Goal: Contribute content: Contribute content

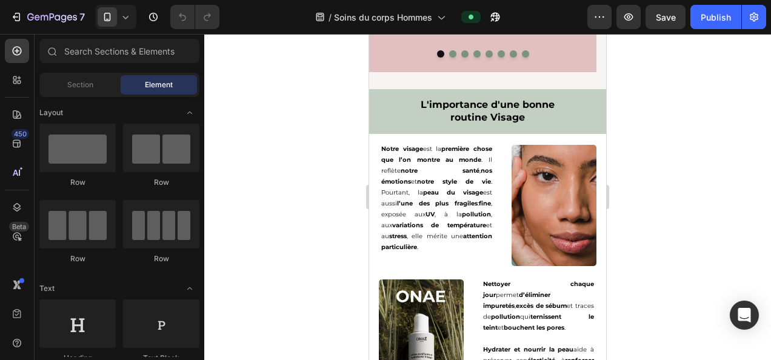
scroll to position [1741, 0]
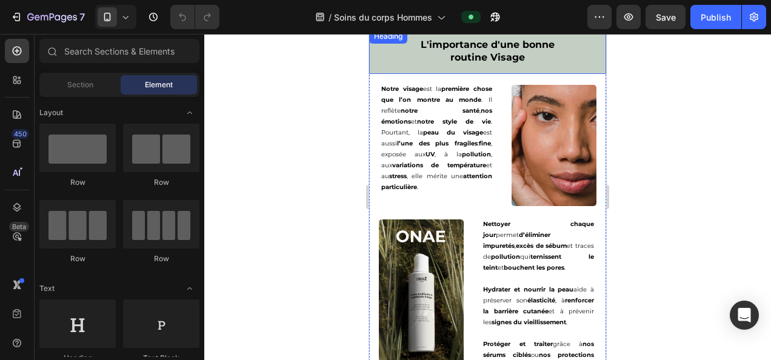
click at [505, 70] on h2 "L'importance d'une bonne routine Visage" at bounding box center [487, 51] width 237 height 45
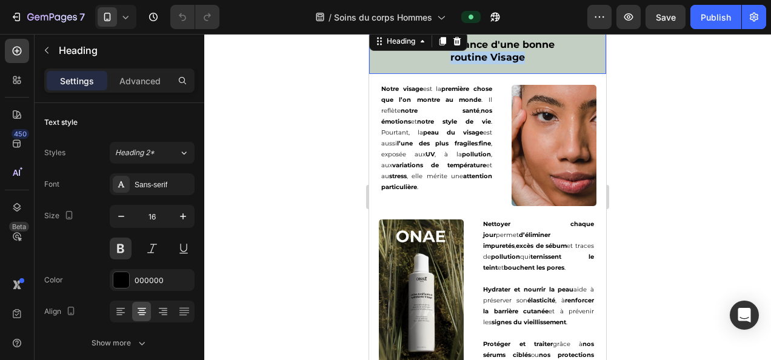
click at [505, 64] on p "L'importance d'une bonne routine Visage" at bounding box center [488, 51] width 218 height 25
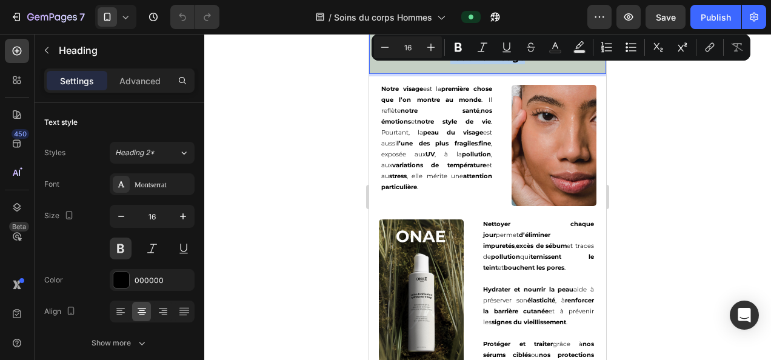
click at [505, 64] on p "L'importance d'une bonne routine Visage" at bounding box center [488, 51] width 218 height 25
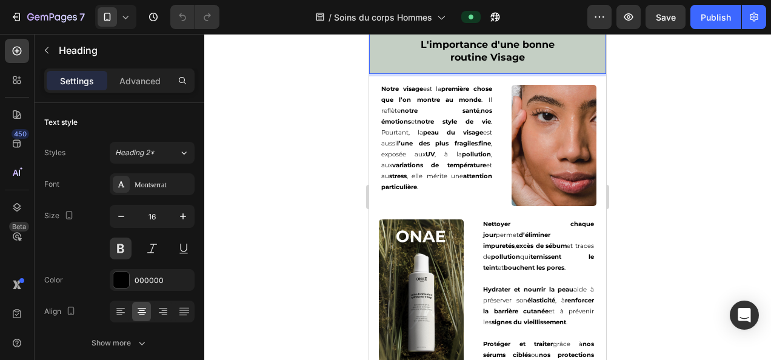
click at [505, 64] on p "L'importance d'une bonne routine Visage" at bounding box center [488, 51] width 218 height 25
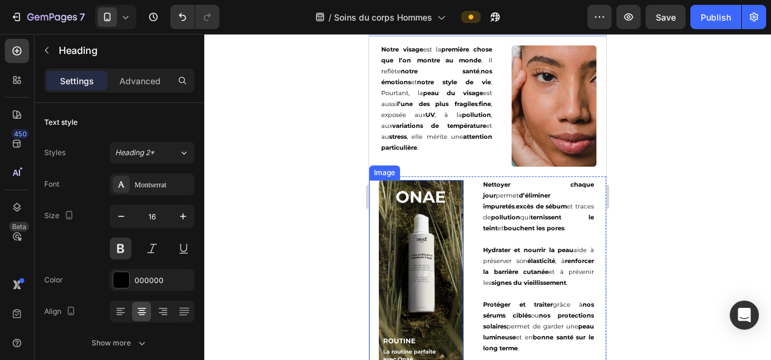
scroll to position [1883, 0]
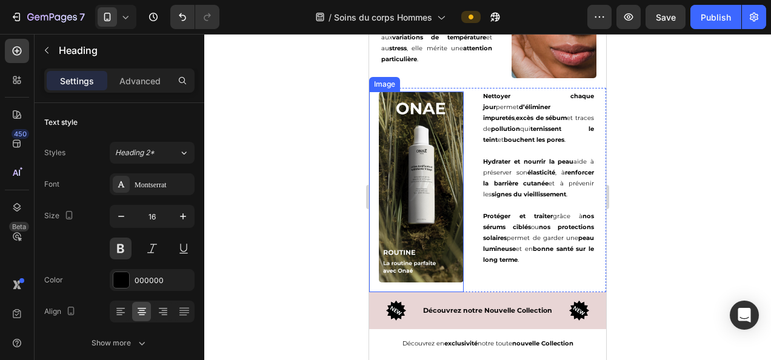
click at [425, 195] on img at bounding box center [421, 186] width 85 height 191
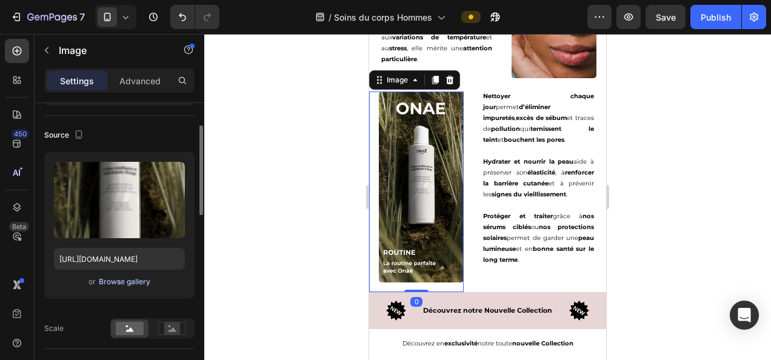
scroll to position [74, 0]
click at [116, 279] on div "Browse gallery" at bounding box center [124, 280] width 51 height 11
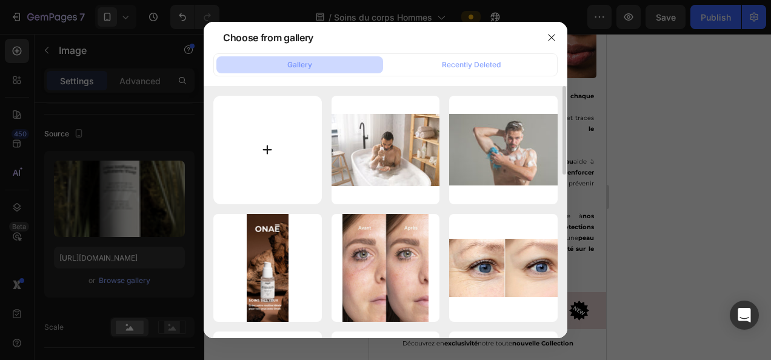
click at [259, 139] on input "file" at bounding box center [267, 150] width 108 height 108
type input "C:\fakepath\-20% sur vos produits avec l’abonnement onaé (24).png"
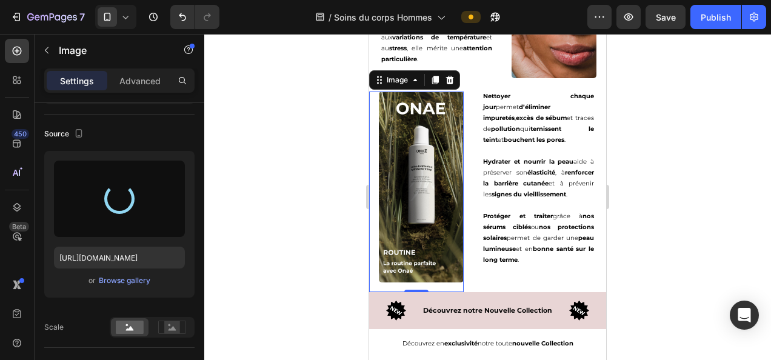
type input "[URL][DOMAIN_NAME]"
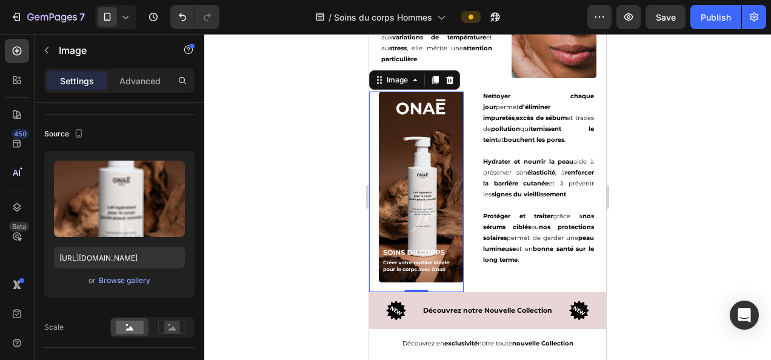
click at [698, 244] on div at bounding box center [487, 197] width 566 height 326
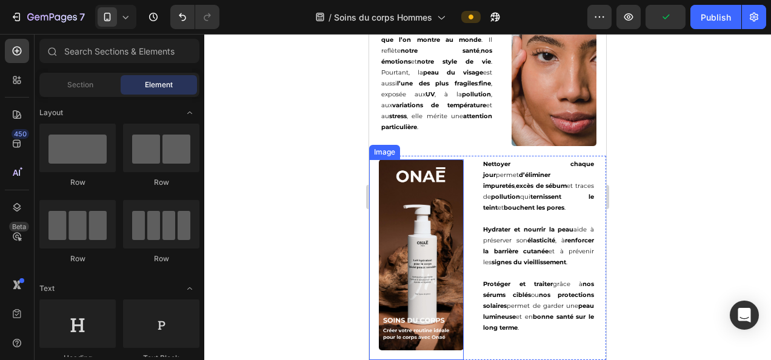
scroll to position [1721, 0]
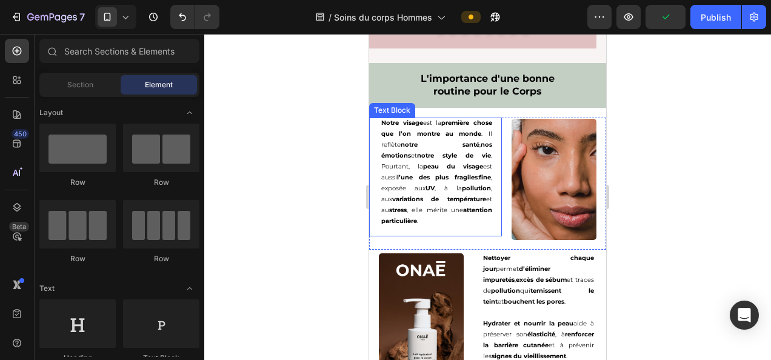
click at [454, 216] on p "Notre visage est la première chose que l’on montre au monde . Il reflète notre …" at bounding box center [436, 172] width 111 height 109
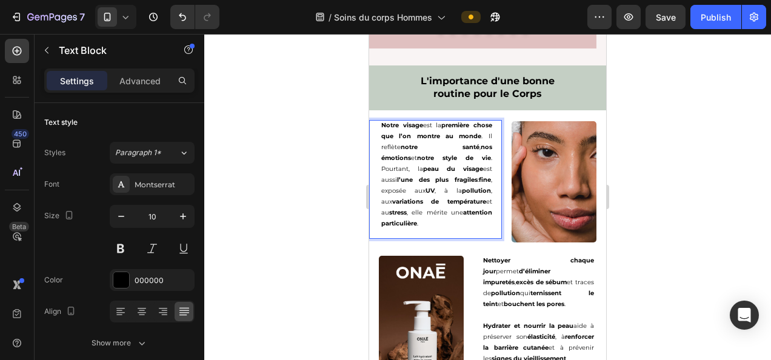
click at [460, 222] on p "Notre visage est la première chose que l’on montre au monde . Il reflète notre …" at bounding box center [436, 174] width 111 height 109
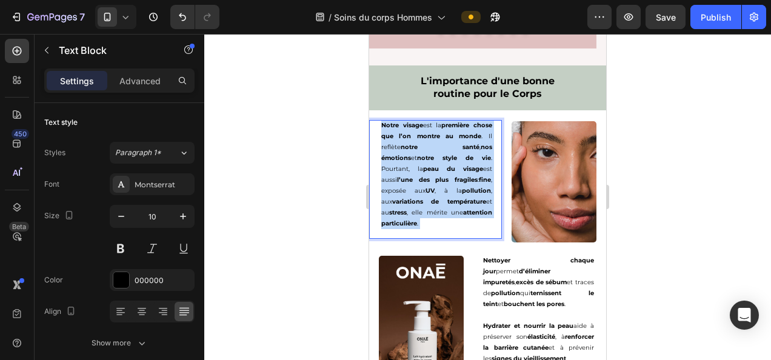
drag, startPoint x: 465, startPoint y: 221, endPoint x: 404, endPoint y: 154, distance: 90.9
click at [384, 123] on p "Notre visage est la première chose que l’on montre au monde . Il reflète notre …" at bounding box center [436, 174] width 111 height 109
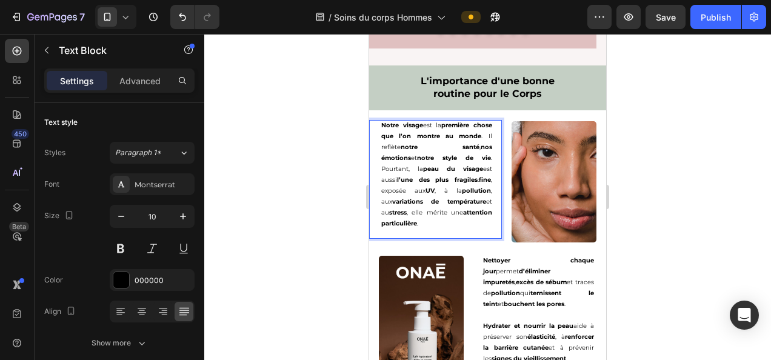
click at [420, 181] on p "Notre visage est la première chose que l’on montre au monde . Il reflète notre …" at bounding box center [436, 174] width 111 height 109
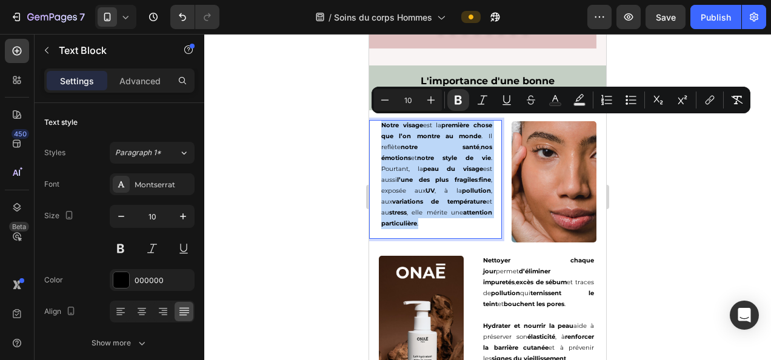
drag, startPoint x: 457, startPoint y: 225, endPoint x: 378, endPoint y: 125, distance: 127.6
click at [378, 125] on div "Notre visage est la première chose que l’on montre au monde . Il reflète notre …" at bounding box center [436, 179] width 130 height 119
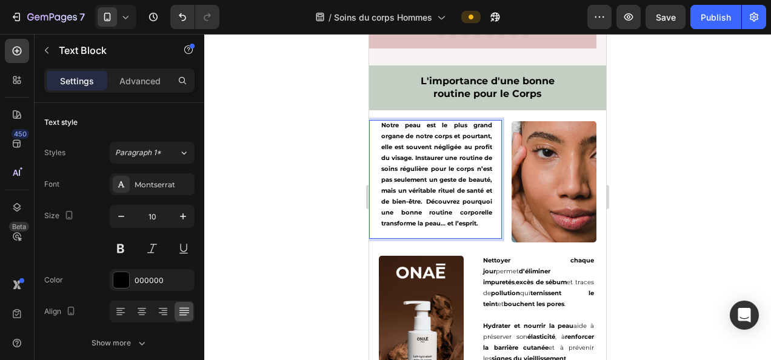
click at [431, 229] on p "Notre peau est le plus grand organe de notre corps et pourtant, elle est souven…" at bounding box center [436, 174] width 111 height 109
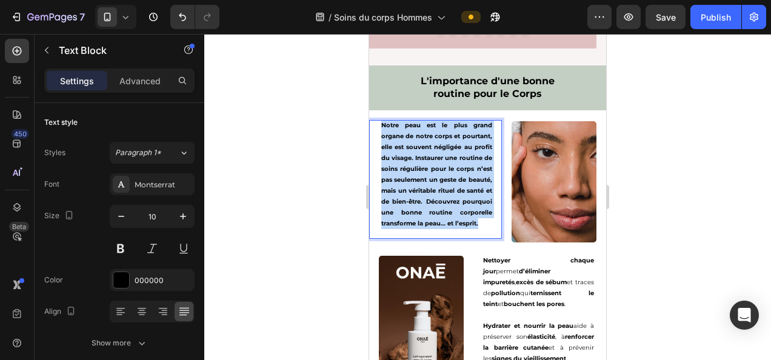
drag, startPoint x: 427, startPoint y: 241, endPoint x: 371, endPoint y: 119, distance: 133.9
click at [371, 120] on div "Notre peau est le plus grand organe de notre corps et pourtant, elle est souven…" at bounding box center [435, 179] width 133 height 119
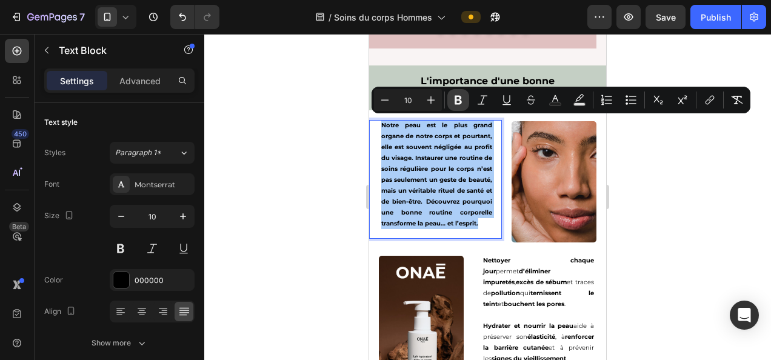
click at [462, 98] on icon "Editor contextual toolbar" at bounding box center [458, 100] width 12 height 12
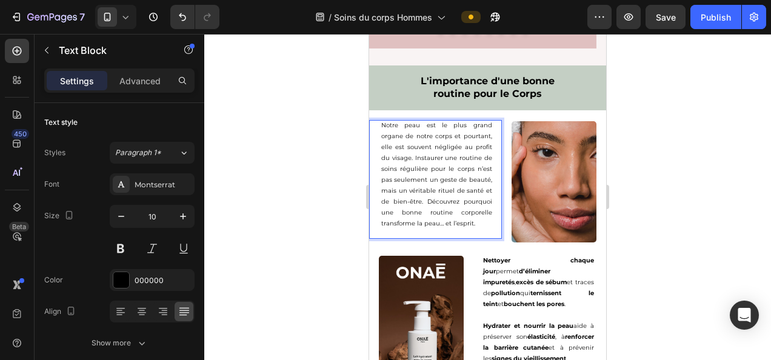
click at [434, 229] on p "Notre peau est le plus grand organe de notre corps et pourtant, elle est souven…" at bounding box center [436, 174] width 111 height 109
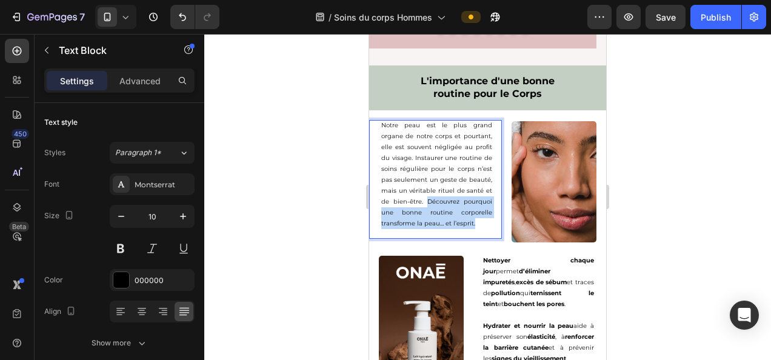
drag, startPoint x: 423, startPoint y: 232, endPoint x: 454, endPoint y: 199, distance: 45.4
click at [454, 199] on p "Notre peau est le plus grand organe de notre corps et pourtant, elle est souven…" at bounding box center [436, 174] width 111 height 109
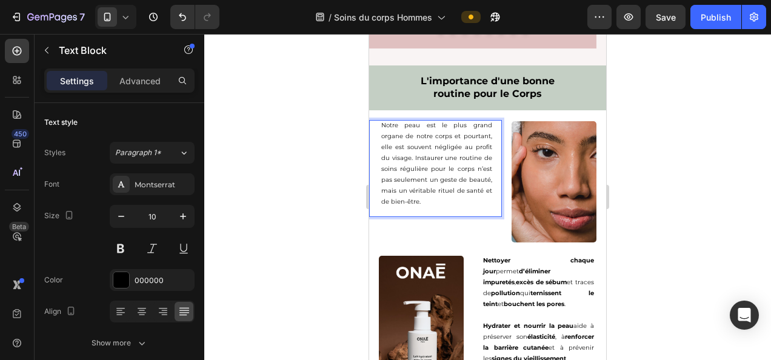
click at [265, 179] on div at bounding box center [487, 197] width 566 height 326
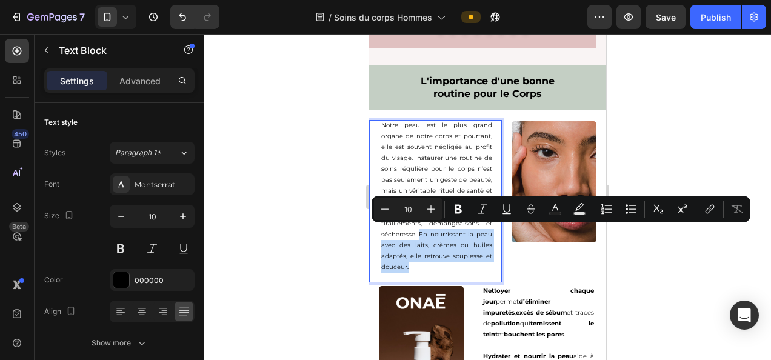
drag, startPoint x: 484, startPoint y: 265, endPoint x: 477, endPoint y: 231, distance: 34.6
click at [477, 231] on p "Notre peau est le plus grand organe de notre corps et pourtant, elle est souven…" at bounding box center [436, 196] width 111 height 153
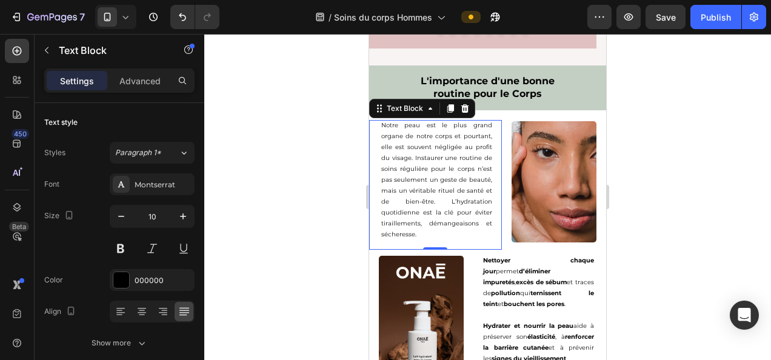
click at [289, 193] on div at bounding box center [487, 197] width 566 height 326
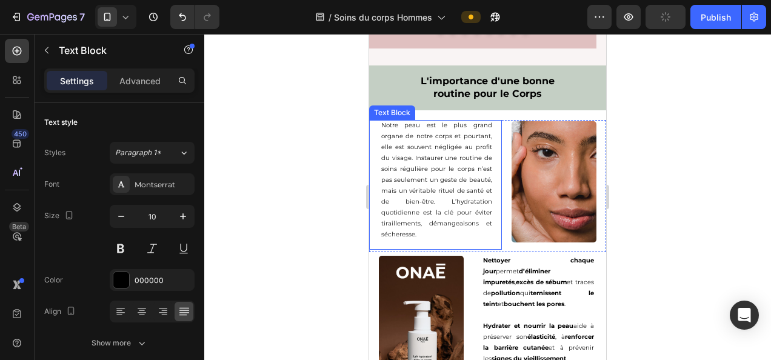
click at [387, 120] on p "Notre peau est le plus grand organe de notre corps et pourtant, elle est souven…" at bounding box center [436, 180] width 111 height 120
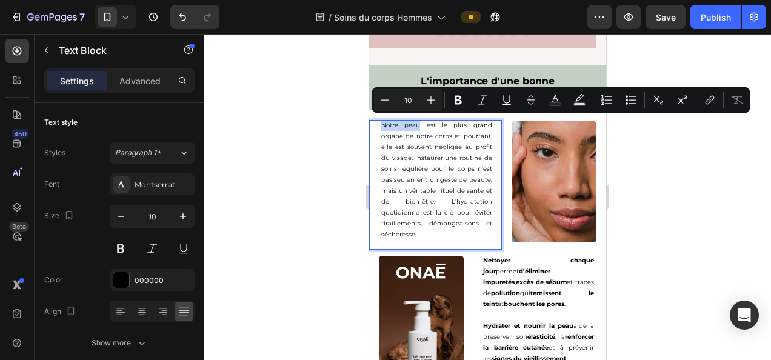
drag, startPoint x: 380, startPoint y: 124, endPoint x: 420, endPoint y: 125, distance: 39.4
click at [420, 125] on p "Notre peau est le plus grand organe de notre corps et pourtant, elle est souven…" at bounding box center [436, 180] width 111 height 120
click at [453, 99] on icon "Editor contextual toolbar" at bounding box center [458, 100] width 12 height 12
click at [316, 171] on div at bounding box center [487, 197] width 566 height 326
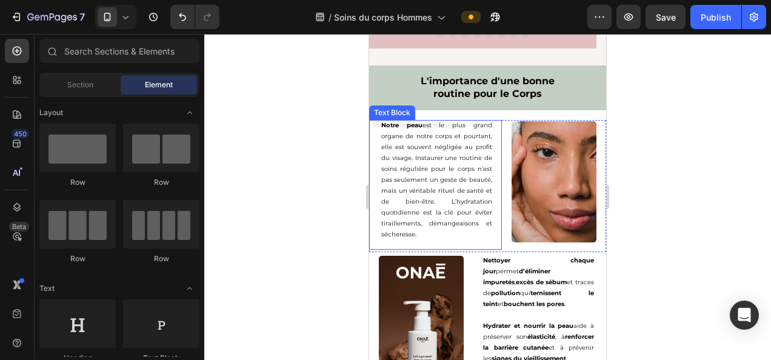
click at [468, 120] on div "Notre peau est le plus grand organe de notre corps et pourtant, elle est souven…" at bounding box center [436, 185] width 130 height 130
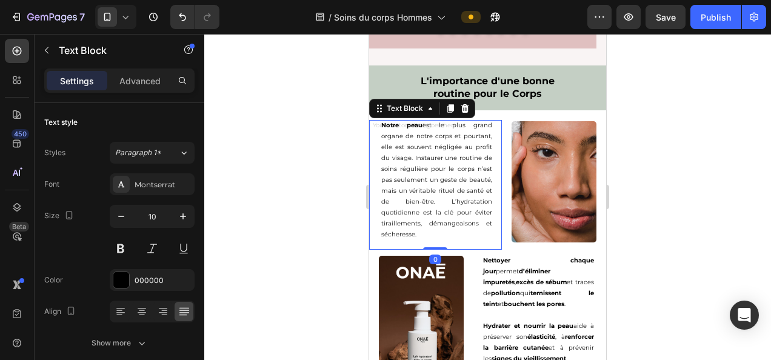
click at [453, 120] on div "Notre peau est le plus grand organe de notre corps et pourtant, elle est souven…" at bounding box center [436, 185] width 130 height 130
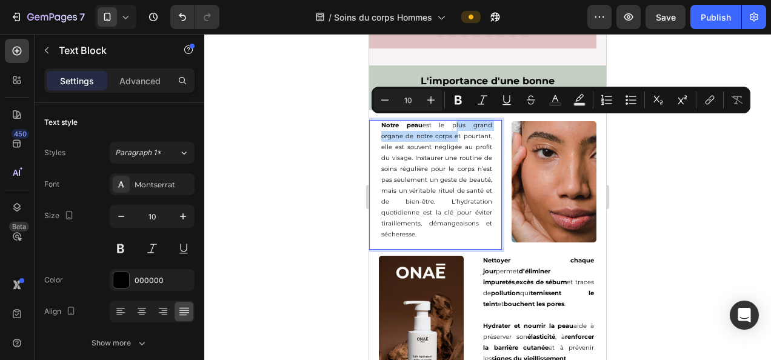
drag, startPoint x: 451, startPoint y: 122, endPoint x: 450, endPoint y: 134, distance: 11.6
click at [450, 134] on p "Notre peau est le plus grand organe de notre corps et pourtant, elle est souven…" at bounding box center [436, 180] width 111 height 120
click at [455, 102] on icon "Editor contextual toolbar" at bounding box center [457, 100] width 7 height 9
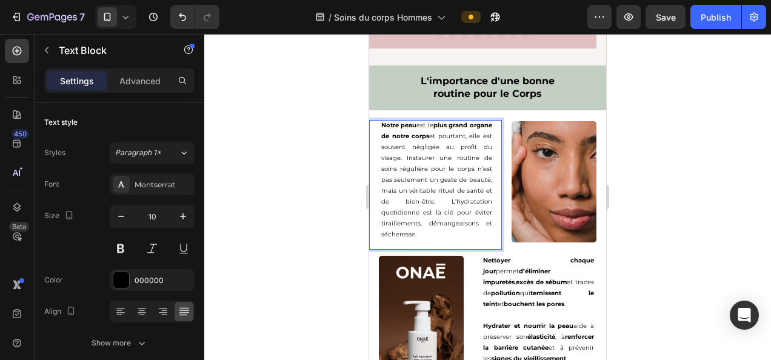
click at [246, 218] on div at bounding box center [487, 197] width 566 height 326
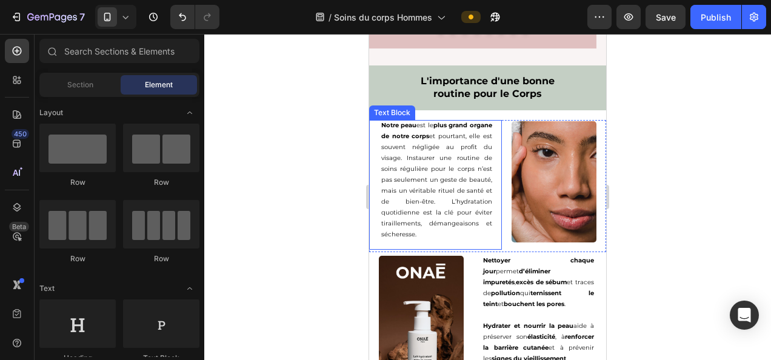
click at [468, 142] on p "Notre peau est le plus grand organe de notre corps et pourtant, elle est souven…" at bounding box center [436, 180] width 111 height 120
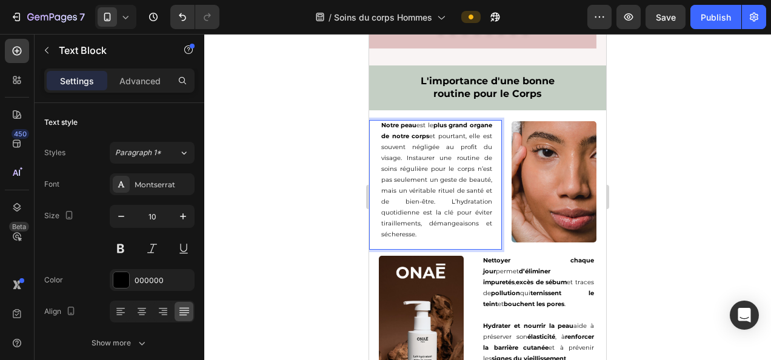
click at [468, 142] on p "Notre peau est le plus grand organe de notre corps et pourtant, elle est souven…" at bounding box center [436, 180] width 111 height 120
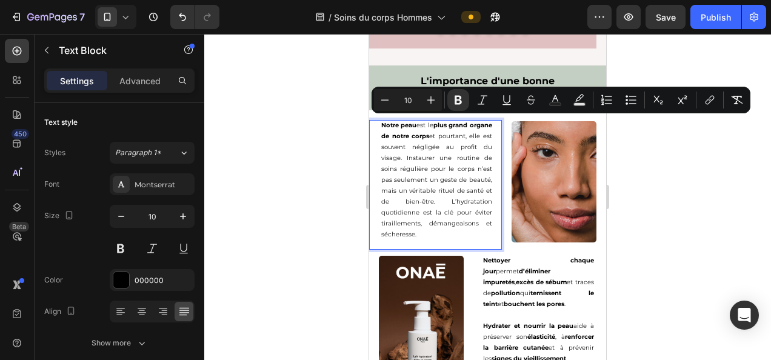
click at [461, 176] on p "Notre peau est le plus grand organe de notre corps et pourtant, elle est souven…" at bounding box center [436, 180] width 111 height 120
click at [493, 184] on div "Notre peau est le plus grand organe de notre corps et pourtant, elle est souven…" at bounding box center [436, 185] width 130 height 130
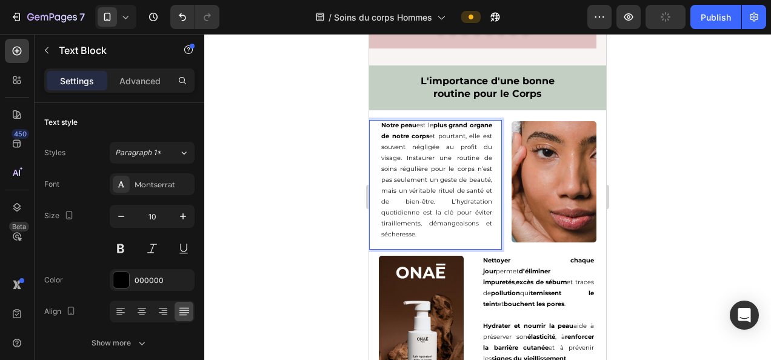
click at [476, 144] on p "Notre peau est le plus grand organe de notre corps et pourtant, elle est souven…" at bounding box center [436, 180] width 111 height 120
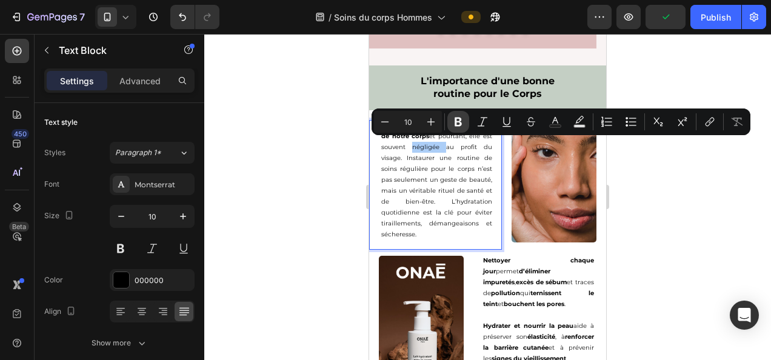
click at [460, 122] on icon "Editor contextual toolbar" at bounding box center [457, 122] width 7 height 9
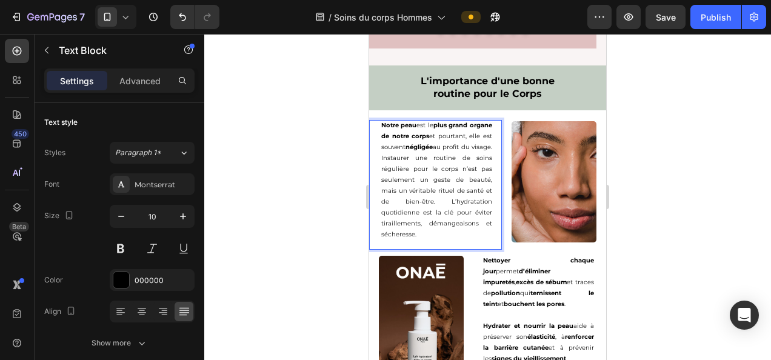
click at [292, 199] on div at bounding box center [487, 197] width 566 height 326
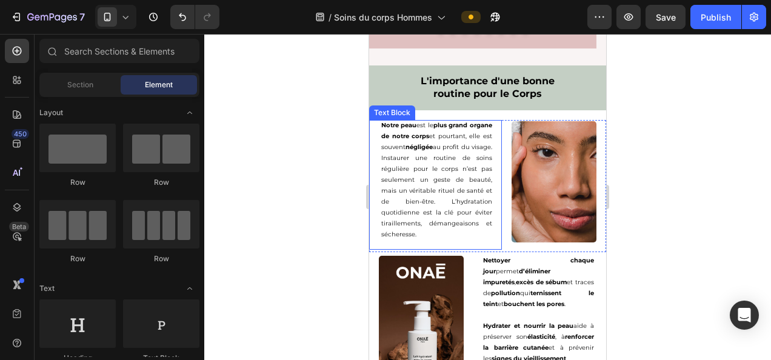
click at [469, 155] on p "Notre peau est le plus grand organe de notre corps et pourtant, elle est souven…" at bounding box center [436, 180] width 111 height 120
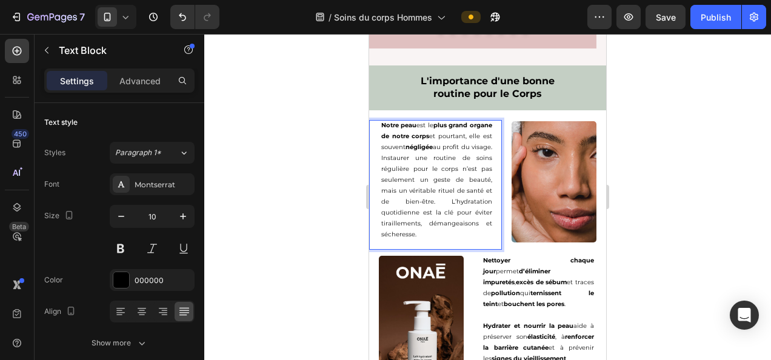
click at [469, 155] on p "Notre peau est le plus grand organe de notre corps et pourtant, elle est souven…" at bounding box center [436, 180] width 111 height 120
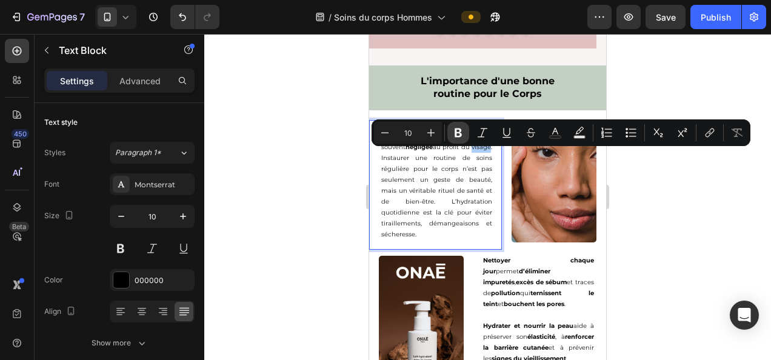
click at [459, 126] on button "Bold" at bounding box center [458, 133] width 22 height 22
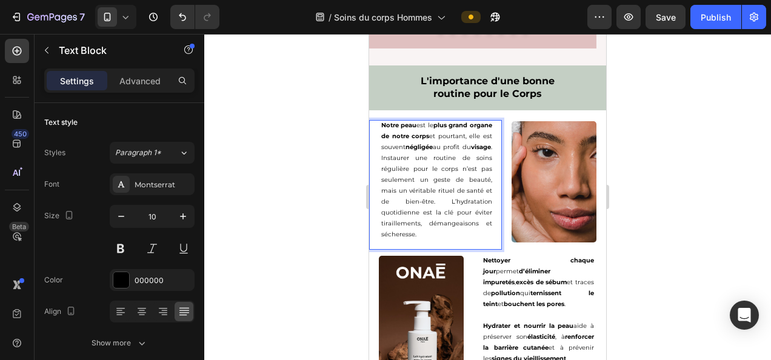
click at [269, 199] on div at bounding box center [487, 197] width 566 height 326
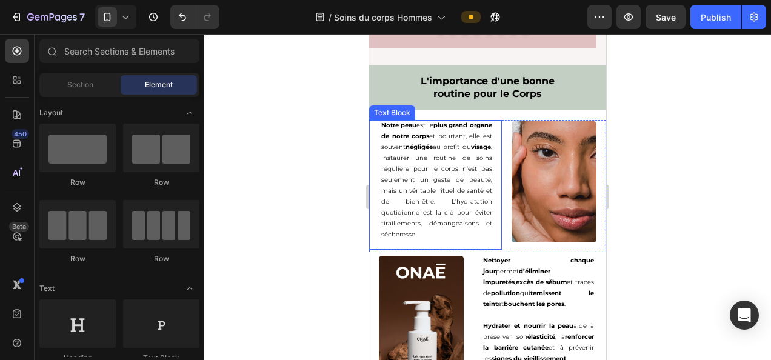
click at [436, 162] on p "Notre peau est le plus grand organe de notre corps et pourtant, elle est souven…" at bounding box center [436, 180] width 111 height 120
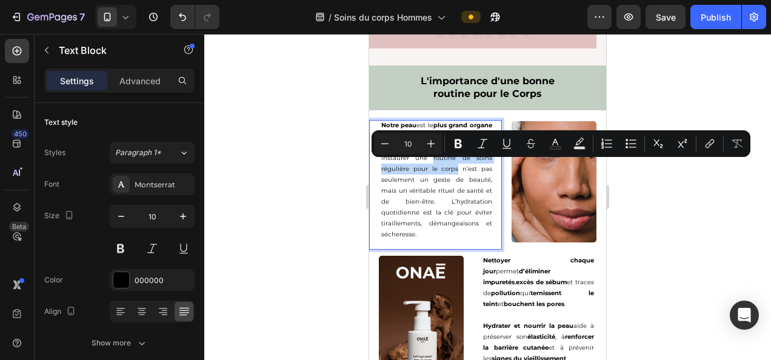
drag, startPoint x: 430, startPoint y: 165, endPoint x: 456, endPoint y: 178, distance: 28.7
click at [456, 178] on p "Notre peau est le plus grand organe de notre corps et pourtant, elle est souven…" at bounding box center [436, 180] width 111 height 120
click at [456, 145] on icon "Editor contextual toolbar" at bounding box center [458, 144] width 12 height 12
click at [303, 221] on div at bounding box center [487, 197] width 566 height 326
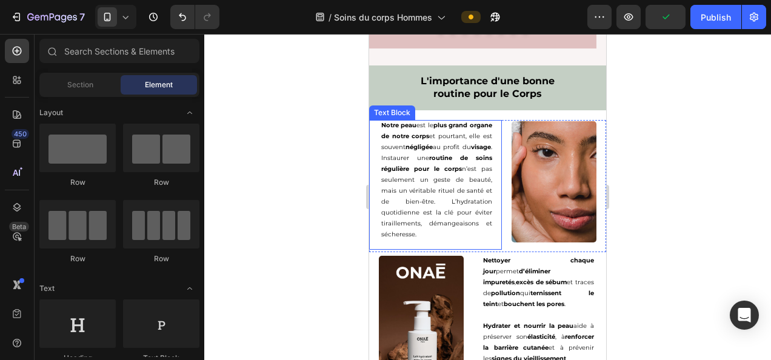
click at [469, 188] on p "Notre peau est le plus grand organe de notre corps et pourtant, elle est souven…" at bounding box center [436, 180] width 111 height 120
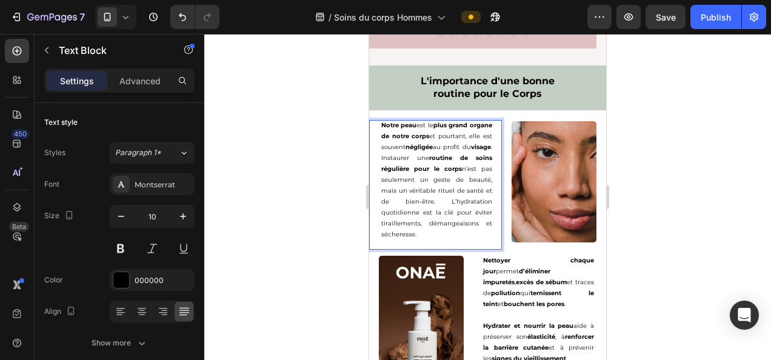
click at [469, 188] on p "Notre peau est le plus grand organe de notre corps et pourtant, elle est souven…" at bounding box center [436, 180] width 111 height 120
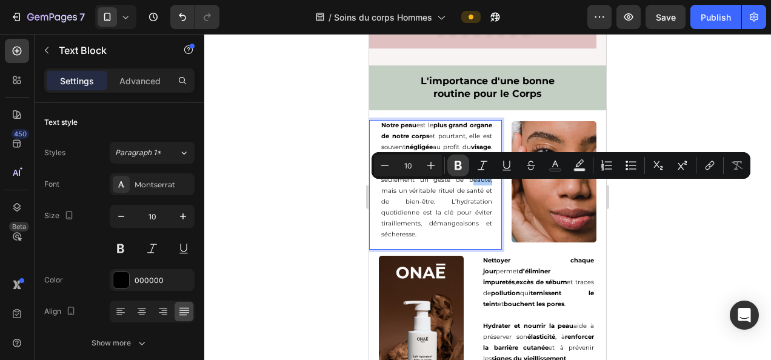
click at [456, 162] on icon "Editor contextual toolbar" at bounding box center [457, 165] width 7 height 9
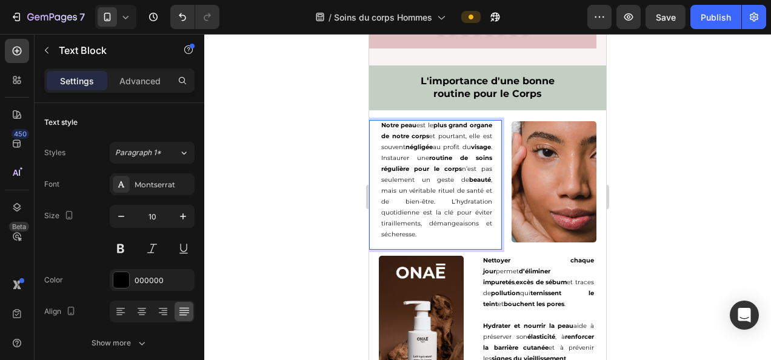
click at [301, 207] on div at bounding box center [487, 197] width 566 height 326
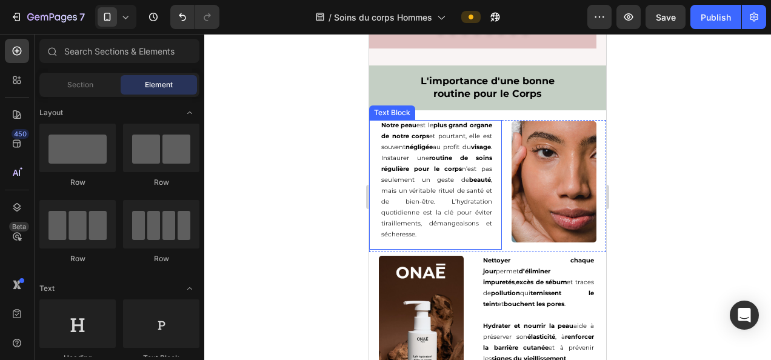
click at [425, 198] on p "Notre peau est le plus grand organe de notre corps et pourtant, elle est souven…" at bounding box center [436, 180] width 111 height 120
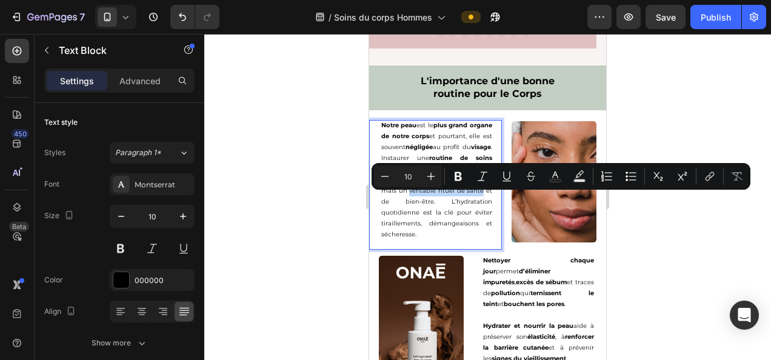
drag, startPoint x: 407, startPoint y: 196, endPoint x: 479, endPoint y: 201, distance: 71.6
click at [479, 201] on p "Notre peau est le plus grand organe de notre corps et pourtant, elle est souven…" at bounding box center [436, 180] width 111 height 120
click at [459, 179] on icon "Editor contextual toolbar" at bounding box center [457, 176] width 7 height 9
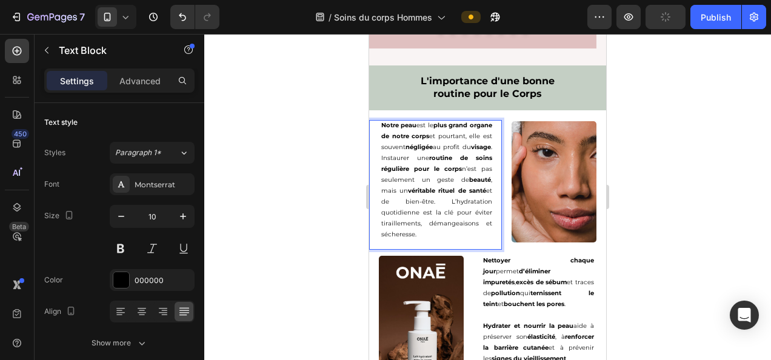
click at [296, 229] on div at bounding box center [487, 197] width 566 height 326
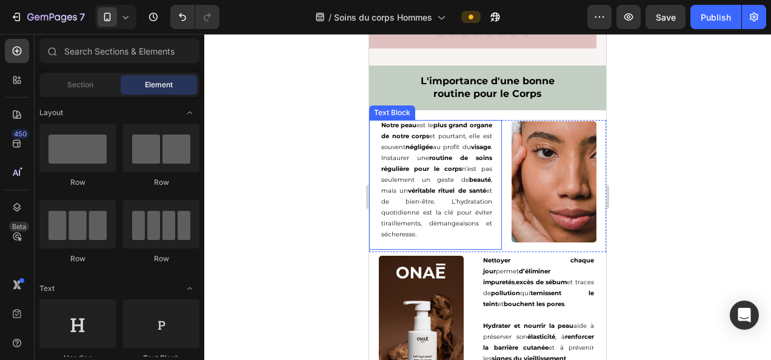
click at [420, 210] on p "Notre peau est le plus grand organe de notre corps et pourtant, elle est souven…" at bounding box center [436, 180] width 111 height 120
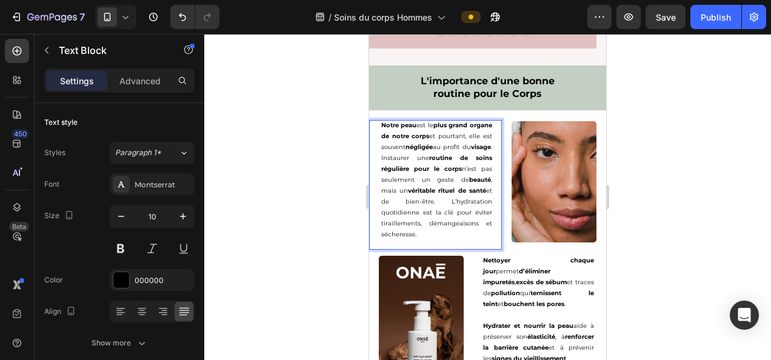
click at [420, 210] on p "Notre peau est le plus grand organe de notre corps et pourtant, elle est souven…" at bounding box center [436, 180] width 111 height 120
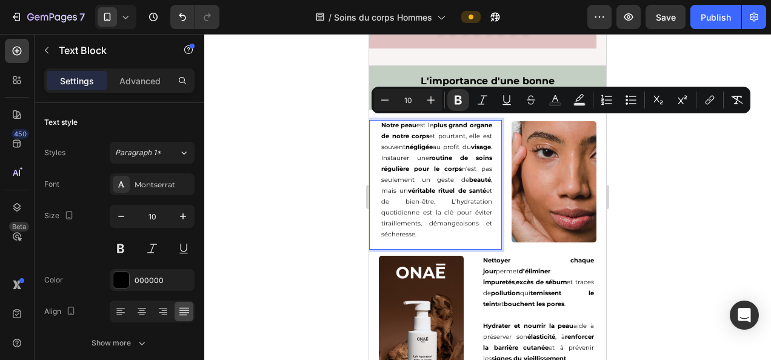
click at [420, 210] on p "Notre peau est le plus grand organe de notre corps et pourtant, elle est souven…" at bounding box center [436, 180] width 111 height 120
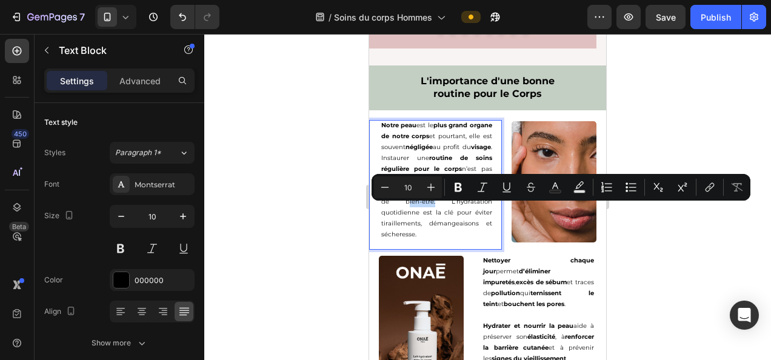
drag, startPoint x: 411, startPoint y: 211, endPoint x: 439, endPoint y: 210, distance: 27.9
click at [439, 210] on p "Notre peau est le plus grand organe de notre corps et pourtant, elle est souven…" at bounding box center [436, 180] width 111 height 120
click at [459, 185] on icon "Editor contextual toolbar" at bounding box center [457, 187] width 7 height 9
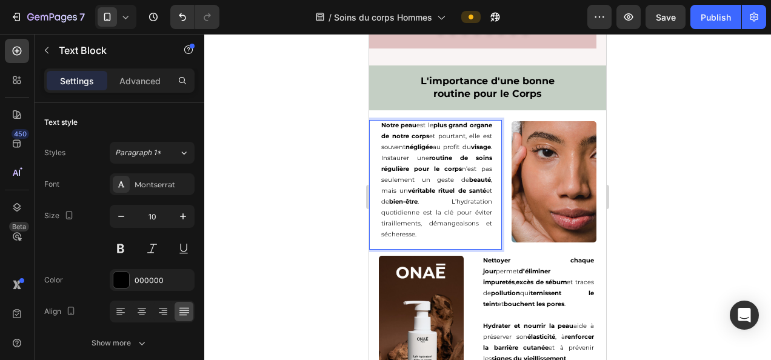
click at [305, 222] on div at bounding box center [487, 197] width 566 height 326
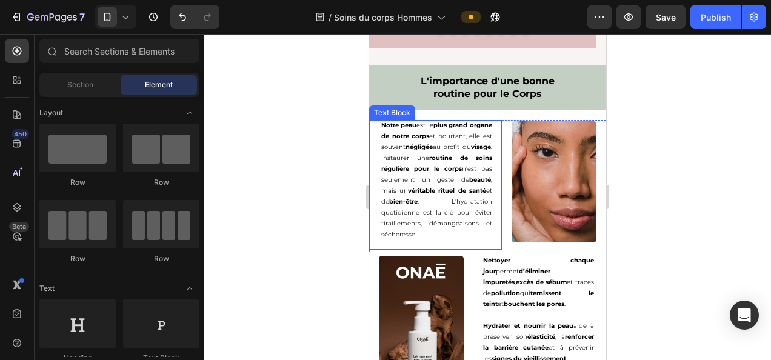
click at [446, 208] on p "Notre peau est le plus grand organe de notre corps et pourtant, elle est souven…" at bounding box center [436, 180] width 111 height 120
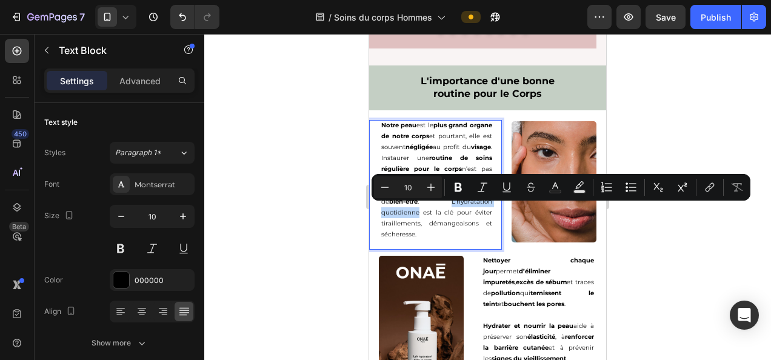
drag, startPoint x: 446, startPoint y: 208, endPoint x: 419, endPoint y: 219, distance: 28.6
click at [419, 219] on p "Notre peau est le plus grand organe de notre corps et pourtant, elle est souven…" at bounding box center [436, 180] width 111 height 120
click at [455, 188] on icon "Editor contextual toolbar" at bounding box center [457, 187] width 7 height 9
click at [292, 249] on div at bounding box center [487, 197] width 566 height 326
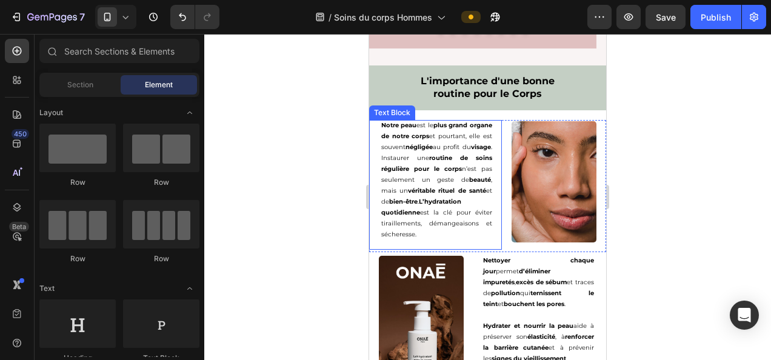
click at [446, 219] on p "Notre peau est le plus grand organe de notre corps et pourtant, elle est souven…" at bounding box center [436, 180] width 111 height 120
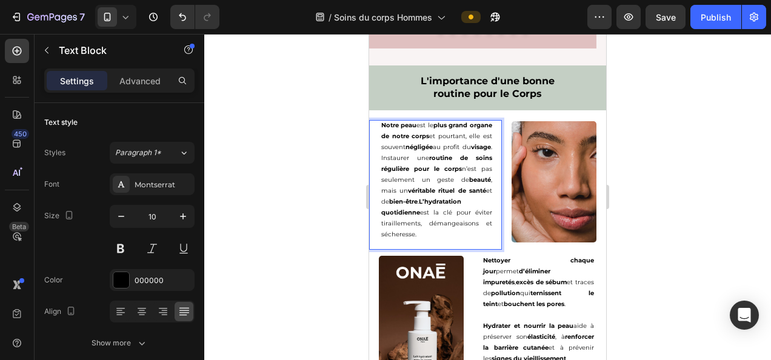
click at [446, 219] on p "Notre peau est le plus grand organe de notre corps et pourtant, elle est souven…" at bounding box center [436, 180] width 111 height 120
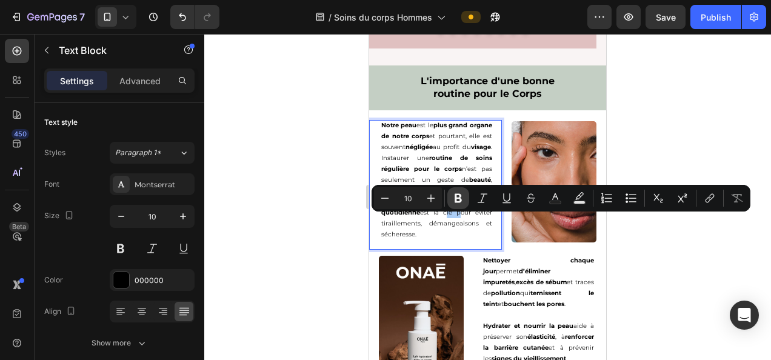
click at [459, 200] on icon "Editor contextual toolbar" at bounding box center [458, 198] width 12 height 12
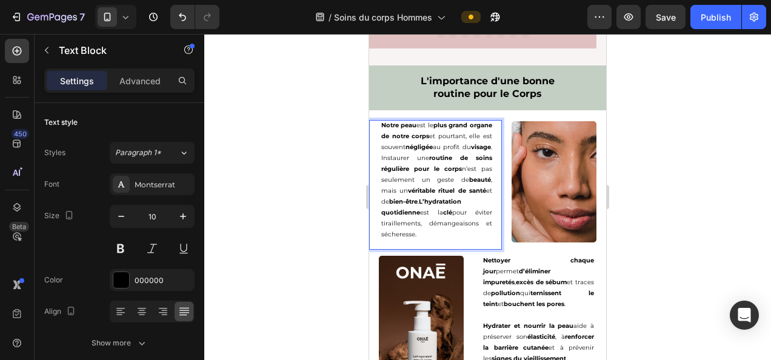
click at [399, 231] on p "Notre peau est le plus grand organe de notre corps et pourtant, elle est souven…" at bounding box center [436, 180] width 111 height 120
click at [263, 230] on div at bounding box center [487, 197] width 566 height 326
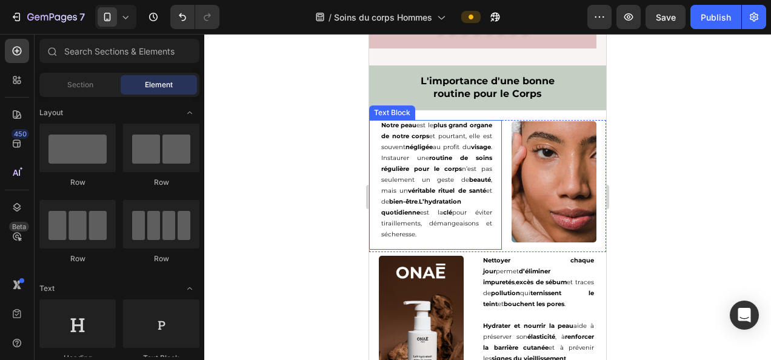
click at [391, 232] on p "Notre peau est le plus grand organe de notre corps et pourtant, elle est souven…" at bounding box center [436, 180] width 111 height 120
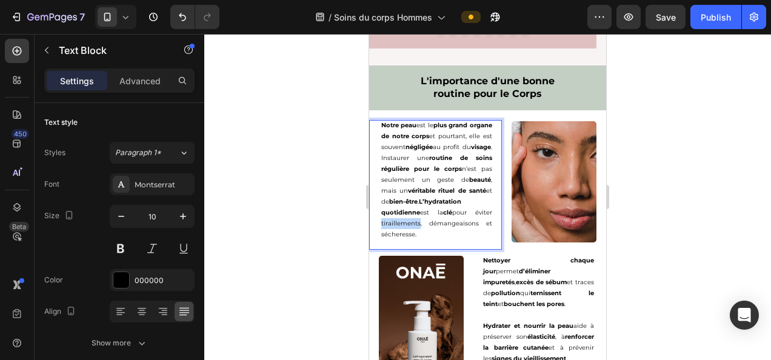
click at [391, 232] on p "Notre peau est le plus grand organe de notre corps et pourtant, elle est souven…" at bounding box center [436, 180] width 111 height 120
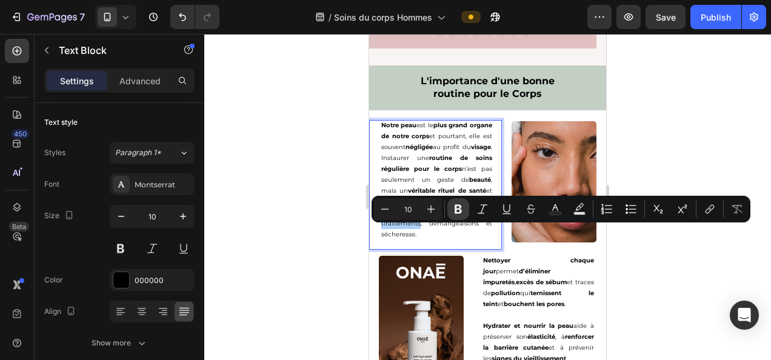
click at [457, 207] on icon "Editor contextual toolbar" at bounding box center [458, 209] width 12 height 12
click at [293, 215] on div at bounding box center [487, 197] width 566 height 326
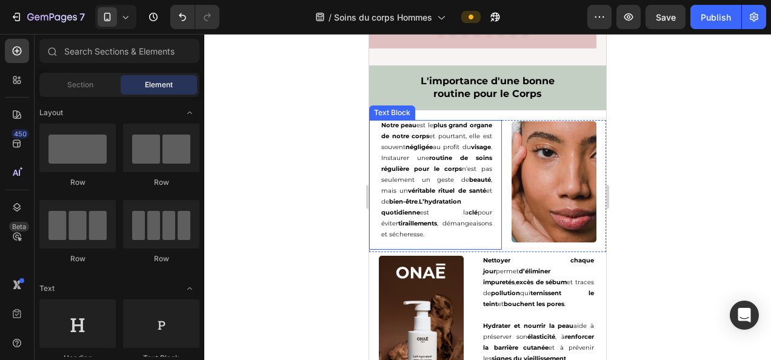
click at [439, 231] on p "Notre peau est le plus grand organe de notre corps et pourtant, elle est souven…" at bounding box center [436, 180] width 111 height 120
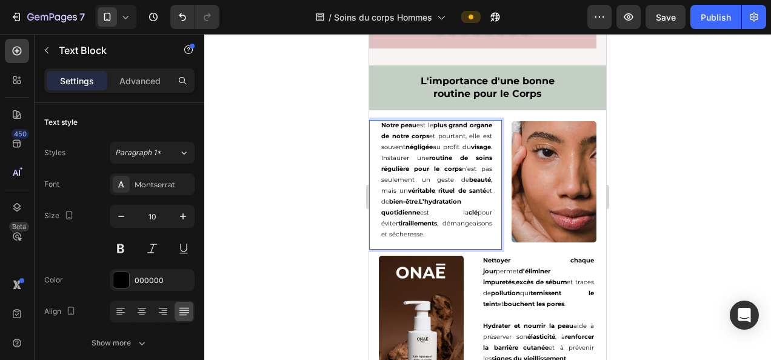
click at [439, 231] on p "Notre peau est le plus grand organe de notre corps et pourtant, elle est souven…" at bounding box center [436, 180] width 111 height 120
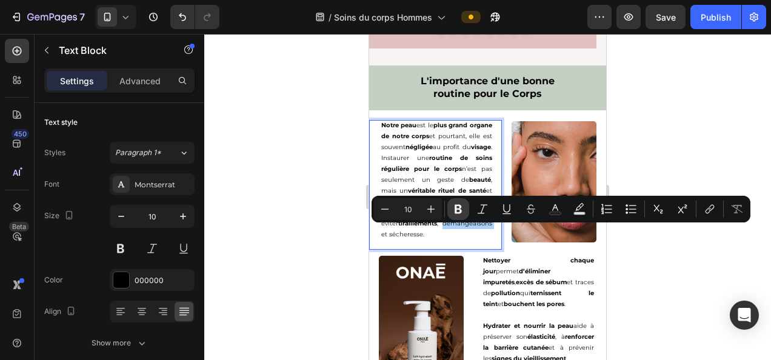
click at [455, 212] on icon "Editor contextual toolbar" at bounding box center [457, 209] width 7 height 9
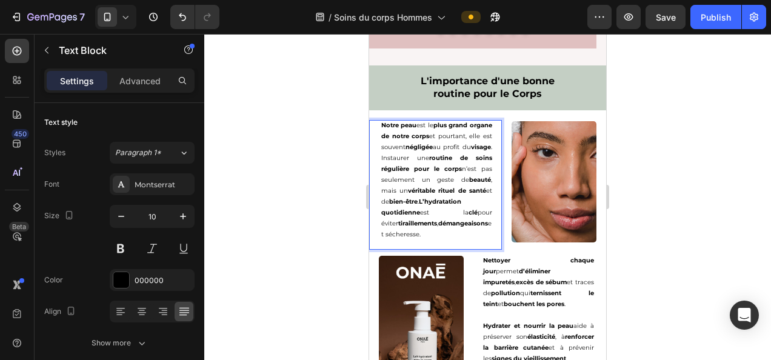
click at [217, 222] on div at bounding box center [487, 197] width 566 height 326
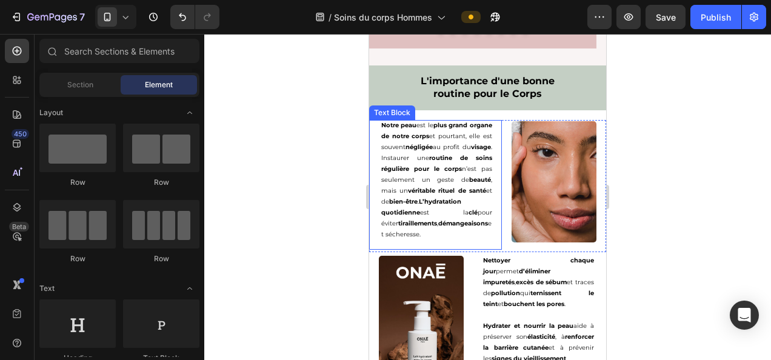
click at [398, 240] on p "Notre peau est le plus grand organe de notre corps et pourtant, elle est souven…" at bounding box center [436, 180] width 111 height 120
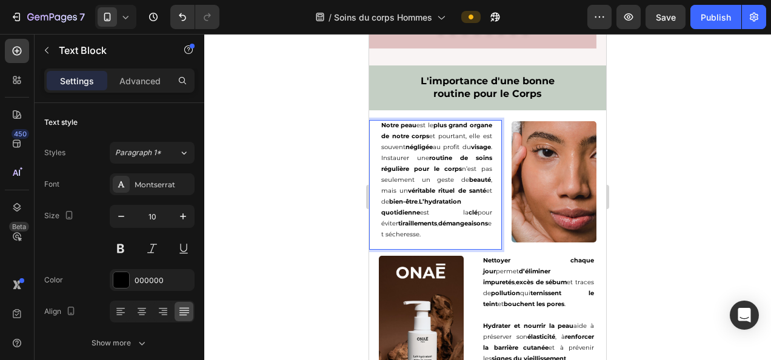
click at [398, 240] on p "Notre peau est le plus grand organe de notre corps et pourtant, elle est souven…" at bounding box center [436, 180] width 111 height 120
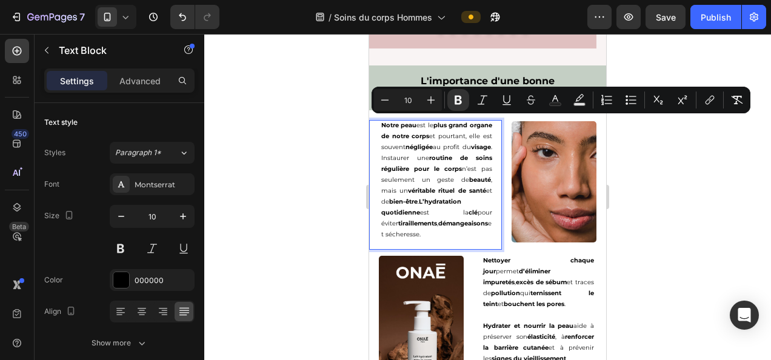
click at [435, 237] on p "Notre peau est le plus grand organe de notre corps et pourtant, elle est souven…" at bounding box center [436, 180] width 111 height 120
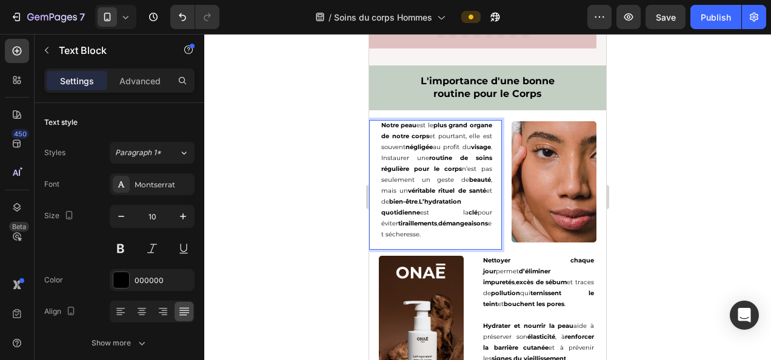
click at [400, 239] on p "Notre peau est le plus grand organe de notre corps et pourtant, elle est souven…" at bounding box center [436, 180] width 111 height 120
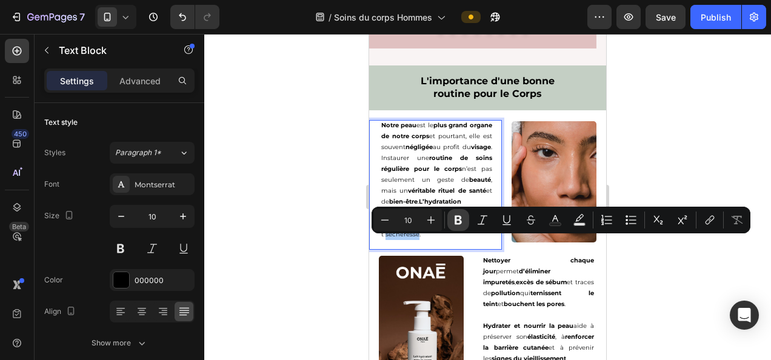
click at [456, 221] on icon "Editor contextual toolbar" at bounding box center [457, 220] width 7 height 9
click at [313, 199] on div at bounding box center [487, 197] width 566 height 326
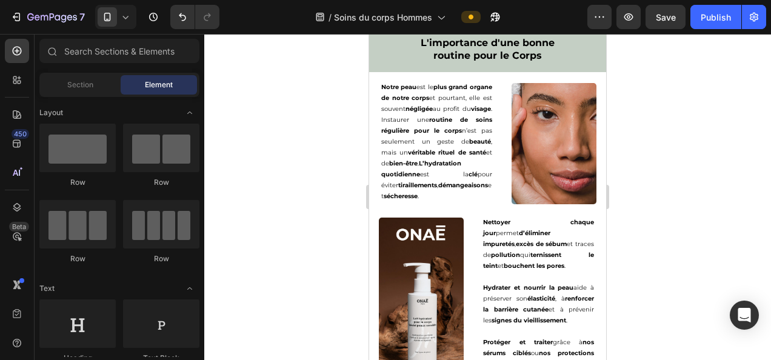
scroll to position [1858, 0]
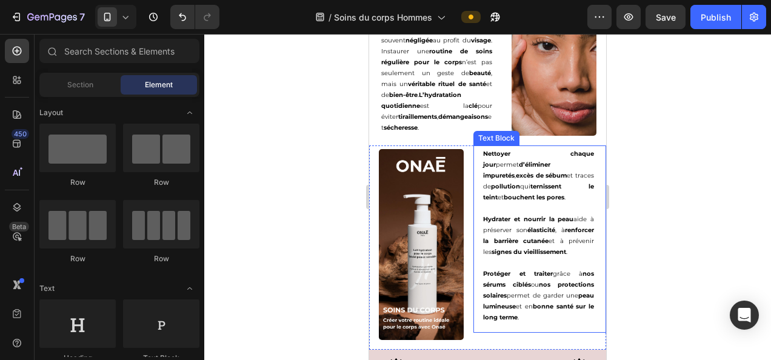
click at [561, 268] on p at bounding box center [538, 262] width 111 height 11
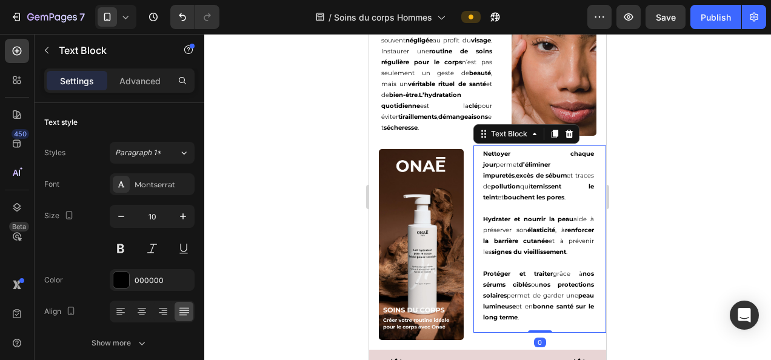
click at [565, 323] on p "Protéger et traiter grâce à nos sérums ciblés ou nos protections solaires perme…" at bounding box center [538, 295] width 111 height 55
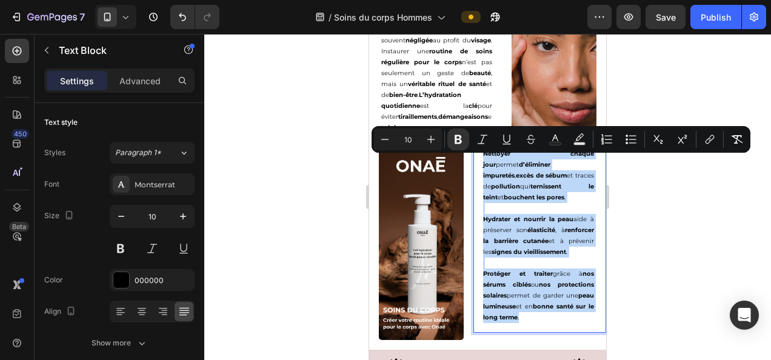
drag, startPoint x: 565, startPoint y: 336, endPoint x: 473, endPoint y: 157, distance: 201.1
click at [473, 157] on div "Nettoyer chaque jour permet d’éliminer impuretés , excès de sébum et traces de …" at bounding box center [538, 238] width 130 height 187
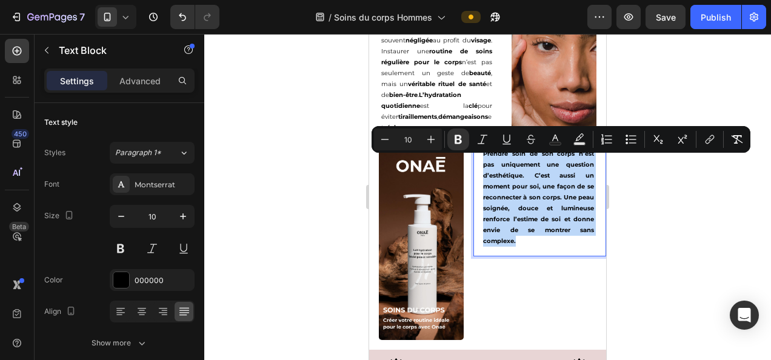
drag, startPoint x: 530, startPoint y: 248, endPoint x: 471, endPoint y: 164, distance: 103.2
click at [473, 164] on div "Prendre soin de son corps n’est pas uniquement une question d’esthétique. C’est…" at bounding box center [538, 200] width 130 height 111
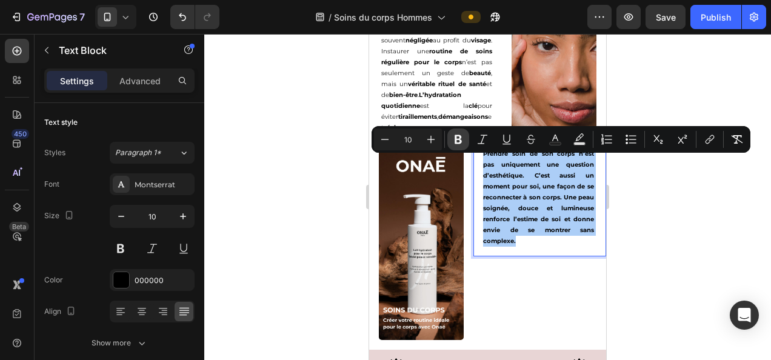
click at [462, 138] on icon "Editor contextual toolbar" at bounding box center [458, 139] width 12 height 12
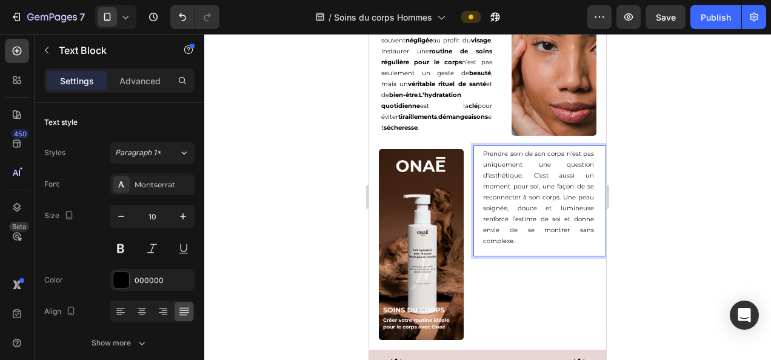
click at [522, 247] on p "Prendre soin de son corps n’est pas uniquement une question d’esthétique. C’est…" at bounding box center [538, 197] width 111 height 98
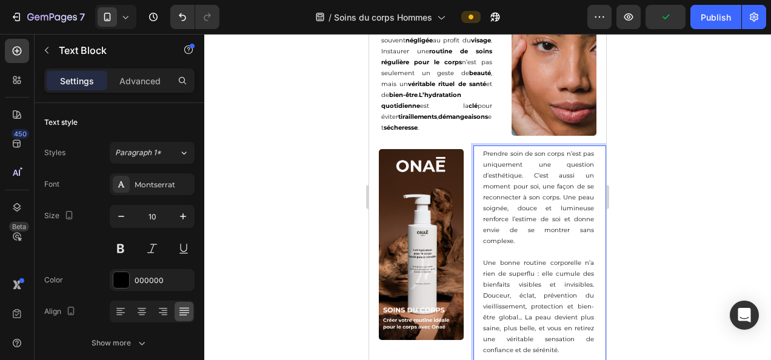
scroll to position [1872, 0]
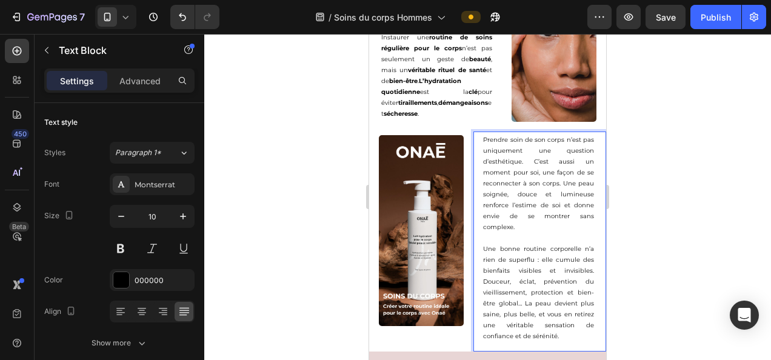
click at [556, 342] on p "Une bonne routine corporelle n’a rien de superflu : elle cumule des bienfaits v…" at bounding box center [538, 293] width 111 height 98
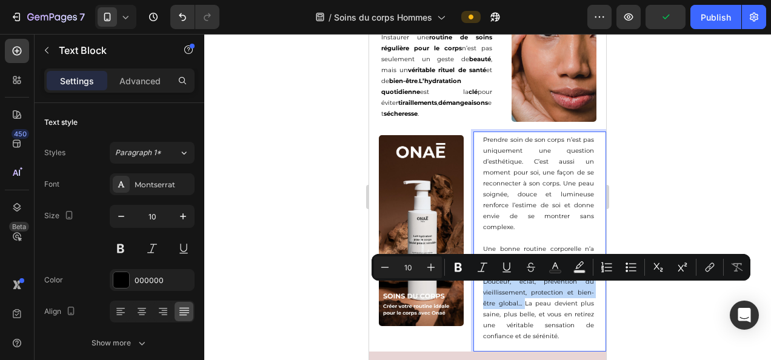
drag, startPoint x: 520, startPoint y: 308, endPoint x: 475, endPoint y: 291, distance: 47.9
click at [475, 291] on div "Prendre soin de son corps n’est pas uniquement une question d’esthétique. C’est…" at bounding box center [538, 241] width 130 height 220
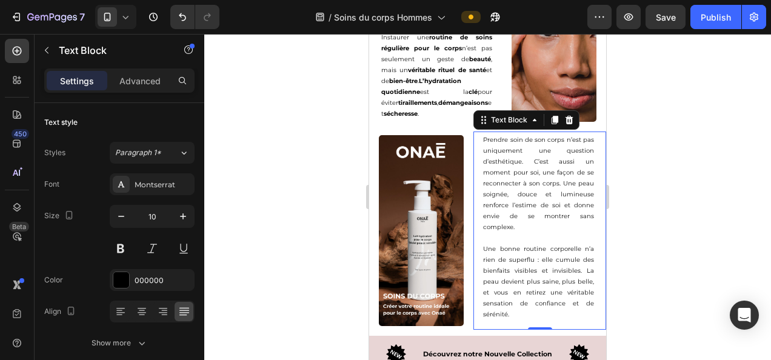
click at [671, 241] on div at bounding box center [487, 197] width 566 height 326
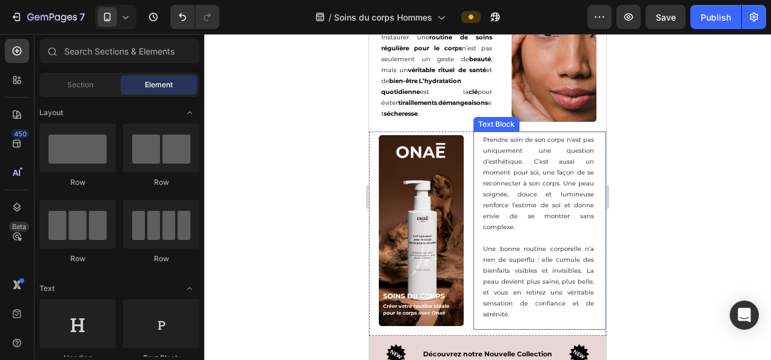
click at [498, 142] on p "Prendre soin de son corps n’est pas uniquement une question d’esthétique. C’est…" at bounding box center [538, 184] width 111 height 98
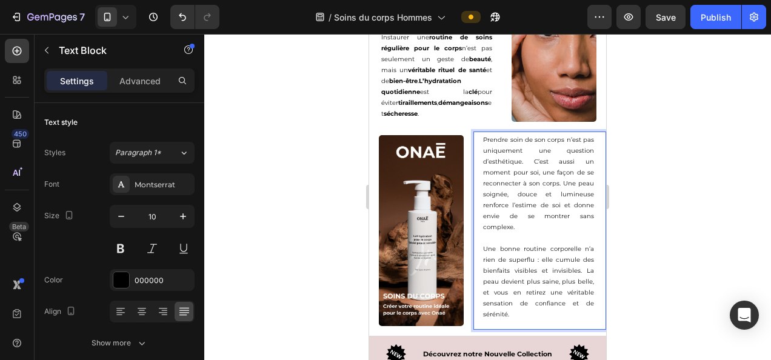
click at [513, 150] on p "Prendre soin de son corps n’est pas uniquement une question d’esthétique. C’est…" at bounding box center [538, 184] width 111 height 98
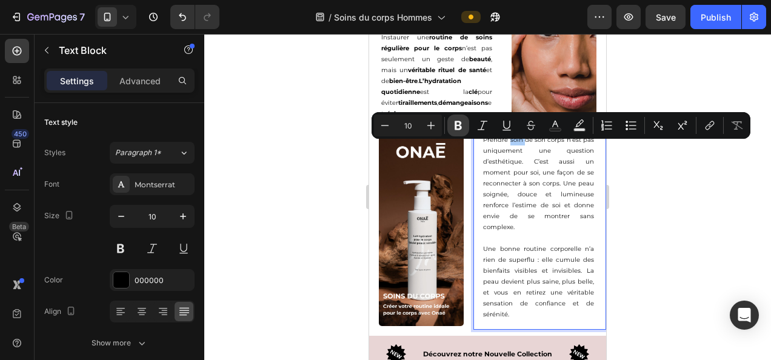
click at [460, 127] on icon "Editor contextual toolbar" at bounding box center [457, 125] width 7 height 9
click at [649, 239] on div at bounding box center [487, 197] width 566 height 326
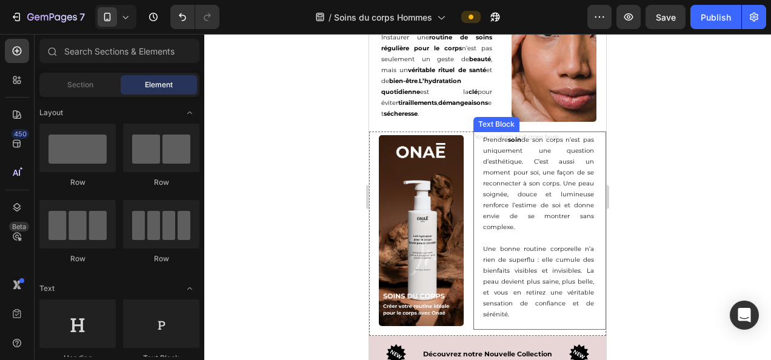
click at [534, 147] on div "Prendre soin de son corps n’est pas uniquement une question d’esthétique. C’est…" at bounding box center [538, 230] width 130 height 198
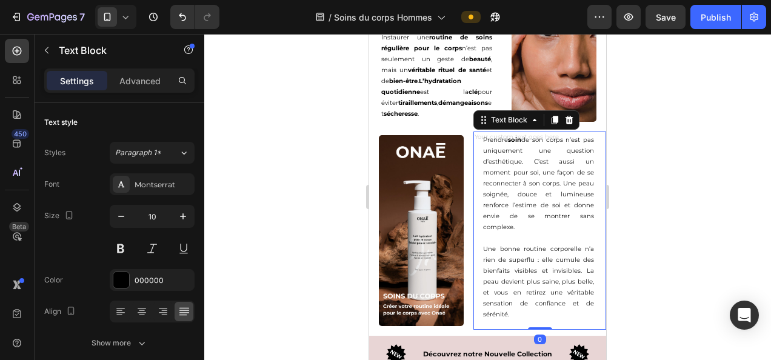
click at [536, 148] on div "Prendre soin de son corps n’est pas uniquement une question d’esthétique. C’est…" at bounding box center [538, 230] width 130 height 198
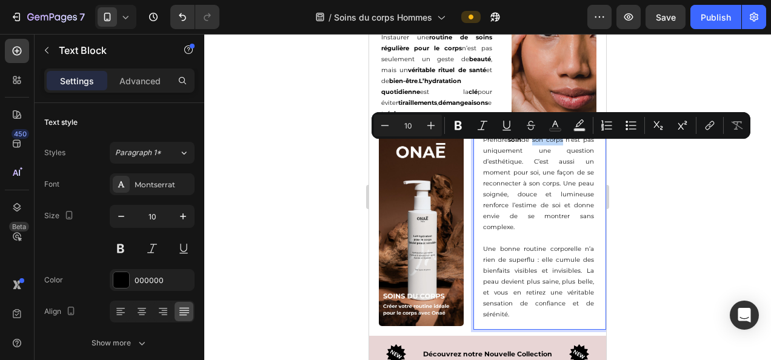
drag, startPoint x: 536, startPoint y: 148, endPoint x: 566, endPoint y: 149, distance: 30.3
click at [566, 149] on p "Prendre soin de son corps n’est pas uniquement une question d’esthétique. C’est…" at bounding box center [538, 184] width 111 height 98
click at [458, 119] on button "Bold" at bounding box center [458, 126] width 22 height 22
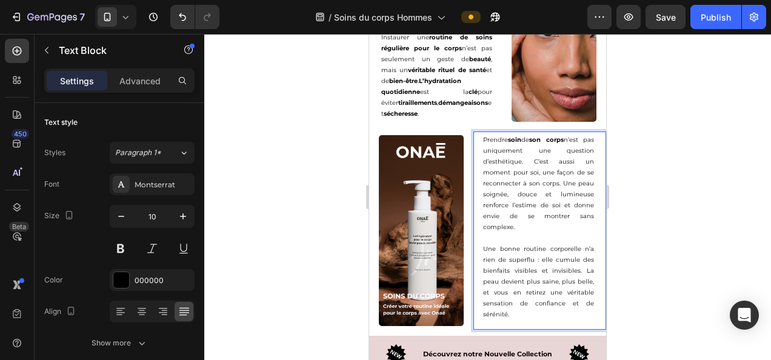
click at [679, 227] on div at bounding box center [487, 197] width 566 height 326
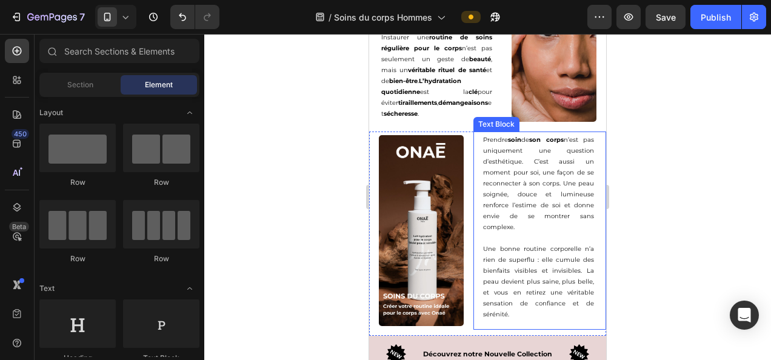
click at [492, 170] on p "Prendre soin de son corps n’est pas uniquement une question d’esthétique. C’est…" at bounding box center [538, 184] width 111 height 98
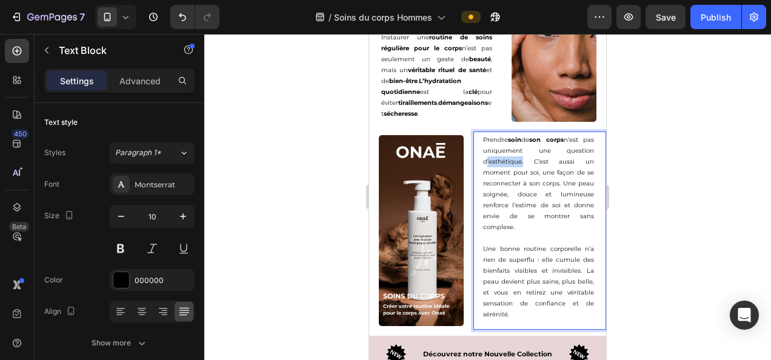
click at [492, 170] on p "Prendre soin de son corps n’est pas uniquement une question d’esthétique. C’est…" at bounding box center [538, 184] width 111 height 98
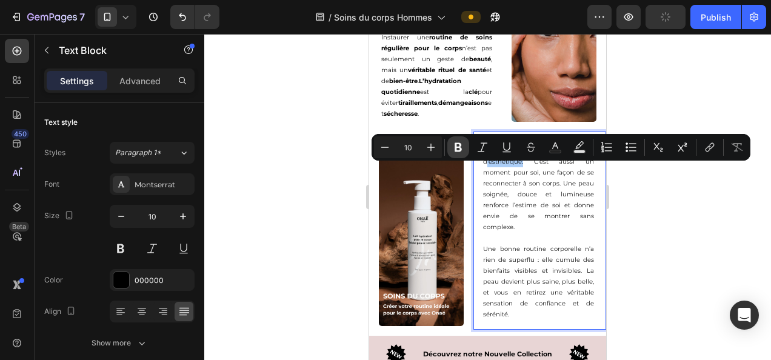
click at [456, 148] on icon "Editor contextual toolbar" at bounding box center [457, 147] width 7 height 9
click at [708, 265] on div at bounding box center [487, 197] width 566 height 326
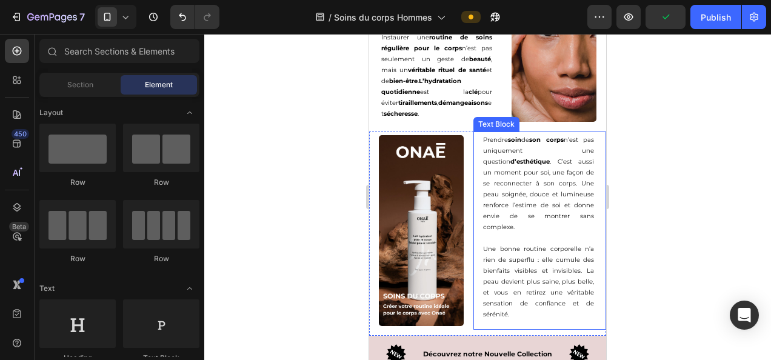
click at [489, 182] on p "Prendre soin de son corps n’est pas uniquement une question d’esthétique . C’es…" at bounding box center [538, 184] width 111 height 98
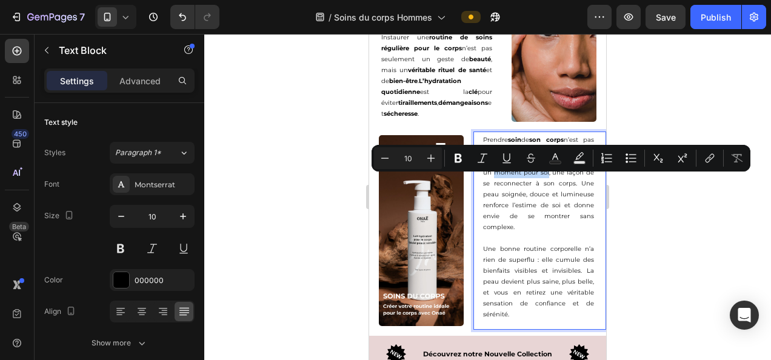
drag, startPoint x: 479, startPoint y: 181, endPoint x: 532, endPoint y: 182, distance: 52.7
click at [532, 182] on p "Prendre soin de son corps n’est pas uniquement une question d’esthétique . C’es…" at bounding box center [538, 184] width 111 height 98
click at [460, 162] on icon "Editor contextual toolbar" at bounding box center [457, 158] width 7 height 9
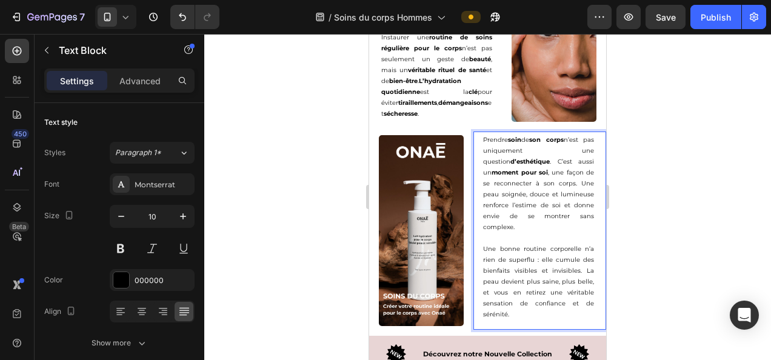
click at [699, 215] on div at bounding box center [487, 197] width 566 height 326
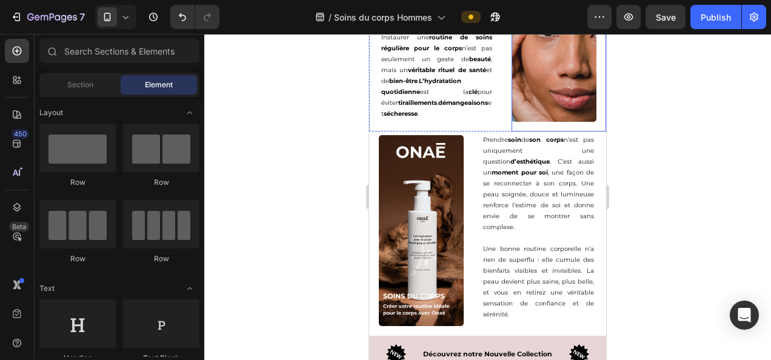
click at [531, 84] on img at bounding box center [553, 61] width 85 height 121
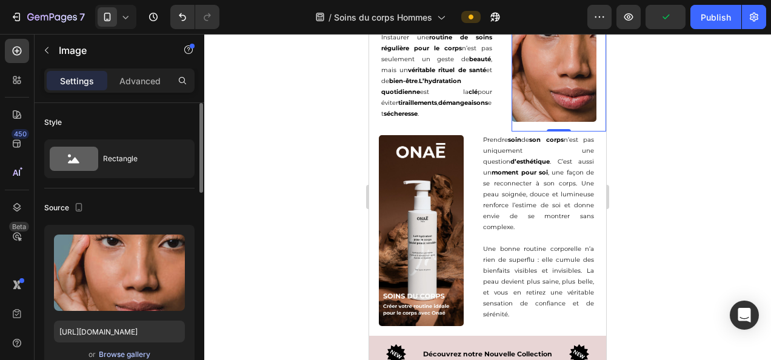
click at [126, 350] on div "Browse gallery" at bounding box center [124, 354] width 51 height 11
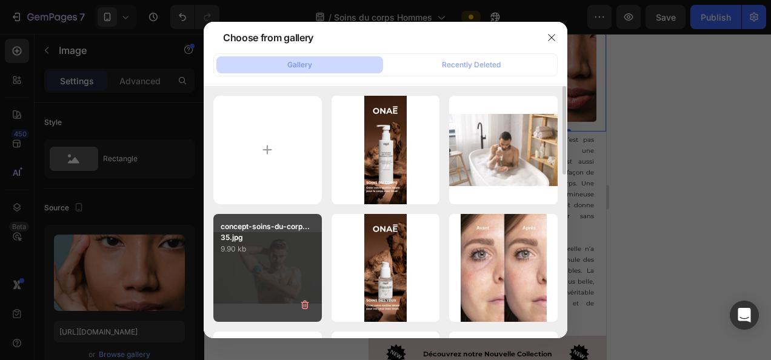
click at [276, 264] on div "concept-soins-du-corp...35.jpg 9.90 kb" at bounding box center [267, 268] width 108 height 108
type input "[URL][DOMAIN_NAME]"
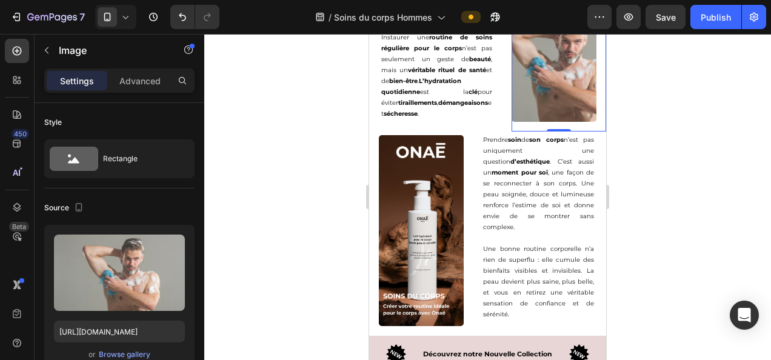
click at [619, 113] on div at bounding box center [487, 197] width 566 height 326
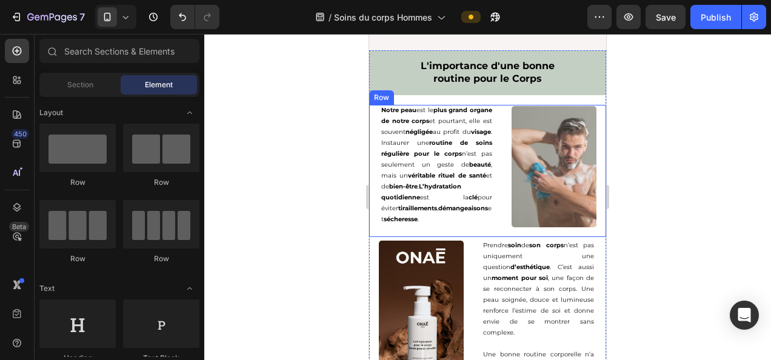
scroll to position [1891, 0]
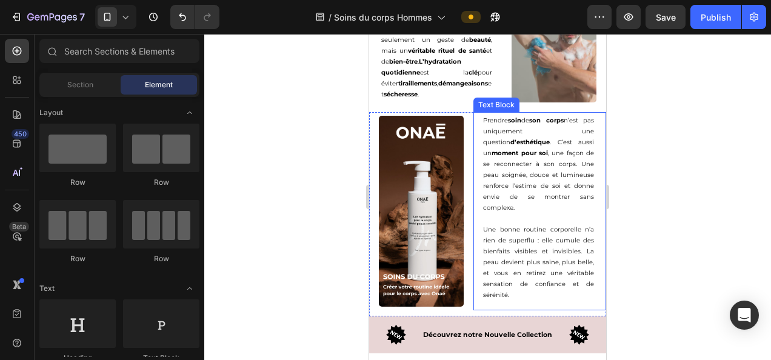
click at [511, 173] on p "Prendre soin de son corps n’est pas uniquement une question d’esthétique . C’es…" at bounding box center [538, 164] width 111 height 98
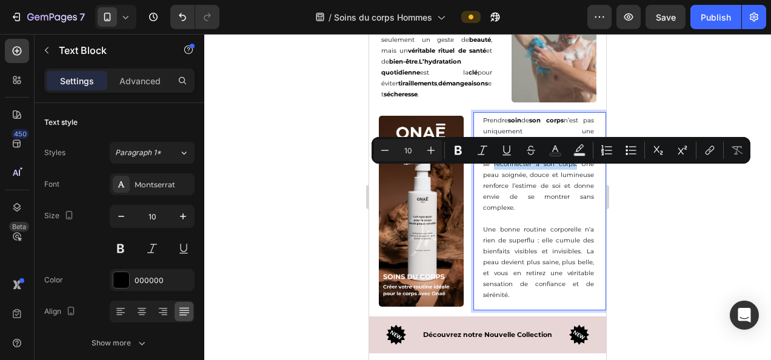
drag, startPoint x: 479, startPoint y: 174, endPoint x: 553, endPoint y: 168, distance: 73.5
click at [553, 168] on p "Prendre soin de son corps n’est pas uniquement une question d’esthétique . C’es…" at bounding box center [538, 164] width 111 height 98
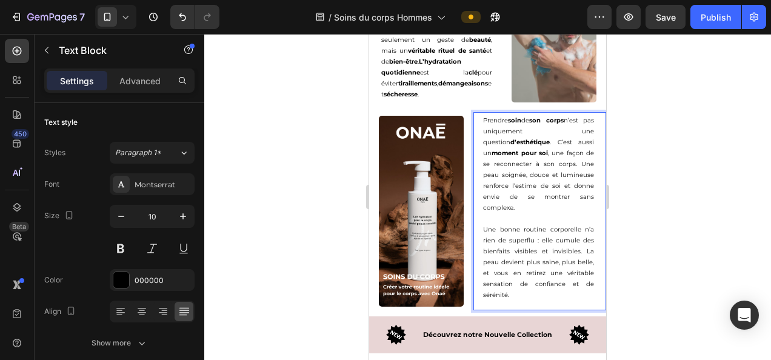
click at [561, 178] on p "Prendre soin de son corps n’est pas uniquement une question d’esthétique . C’es…" at bounding box center [538, 164] width 111 height 98
drag, startPoint x: 552, startPoint y: 171, endPoint x: 479, endPoint y: 172, distance: 72.7
click at [483, 172] on p "Prendre soin de son corps n’est pas uniquement une question d’esthétique . C’es…" at bounding box center [538, 164] width 111 height 98
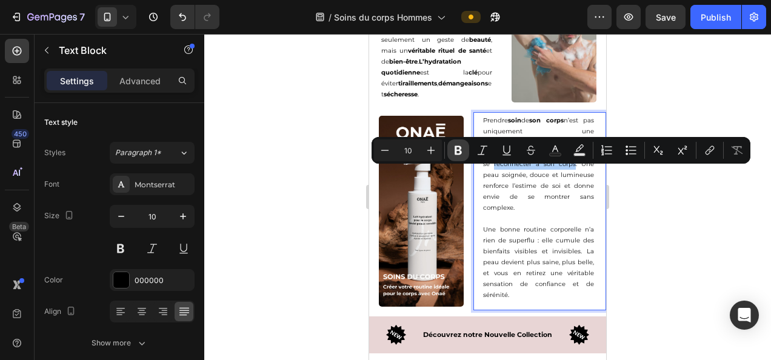
click at [455, 150] on icon "Editor contextual toolbar" at bounding box center [457, 150] width 7 height 9
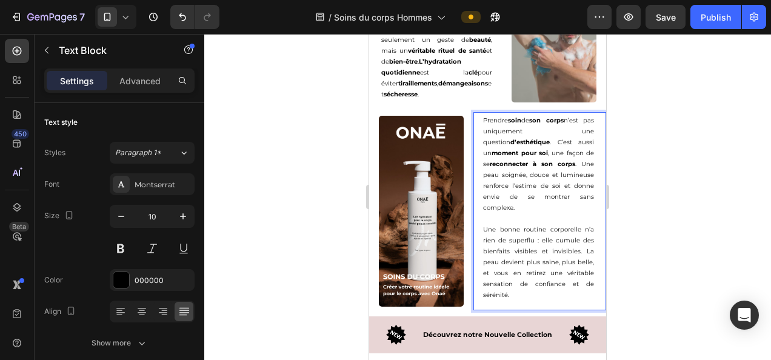
click at [640, 55] on div at bounding box center [487, 197] width 566 height 326
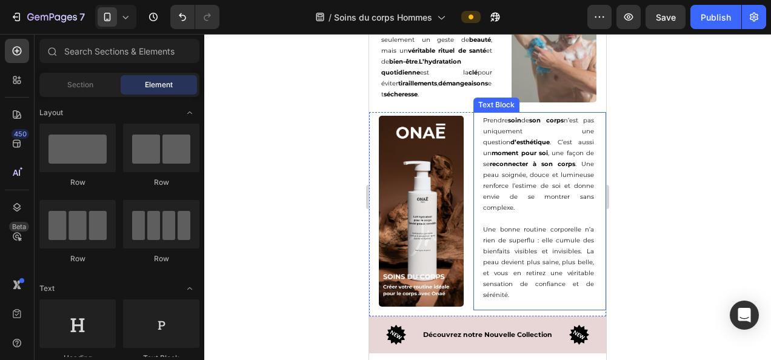
click at [491, 182] on p "Prendre soin de son corps n’est pas uniquement une question d’esthétique . C’es…" at bounding box center [538, 164] width 111 height 98
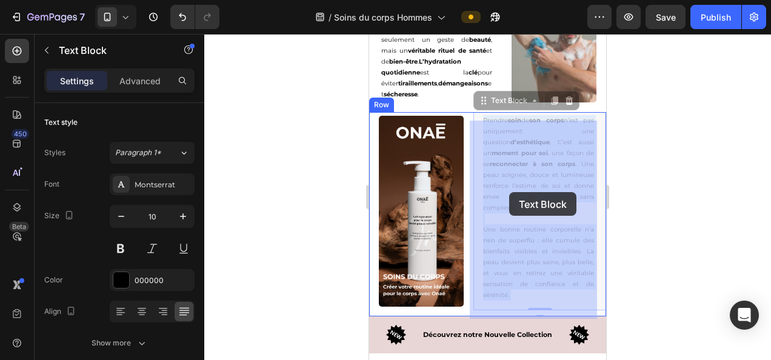
drag, startPoint x: 476, startPoint y: 185, endPoint x: 509, endPoint y: 192, distance: 33.4
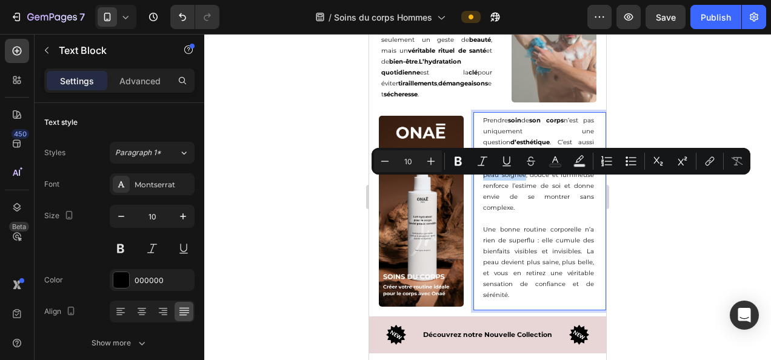
drag, startPoint x: 480, startPoint y: 183, endPoint x: 519, endPoint y: 185, distance: 38.9
click at [519, 185] on p "Prendre soin de son corps n’est pas uniquement une question d’esthétique . C’es…" at bounding box center [538, 164] width 111 height 98
click at [451, 156] on button "Bold" at bounding box center [458, 161] width 22 height 22
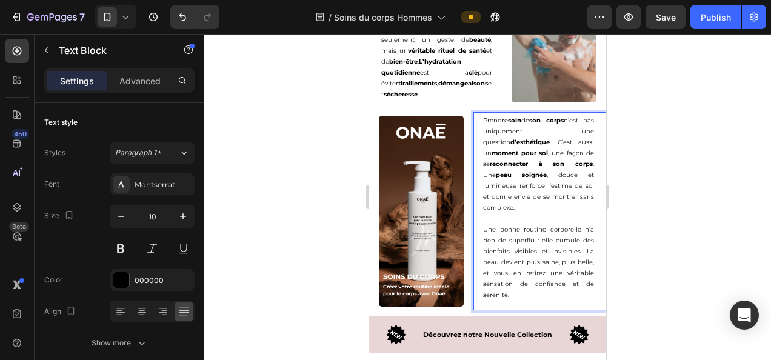
click at [701, 269] on div at bounding box center [487, 197] width 566 height 326
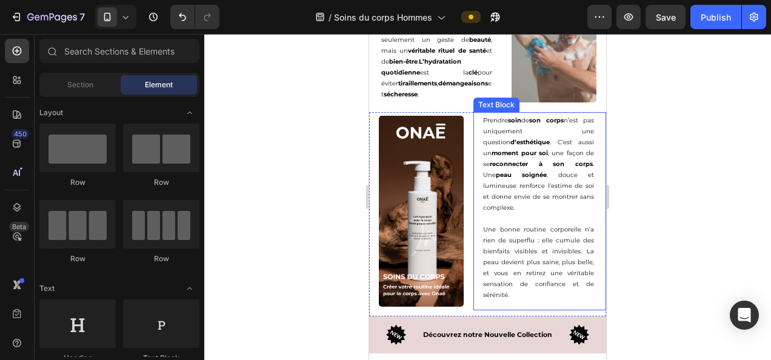
click at [550, 181] on p "Prendre soin de son corps n’est pas uniquement une question d’esthétique . C’es…" at bounding box center [538, 164] width 111 height 98
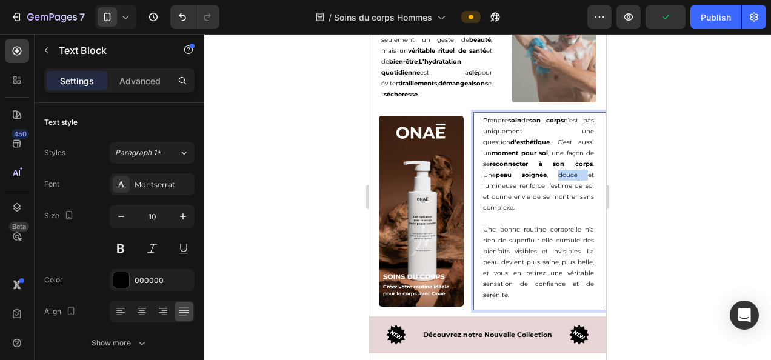
click at [556, 183] on p "Prendre soin de son corps n’est pas uniquement une question d’esthétique . C’es…" at bounding box center [538, 164] width 111 height 98
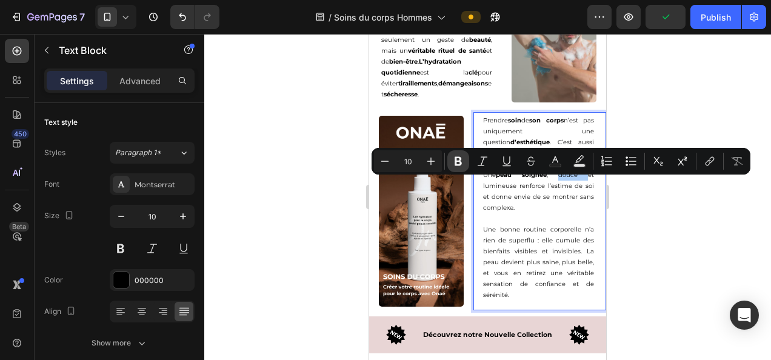
drag, startPoint x: 463, startPoint y: 163, endPoint x: 136, endPoint y: 151, distance: 327.4
click at [463, 163] on icon "Editor contextual toolbar" at bounding box center [458, 161] width 12 height 12
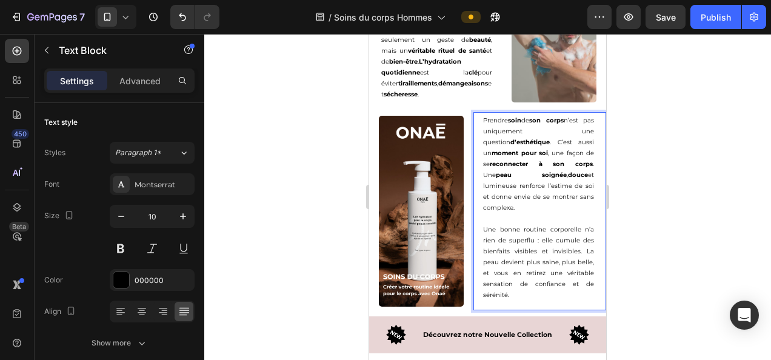
click at [648, 222] on div at bounding box center [487, 197] width 566 height 326
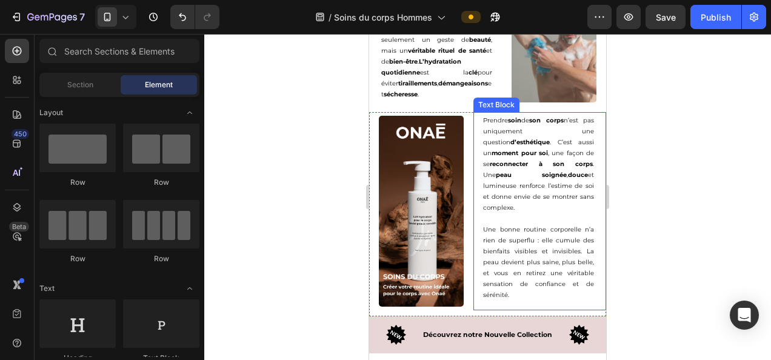
click at [485, 193] on p "Prendre soin de son corps n’est pas uniquement une question d’esthétique . C’es…" at bounding box center [538, 164] width 111 height 98
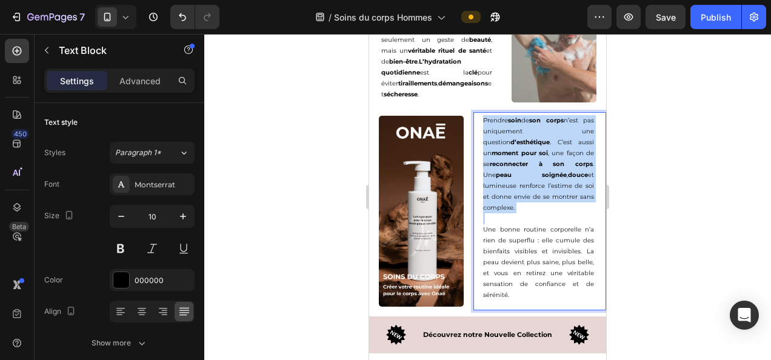
click at [485, 193] on p "Prendre soin de son corps n’est pas uniquement une question d’esthétique . C’es…" at bounding box center [538, 164] width 111 height 98
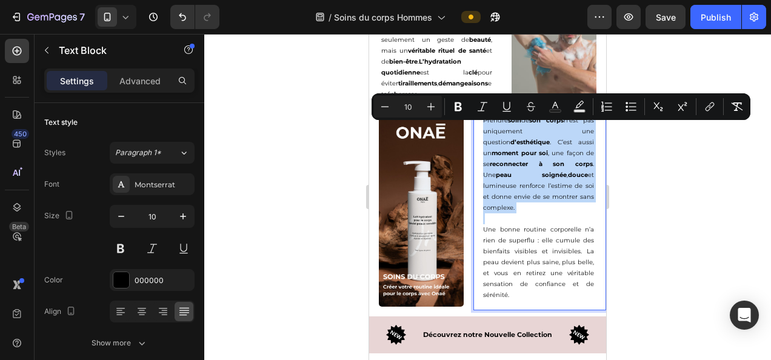
click at [489, 207] on p "Prendre soin de son corps n’est pas uniquement une question d’esthétique . C’es…" at bounding box center [538, 164] width 111 height 98
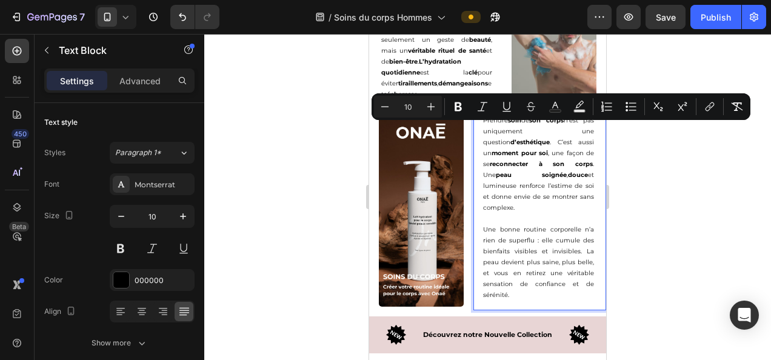
click at [550, 247] on p "Une bonne routine corporelle n’a rien de superflu : elle cumule des bienfaits v…" at bounding box center [538, 262] width 111 height 76
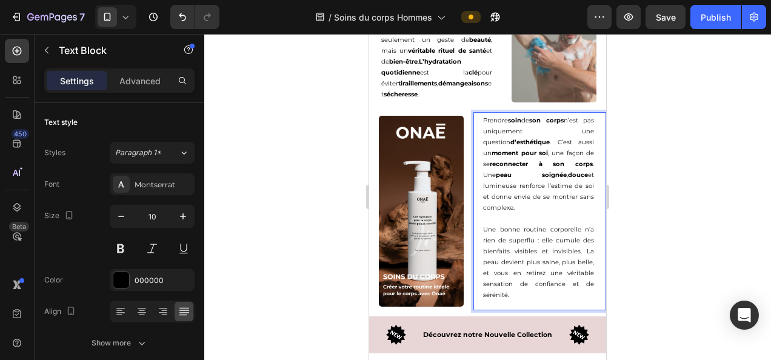
click at [491, 191] on p "Prendre soin de son corps n’est pas uniquement une question d’esthétique . C’es…" at bounding box center [538, 164] width 111 height 98
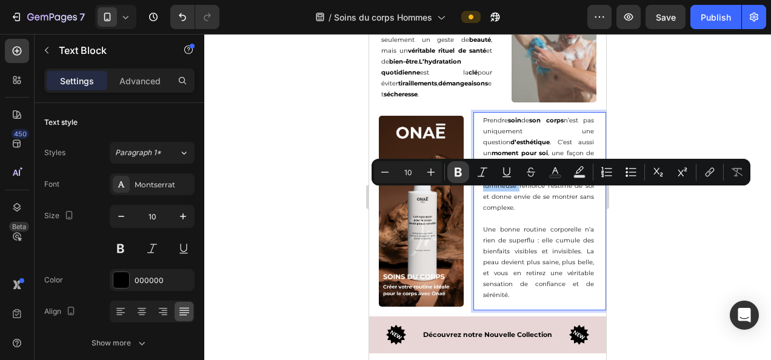
click at [458, 176] on icon "Editor contextual toolbar" at bounding box center [457, 172] width 7 height 9
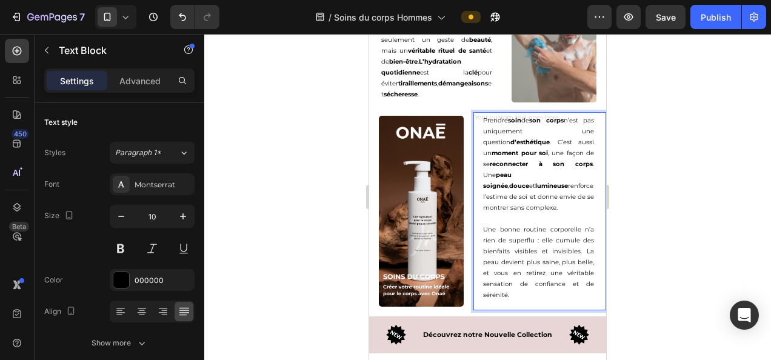
click at [666, 247] on div at bounding box center [487, 197] width 566 height 326
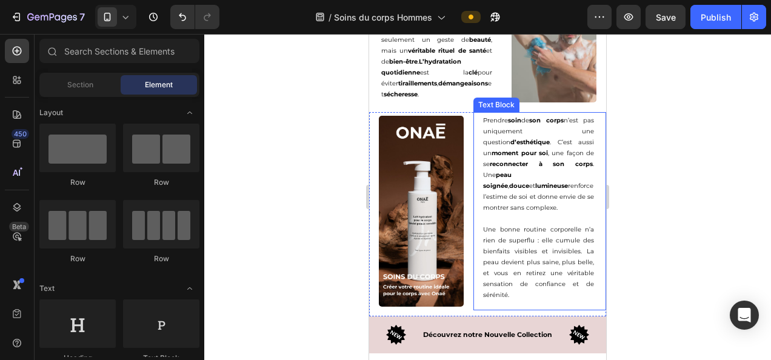
click at [551, 193] on p "Prendre soin de son corps n’est pas uniquement une question d’esthétique . C’es…" at bounding box center [538, 164] width 111 height 98
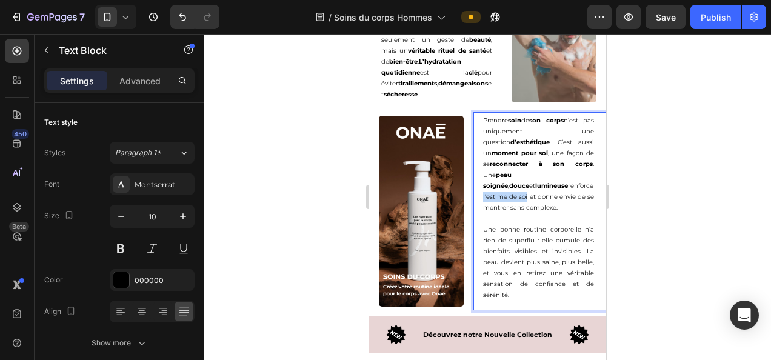
drag, startPoint x: 540, startPoint y: 193, endPoint x: 585, endPoint y: 195, distance: 45.5
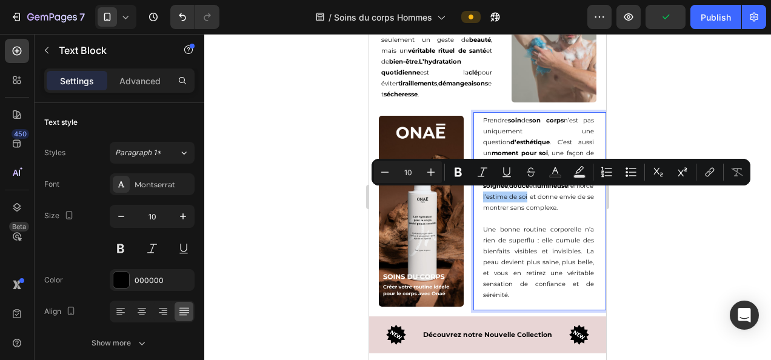
drag, startPoint x: 460, startPoint y: 176, endPoint x: 628, endPoint y: 221, distance: 173.7
click at [460, 175] on icon "Editor contextual toolbar" at bounding box center [457, 172] width 7 height 9
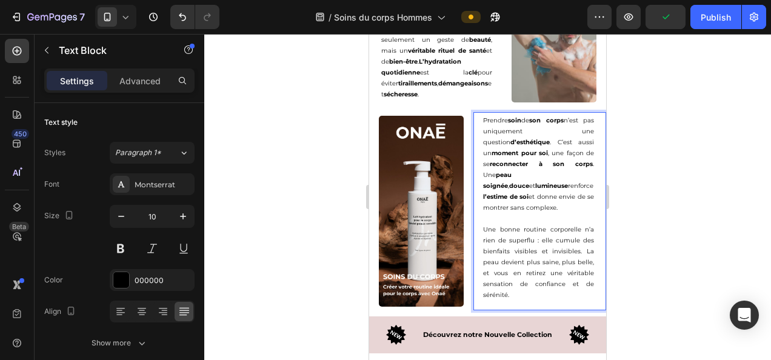
click at [630, 221] on div at bounding box center [487, 197] width 566 height 326
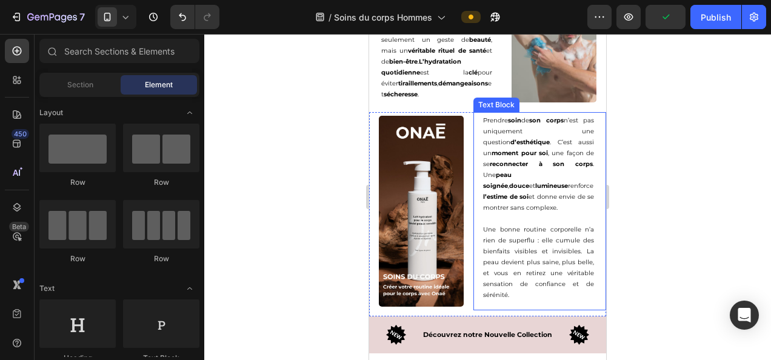
click at [550, 208] on p "Prendre soin de son corps n’est pas uniquement une question d’esthétique . C’es…" at bounding box center [538, 164] width 111 height 98
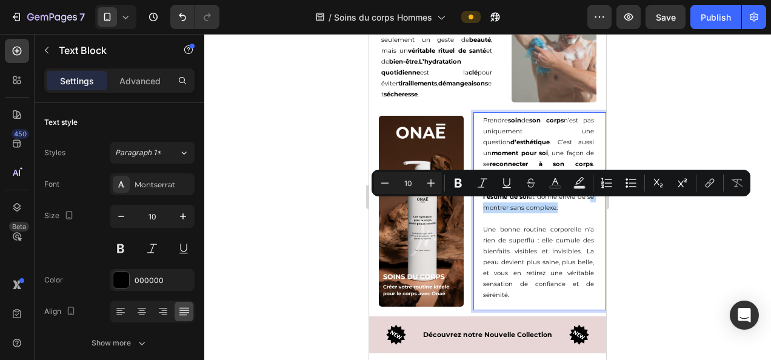
drag, startPoint x: 549, startPoint y: 205, endPoint x: 523, endPoint y: 218, distance: 28.7
click at [523, 213] on p "Prendre soin de son corps n’est pas uniquement une question d’esthétique . C’es…" at bounding box center [538, 164] width 111 height 98
click at [456, 185] on icon "Editor contextual toolbar" at bounding box center [457, 183] width 7 height 9
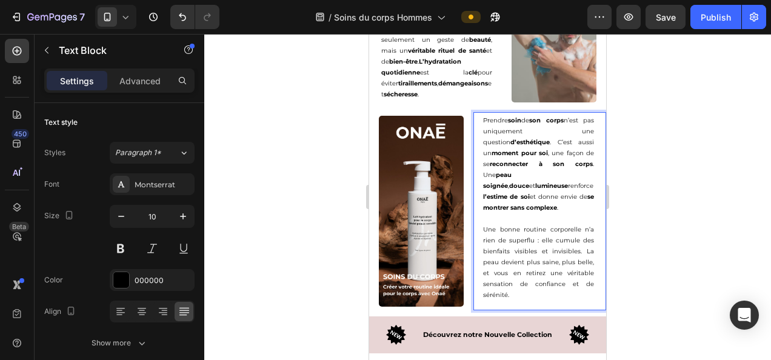
click at [671, 276] on div at bounding box center [487, 197] width 566 height 326
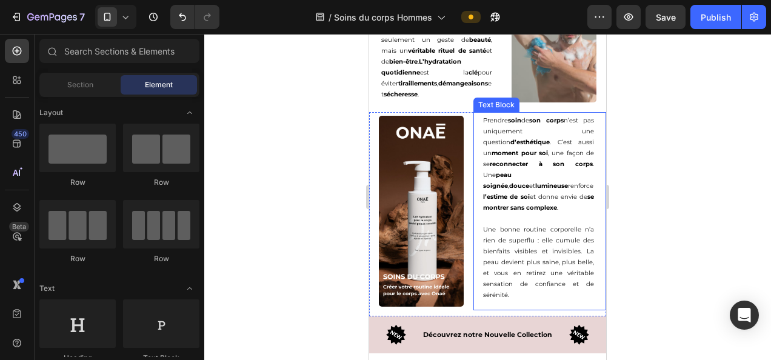
click at [496, 242] on p "Une bonne routine corporelle n’a rien de superflu : elle cumule des bienfaits v…" at bounding box center [538, 262] width 111 height 76
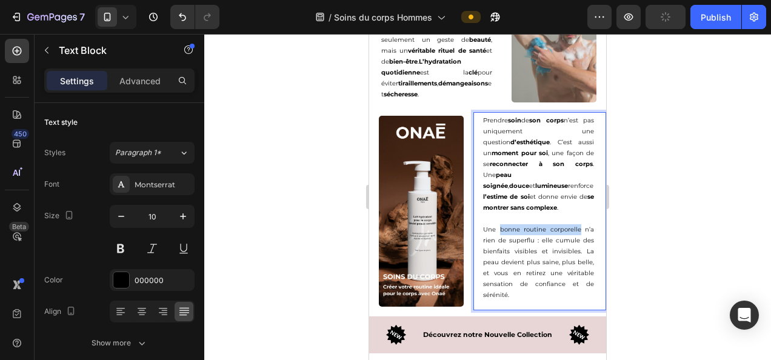
drag, startPoint x: 494, startPoint y: 235, endPoint x: 573, endPoint y: 239, distance: 78.2
click at [573, 239] on p "Une bonne routine corporelle n’a rien de superflu : elle cumule des bienfaits v…" at bounding box center [538, 262] width 111 height 76
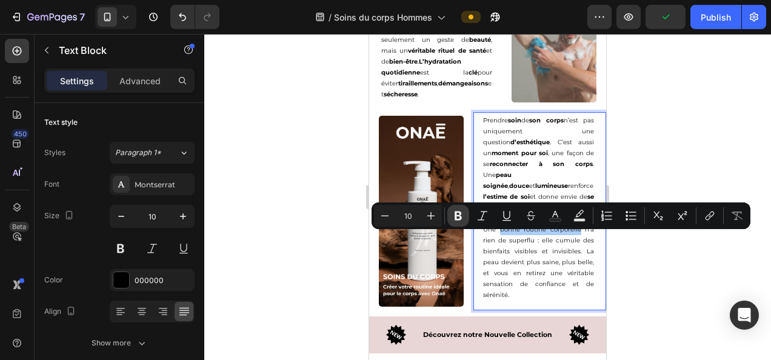
click at [459, 214] on icon "Editor contextual toolbar" at bounding box center [457, 215] width 7 height 9
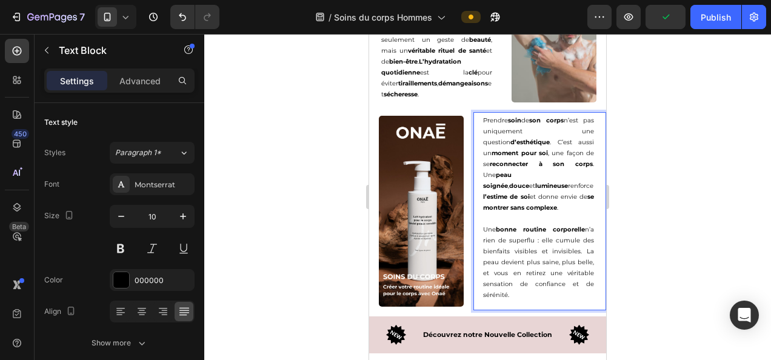
click at [660, 277] on div at bounding box center [487, 197] width 566 height 326
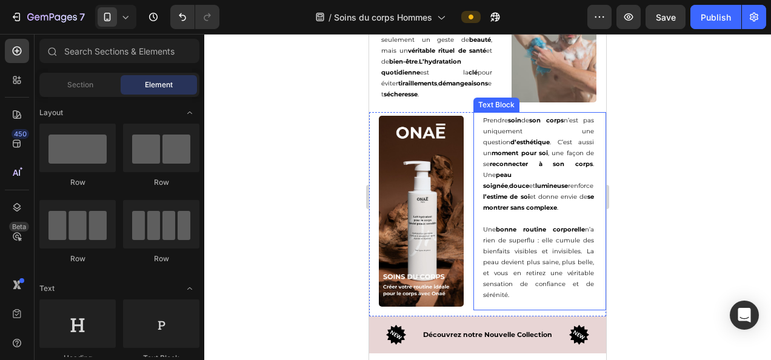
click at [510, 247] on p "Une bonne routine corporelle n’a rien de superflu : elle cumule des bienfaits v…" at bounding box center [538, 262] width 111 height 76
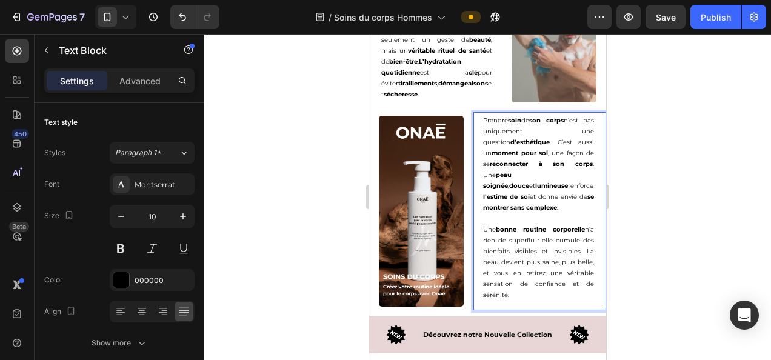
click at [512, 248] on p "Une bonne routine corporelle n’a rien de superflu : elle cumule des bienfaits v…" at bounding box center [538, 262] width 111 height 76
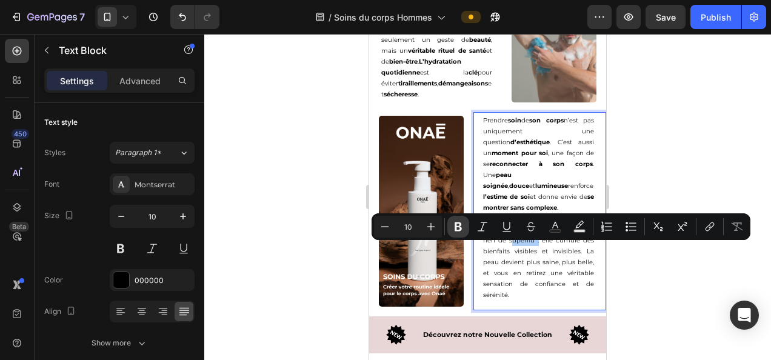
click at [449, 225] on button "Bold" at bounding box center [458, 227] width 22 height 22
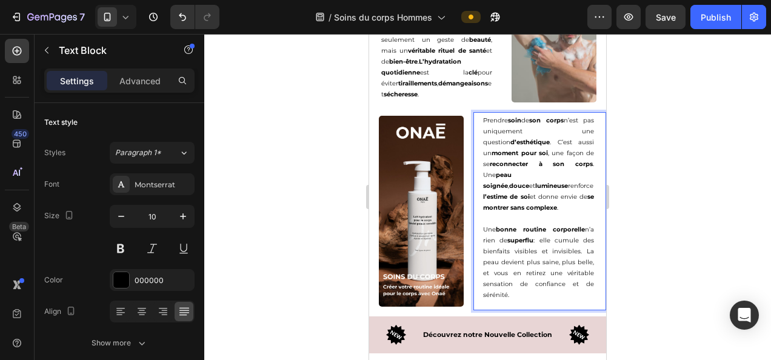
click at [676, 294] on div at bounding box center [487, 197] width 566 height 326
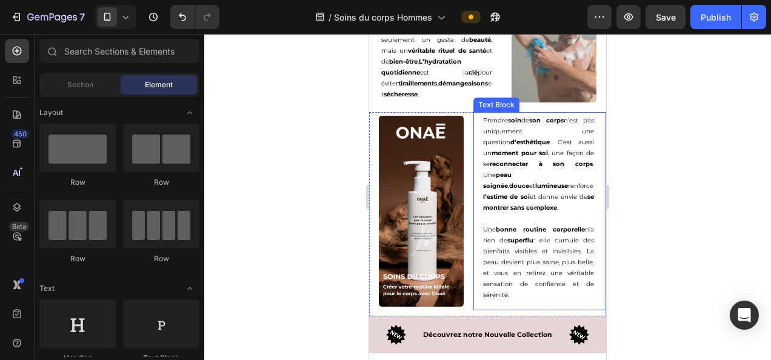
click at [473, 256] on div "Prendre soin de son corps n’est pas uniquement une question d’esthétique . C’es…" at bounding box center [538, 211] width 130 height 198
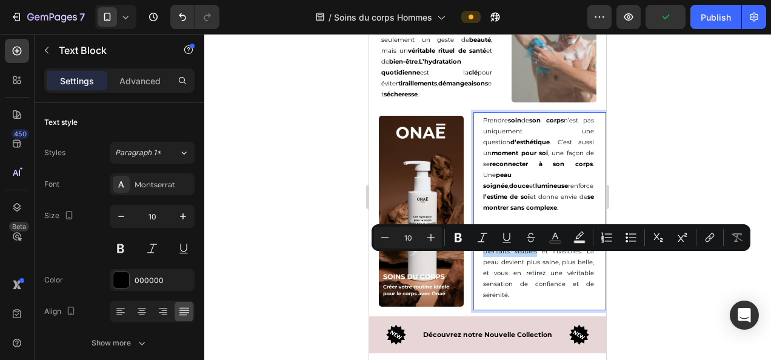
drag, startPoint x: 480, startPoint y: 261, endPoint x: 530, endPoint y: 259, distance: 49.7
click at [530, 259] on p "Une bonne routine corporelle n’a rien de superflu : elle cumule des bienfaits v…" at bounding box center [538, 262] width 111 height 76
click at [454, 236] on icon "Editor contextual toolbar" at bounding box center [458, 237] width 12 height 12
click at [658, 301] on div at bounding box center [487, 197] width 566 height 326
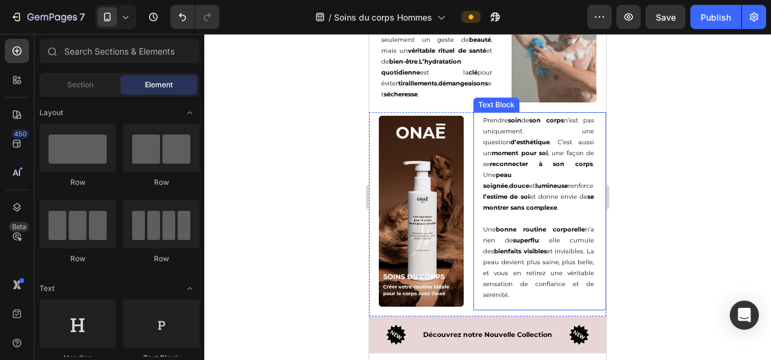
click at [554, 257] on p "Une bonne routine corporelle n’a rien de superflu : elle cumule des bienfaits v…" at bounding box center [538, 262] width 111 height 76
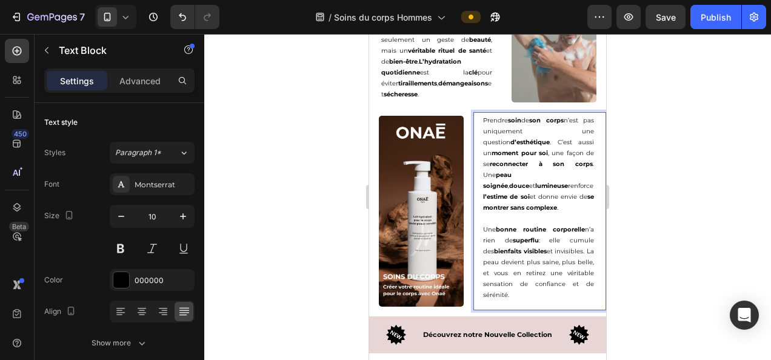
click at [553, 257] on p "Une bonne routine corporelle n’a rien de superflu : elle cumule des bienfaits v…" at bounding box center [538, 262] width 111 height 76
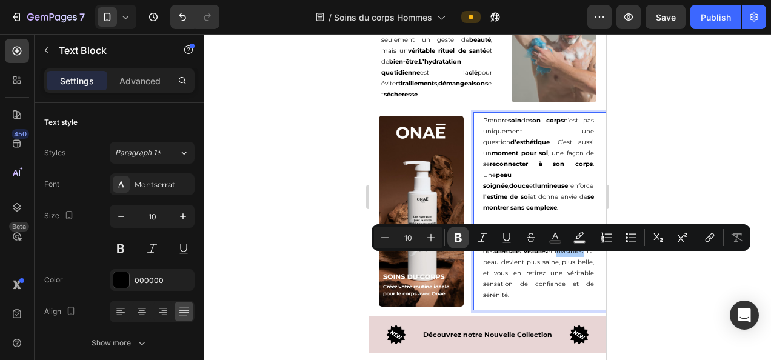
click at [452, 237] on icon "Editor contextual toolbar" at bounding box center [458, 237] width 12 height 12
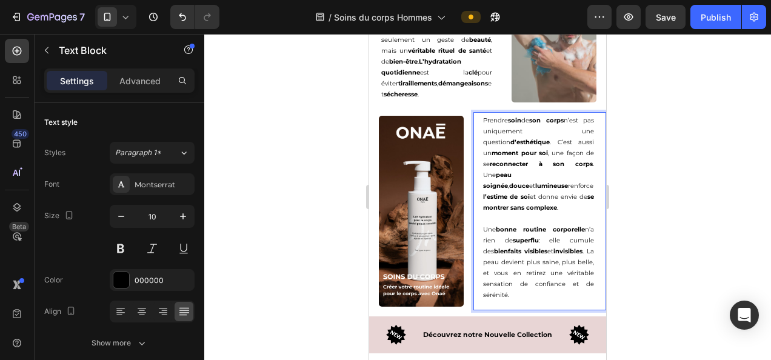
drag, startPoint x: 632, startPoint y: 273, endPoint x: 167, endPoint y: 241, distance: 466.4
click at [632, 273] on div at bounding box center [487, 197] width 566 height 326
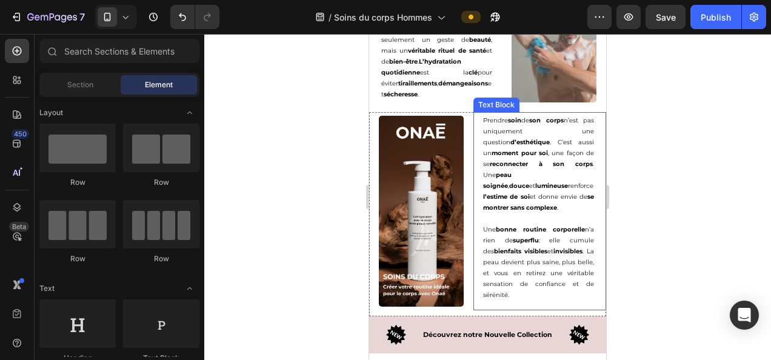
click at [483, 272] on p "Une bonne routine corporelle n’a rien de superflu : elle cumule des bienfaits v…" at bounding box center [538, 262] width 111 height 76
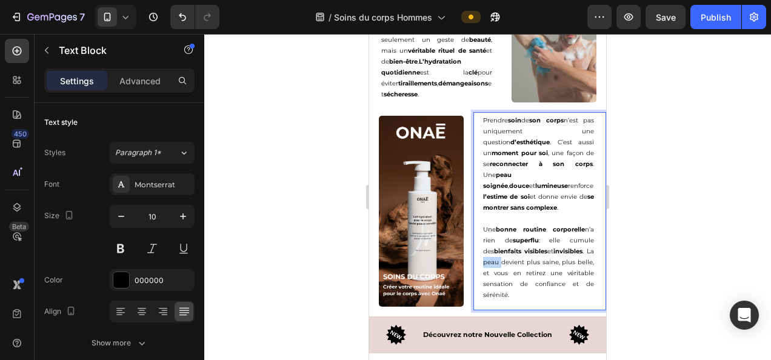
click at [485, 272] on p "Une bonne routine corporelle n’a rien de superflu : elle cumule des bienfaits v…" at bounding box center [538, 262] width 111 height 76
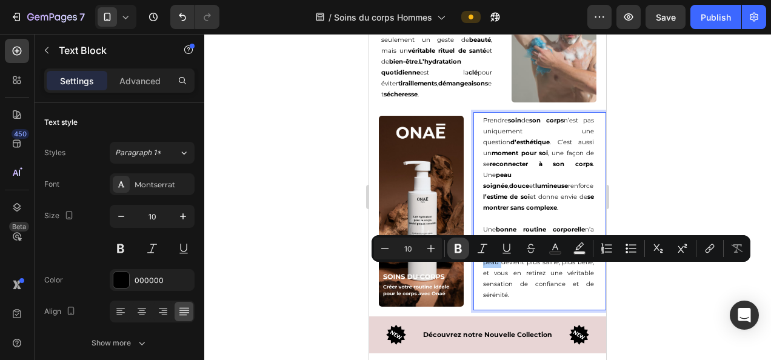
click at [450, 251] on button "Bold" at bounding box center [458, 248] width 22 height 22
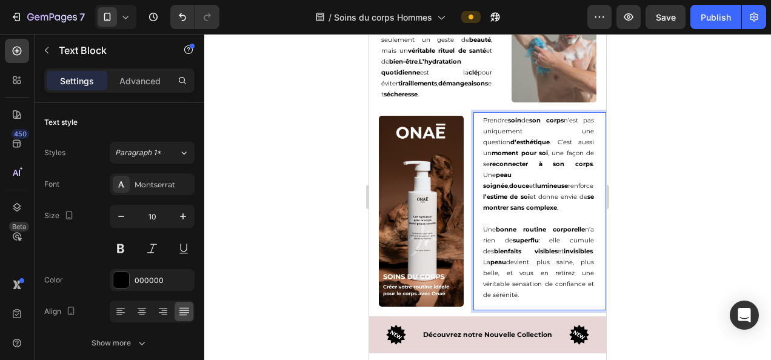
click at [626, 300] on div at bounding box center [487, 197] width 566 height 326
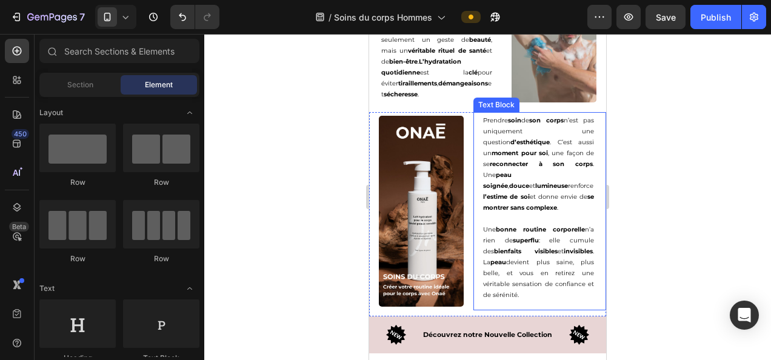
click at [527, 271] on p "Une bonne routine corporelle n’a rien de superflu : elle cumule des bienfaits v…" at bounding box center [538, 262] width 111 height 76
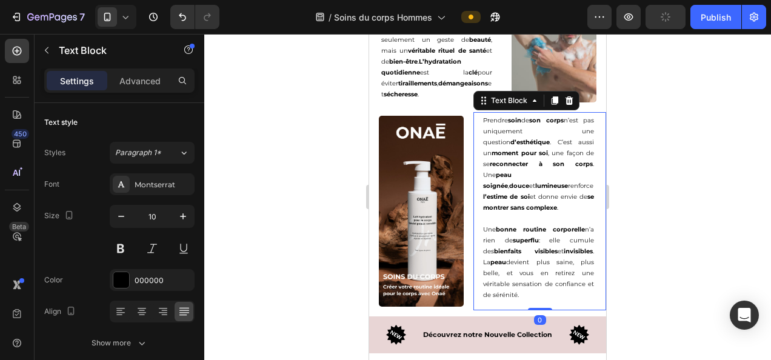
click at [542, 271] on p "Une bonne routine corporelle n’a rien de superflu : elle cumule des bienfaits v…" at bounding box center [538, 262] width 111 height 76
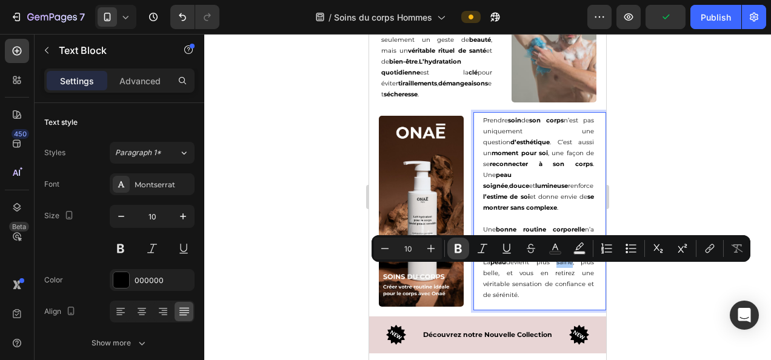
drag, startPoint x: 456, startPoint y: 248, endPoint x: 233, endPoint y: 250, distance: 223.0
click at [456, 248] on icon "Editor contextual toolbar" at bounding box center [457, 248] width 7 height 9
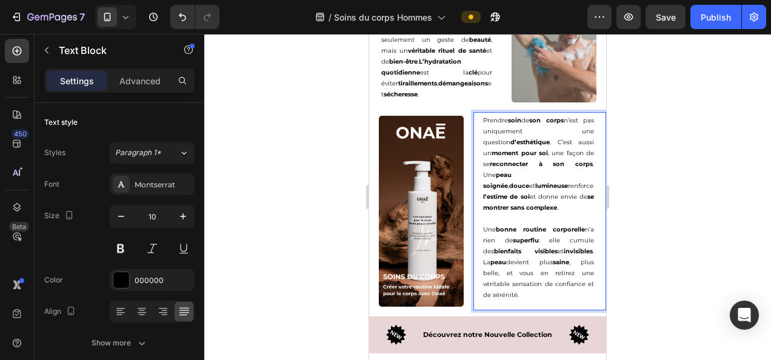
click at [483, 280] on p "Une bonne routine corporelle n’a rien de superflu : elle cumule des bienfaits v…" at bounding box center [538, 262] width 111 height 76
click at [626, 286] on div at bounding box center [487, 197] width 566 height 326
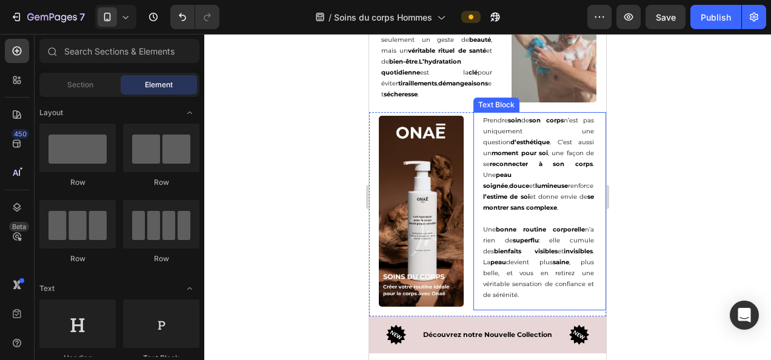
click at [486, 281] on p "Une bonne routine corporelle n’a rien de superflu : elle cumule des bienfaits v…" at bounding box center [538, 262] width 111 height 76
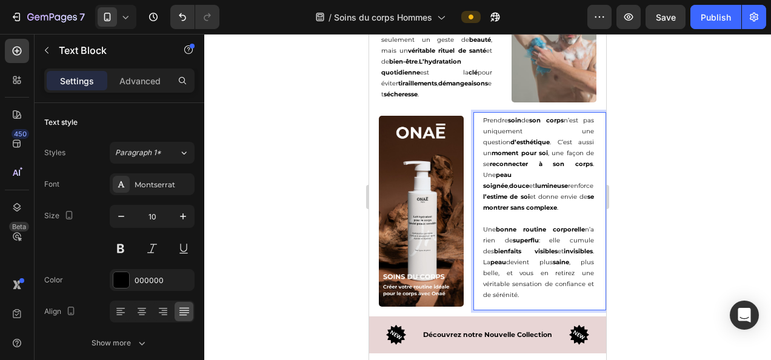
click at [486, 281] on p "Une bonne routine corporelle n’a rien de superflu : elle cumule des bienfaits v…" at bounding box center [538, 262] width 111 height 76
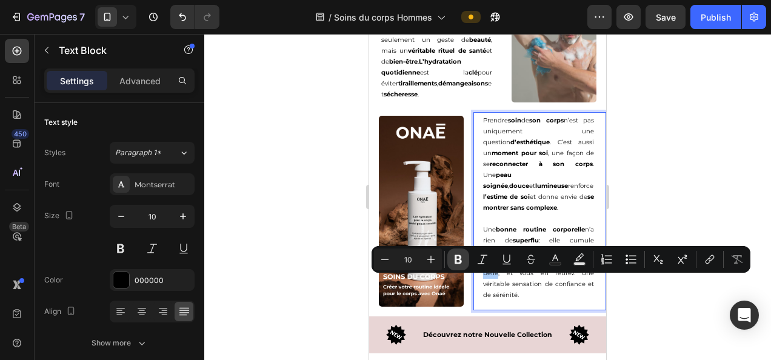
click at [456, 262] on icon "Editor contextual toolbar" at bounding box center [457, 259] width 7 height 9
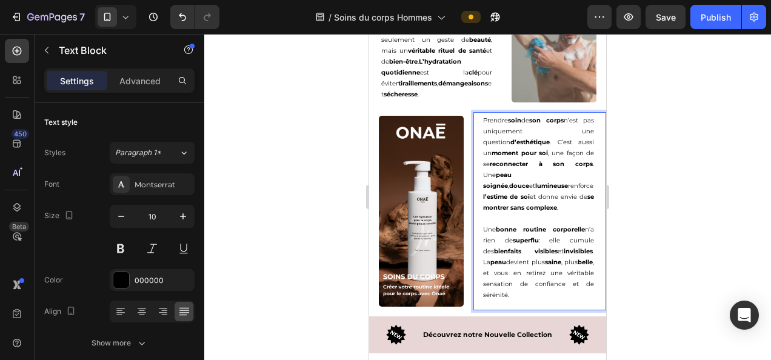
click at [623, 304] on div at bounding box center [487, 197] width 566 height 326
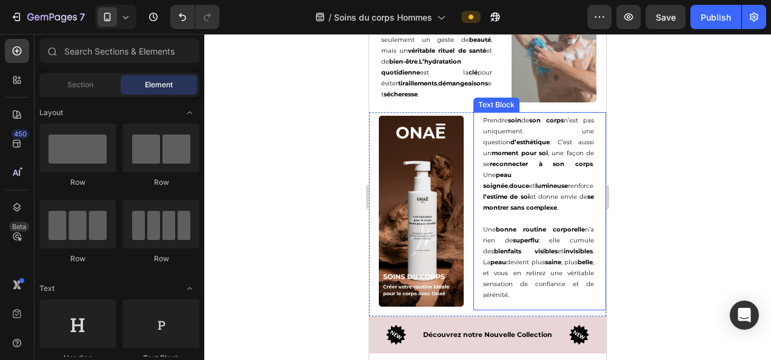
click at [551, 292] on p "Une bonne routine corporelle n’a rien de superflu : elle cumule des bienfaits v…" at bounding box center [538, 262] width 111 height 76
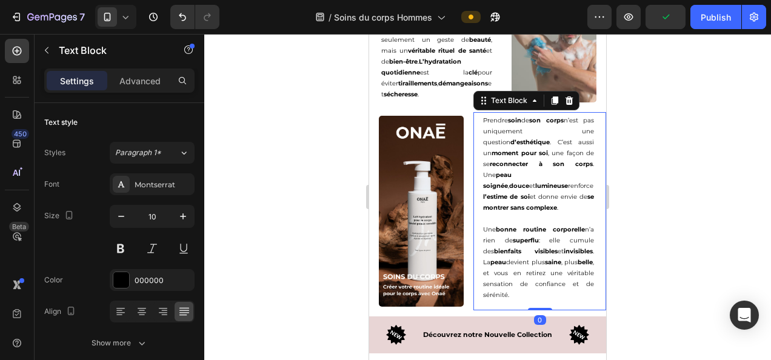
click at [560, 293] on p "Une bonne routine corporelle n’a rien de superflu : elle cumule des bienfaits v…" at bounding box center [538, 262] width 111 height 76
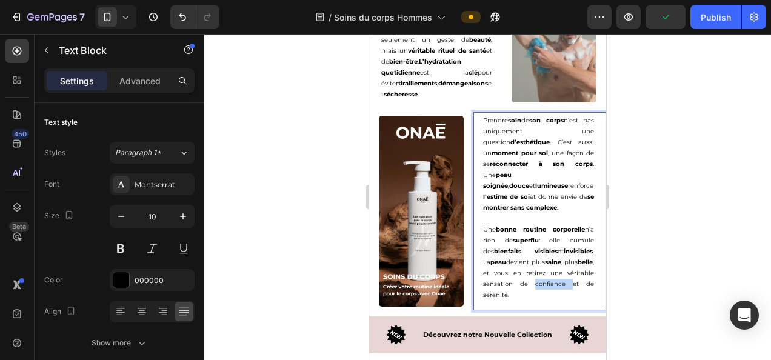
click at [560, 293] on p "Une bonne routine corporelle n’a rien de superflu : elle cumule des bienfaits v…" at bounding box center [538, 262] width 111 height 76
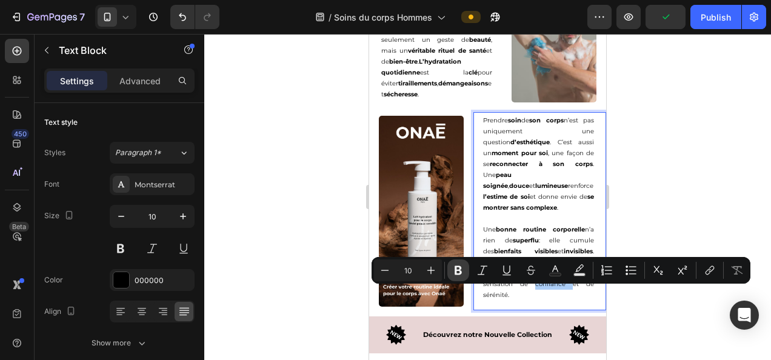
drag, startPoint x: 453, startPoint y: 265, endPoint x: 236, endPoint y: 213, distance: 223.8
click at [453, 265] on icon "Editor contextual toolbar" at bounding box center [458, 270] width 12 height 12
click at [631, 142] on div at bounding box center [487, 197] width 566 height 326
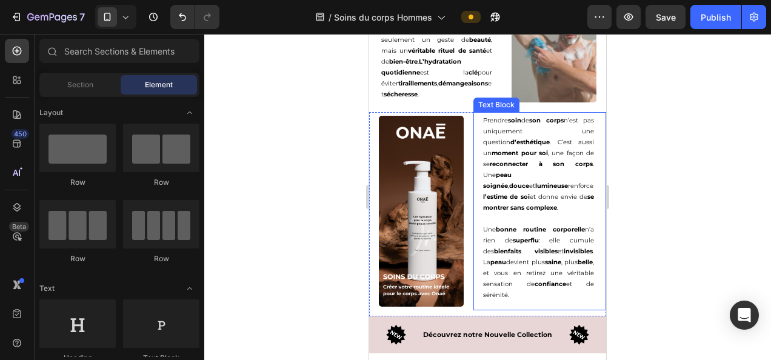
click at [507, 301] on p "Une bonne routine corporelle n’a rien de superflu : elle cumule des bienfaits v…" at bounding box center [538, 262] width 111 height 76
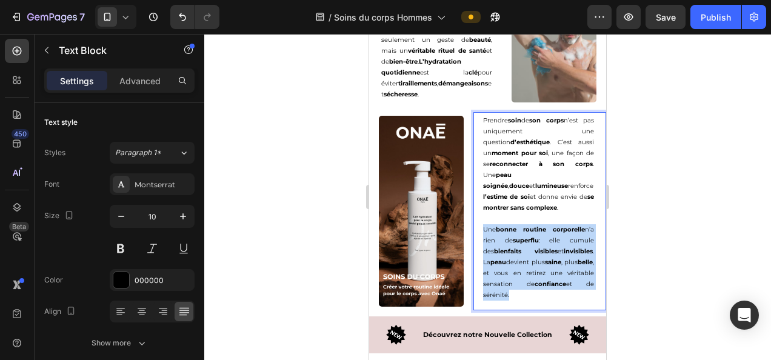
click at [507, 301] on p "Une bonne routine corporelle n’a rien de superflu : elle cumule des bienfaits v…" at bounding box center [538, 262] width 111 height 76
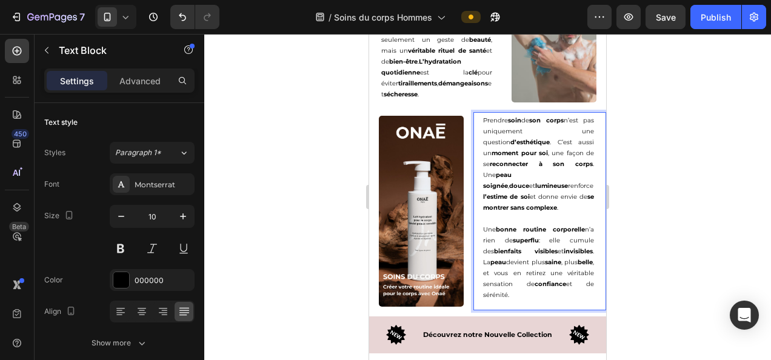
drag, startPoint x: 572, startPoint y: 310, endPoint x: 560, endPoint y: 302, distance: 14.5
click at [560, 301] on p "Une bonne routine corporelle n’a rien de superflu : elle cumule des bienfaits v…" at bounding box center [538, 262] width 111 height 76
click at [505, 301] on p "Une bonne routine corporelle n’a rien de superflu : elle cumule des bienfaits v…" at bounding box center [538, 262] width 111 height 76
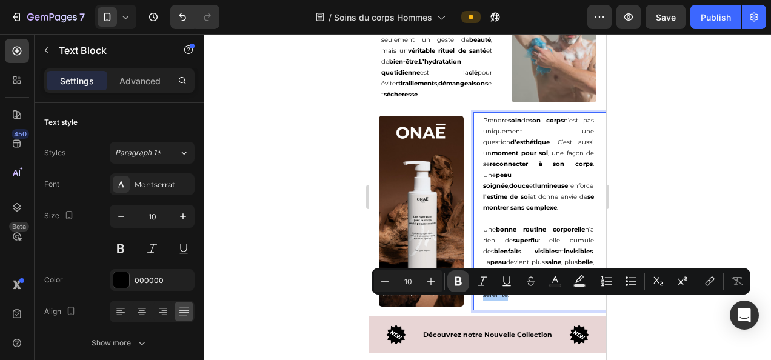
drag, startPoint x: 457, startPoint y: 281, endPoint x: 210, endPoint y: 219, distance: 254.4
click at [457, 281] on icon "Editor contextual toolbar" at bounding box center [457, 281] width 7 height 9
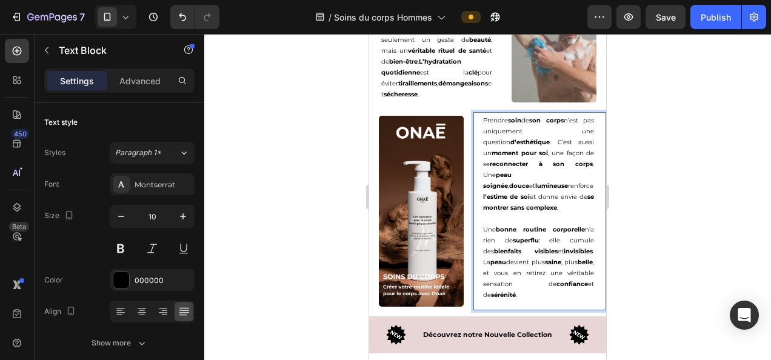
click at [663, 184] on div at bounding box center [487, 197] width 566 height 326
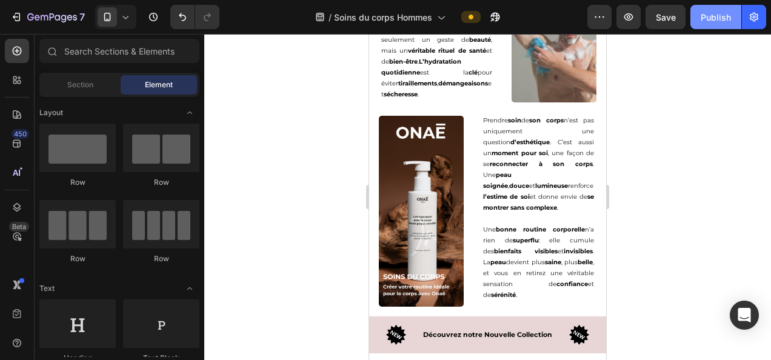
click at [710, 7] on button "Publish" at bounding box center [715, 17] width 51 height 24
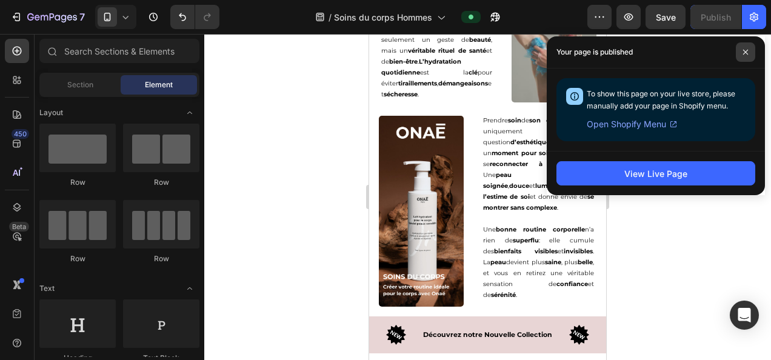
click at [740, 47] on span at bounding box center [745, 51] width 19 height 19
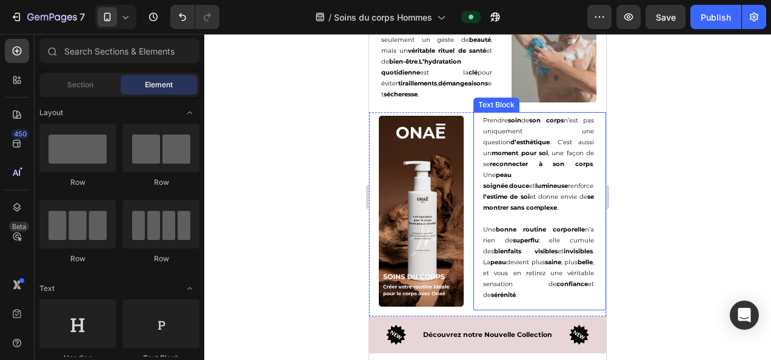
scroll to position [1751, 0]
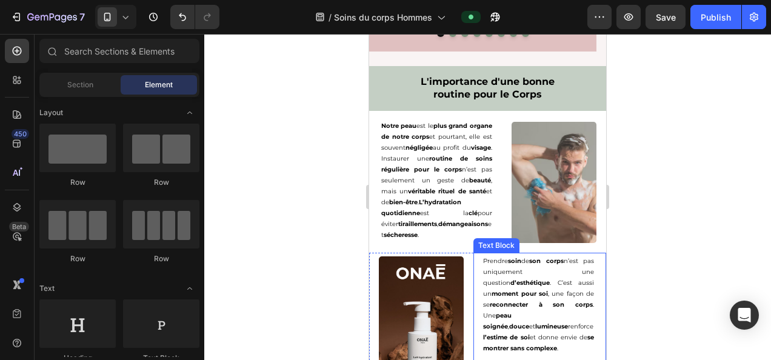
click at [539, 170] on img at bounding box center [553, 182] width 85 height 121
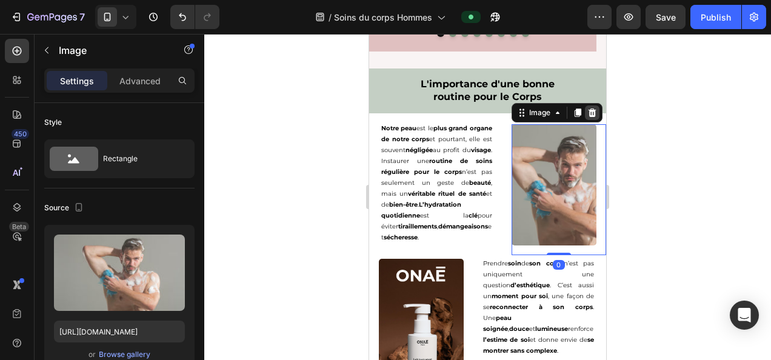
click at [588, 108] on icon at bounding box center [592, 112] width 8 height 8
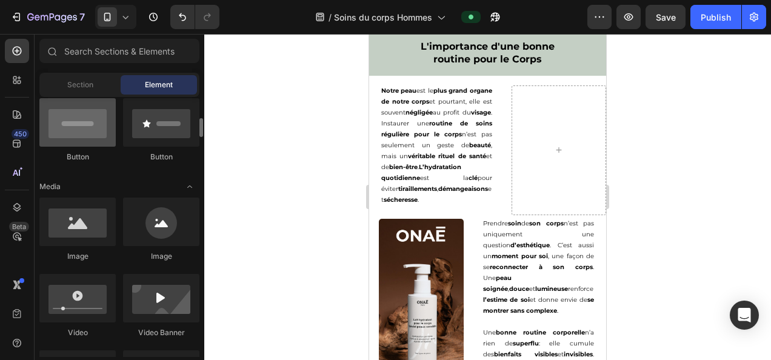
scroll to position [296, 0]
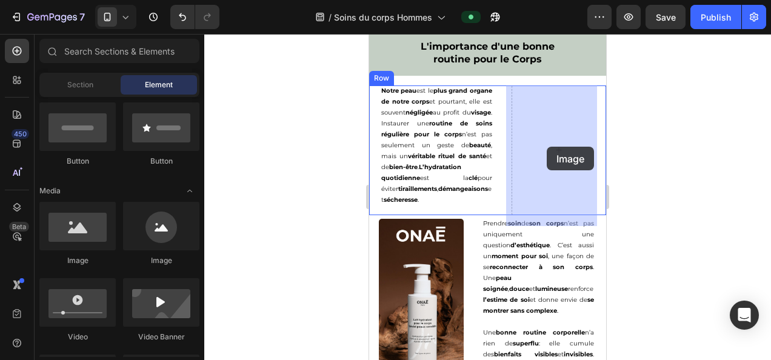
drag, startPoint x: 445, startPoint y: 273, endPoint x: 480, endPoint y: 170, distance: 108.6
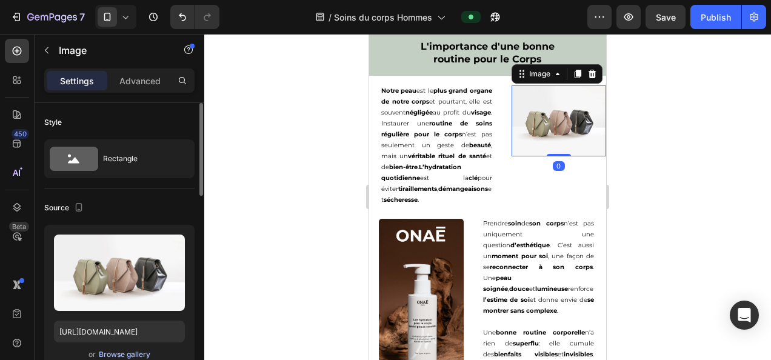
click at [122, 354] on div "Browse gallery" at bounding box center [124, 354] width 51 height 11
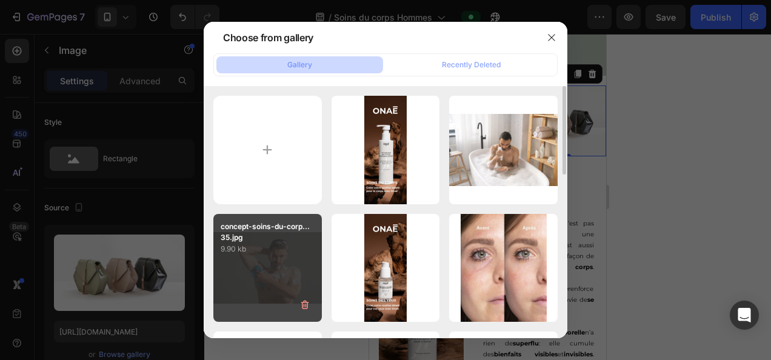
click at [262, 277] on div "concept-soins-du-corp...35.jpg 9.90 kb" at bounding box center [267, 268] width 108 height 108
type input "[URL][DOMAIN_NAME]"
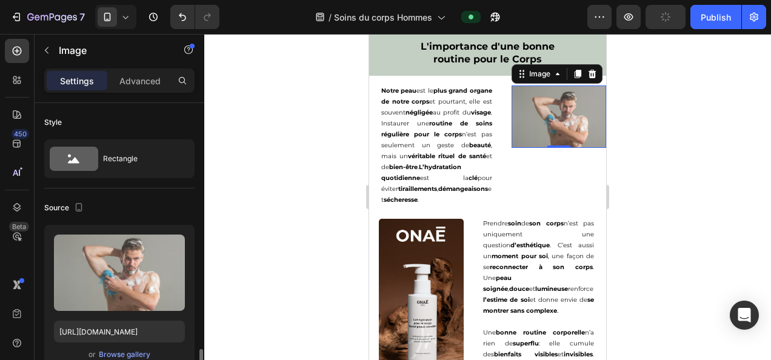
scroll to position [187, 0]
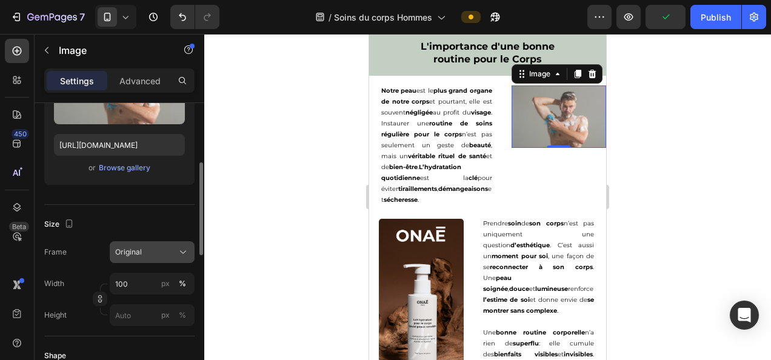
click at [192, 246] on button "Original" at bounding box center [152, 252] width 85 height 22
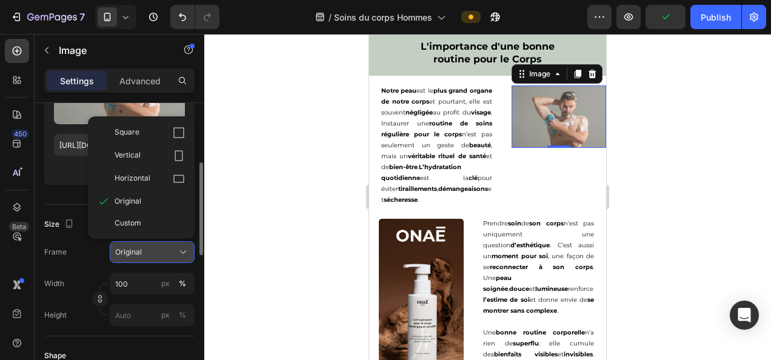
click at [141, 219] on span "Custom" at bounding box center [128, 223] width 27 height 11
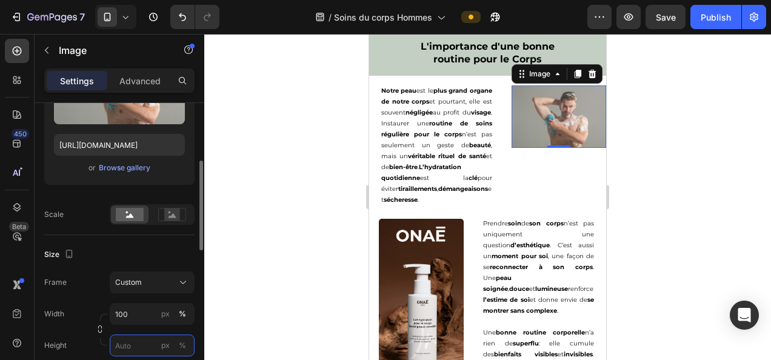
click at [135, 350] on input "px %" at bounding box center [152, 345] width 85 height 22
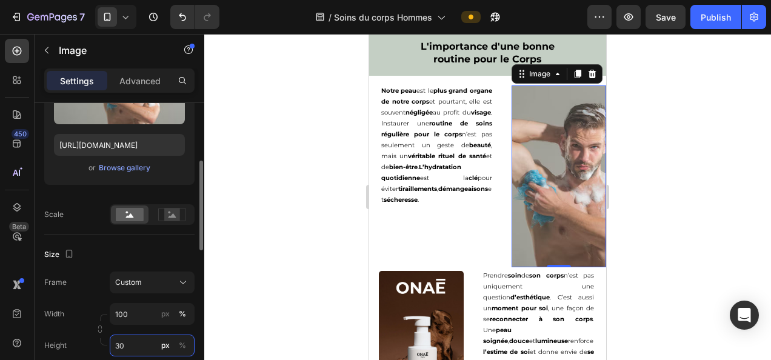
type input "3"
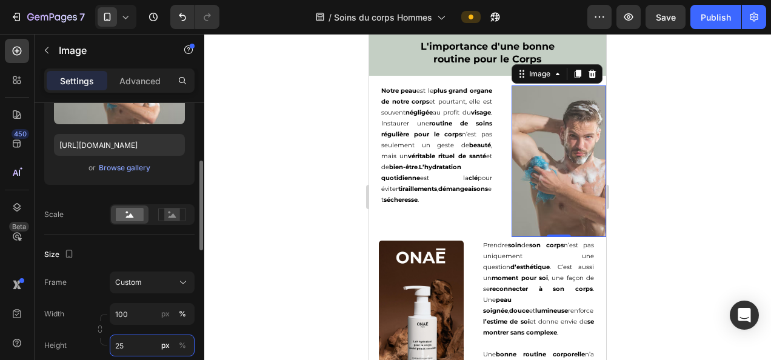
type input "2"
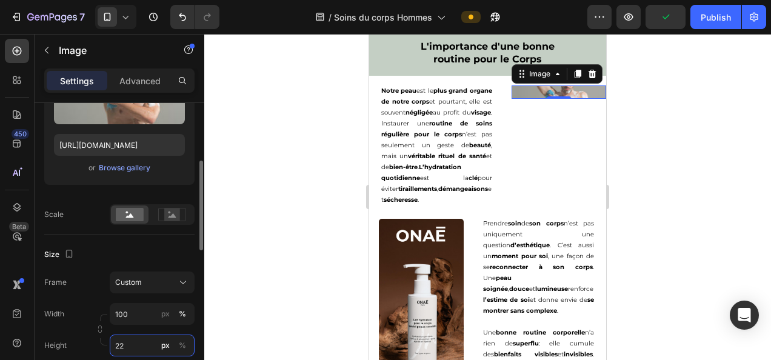
type input "220"
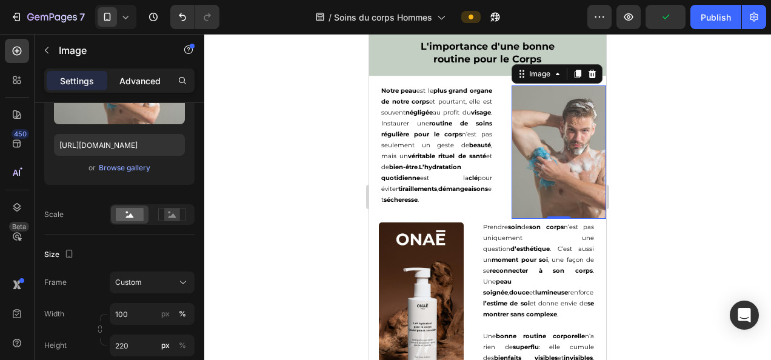
click at [137, 85] on p "Advanced" at bounding box center [139, 81] width 41 height 13
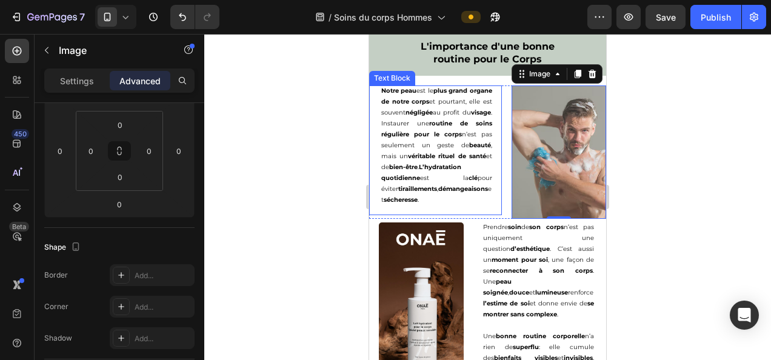
click at [436, 132] on strong "routine de soins régulière pour le corps" at bounding box center [436, 128] width 111 height 19
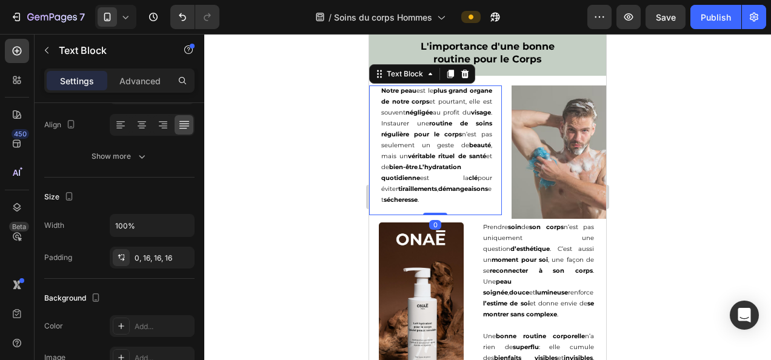
scroll to position [0, 0]
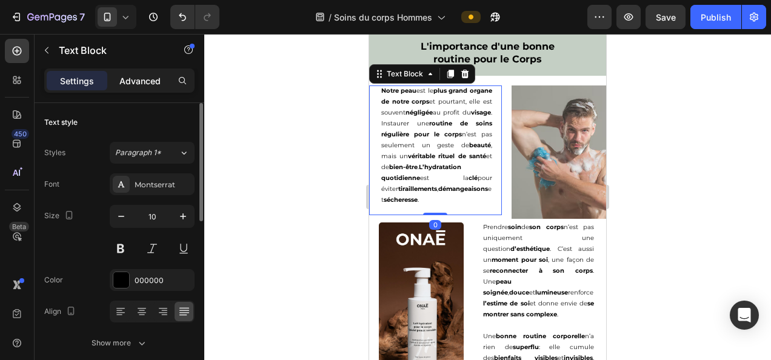
click at [151, 87] on div "Advanced" at bounding box center [140, 80] width 61 height 19
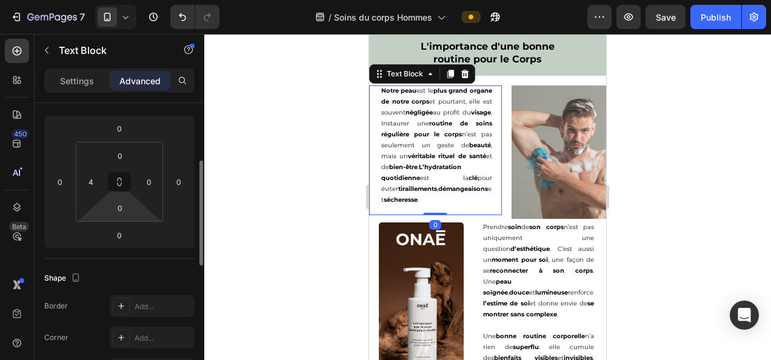
scroll to position [157, 0]
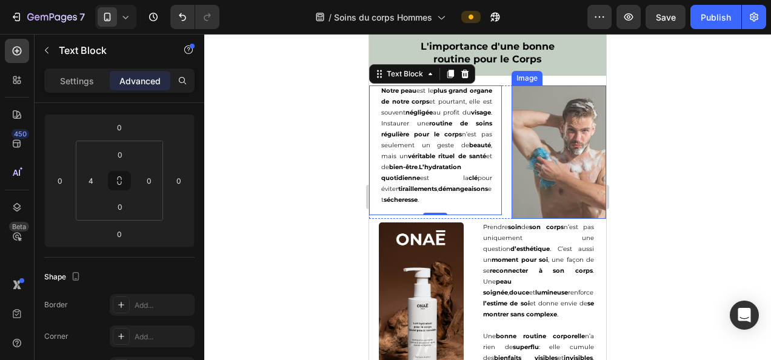
click at [563, 122] on img at bounding box center [558, 151] width 95 height 133
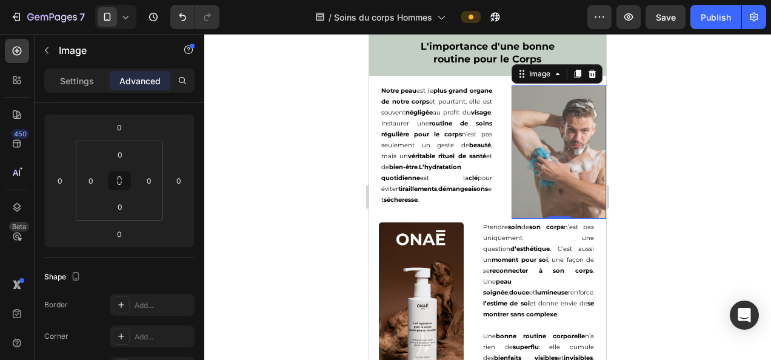
scroll to position [0, 0]
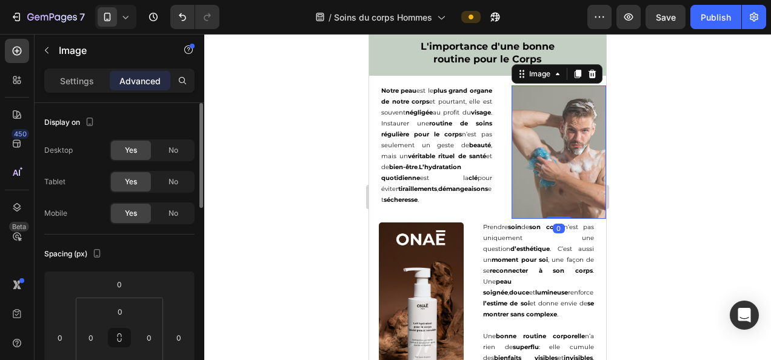
click at [130, 86] on p "Advanced" at bounding box center [139, 81] width 41 height 13
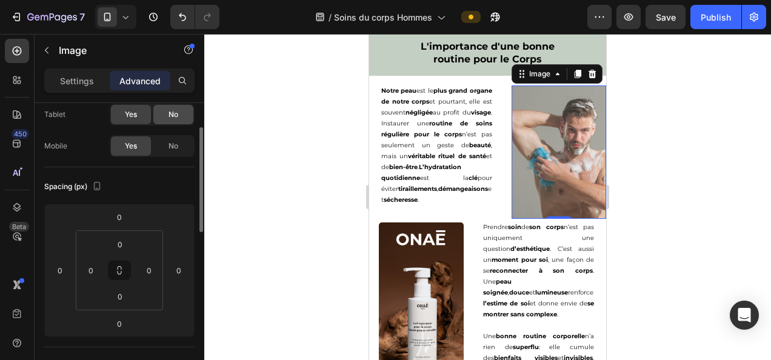
click at [162, 119] on div "No" at bounding box center [173, 114] width 40 height 19
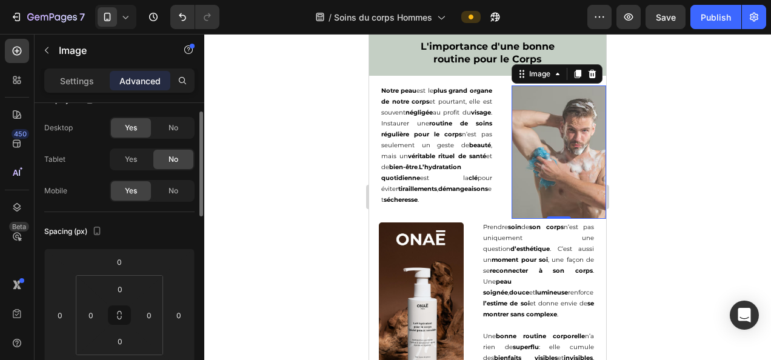
scroll to position [23, 0]
click at [168, 122] on span "No" at bounding box center [173, 127] width 10 height 11
click at [159, 308] on div "0" at bounding box center [149, 314] width 24 height 19
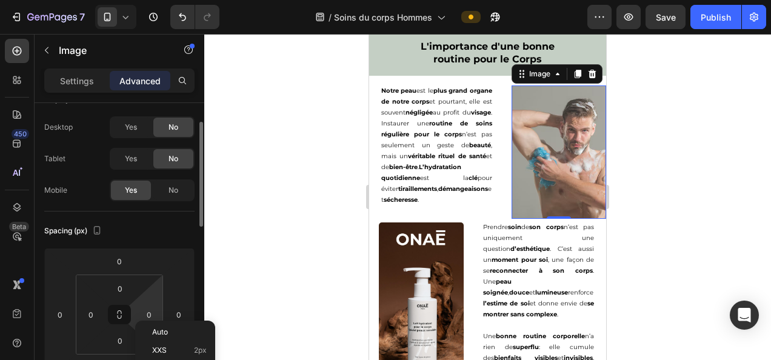
scroll to position [49, 0]
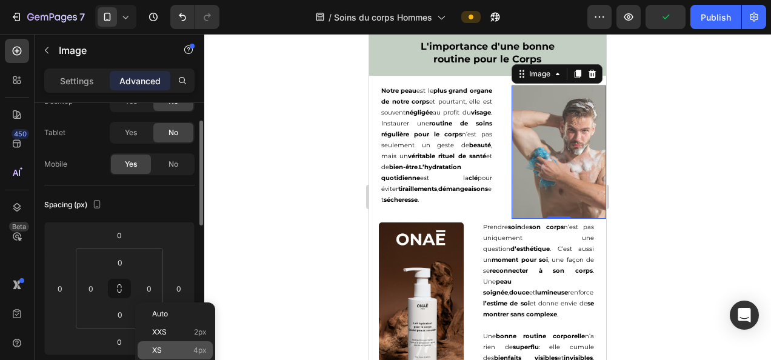
click at [198, 349] on span "4px" at bounding box center [199, 350] width 13 height 8
type input "4"
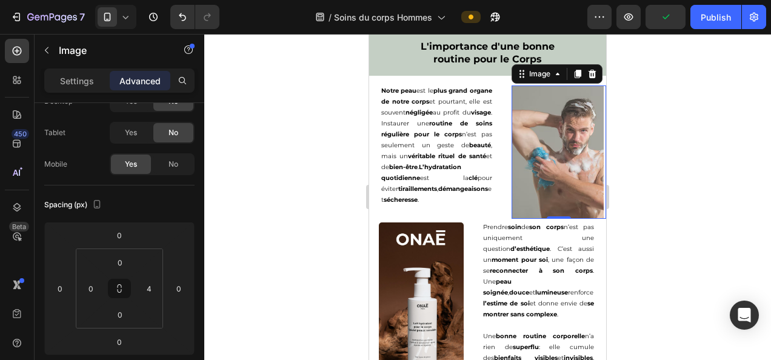
click at [323, 214] on div at bounding box center [487, 197] width 566 height 326
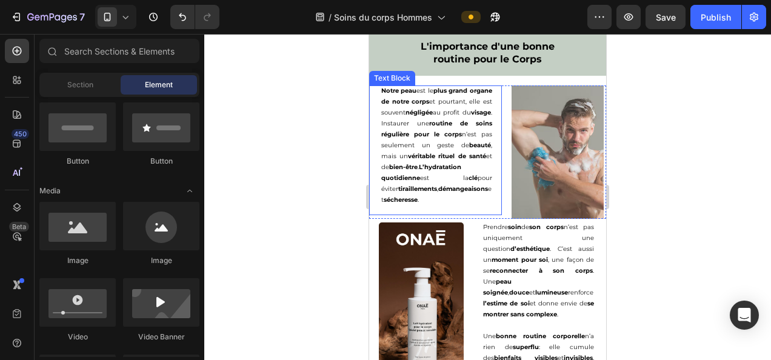
click at [417, 171] on strong "bien-être" at bounding box center [403, 167] width 28 height 8
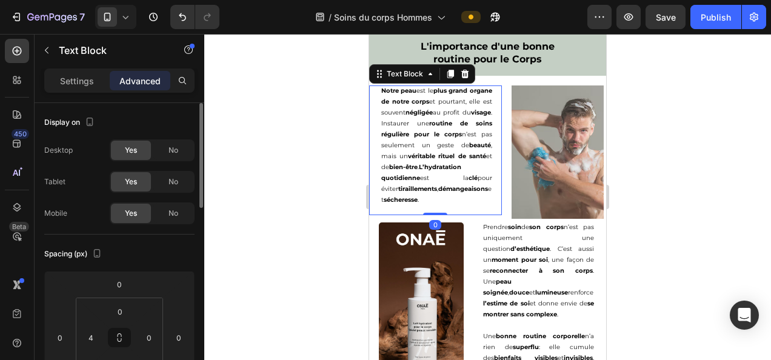
scroll to position [141, 0]
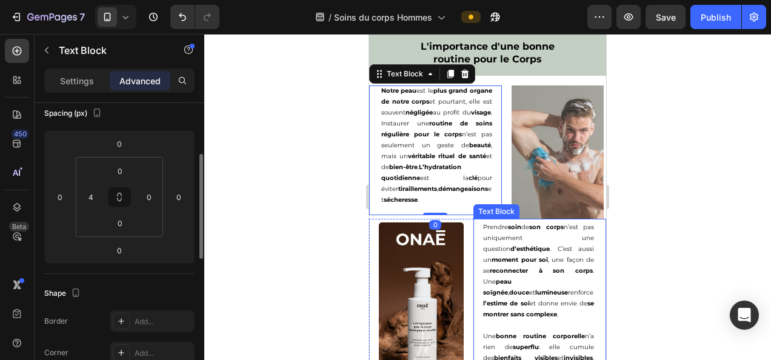
click at [511, 271] on p "Prendre soin de son corps n’est pas uniquement une question d’esthétique . C’es…" at bounding box center [538, 271] width 111 height 98
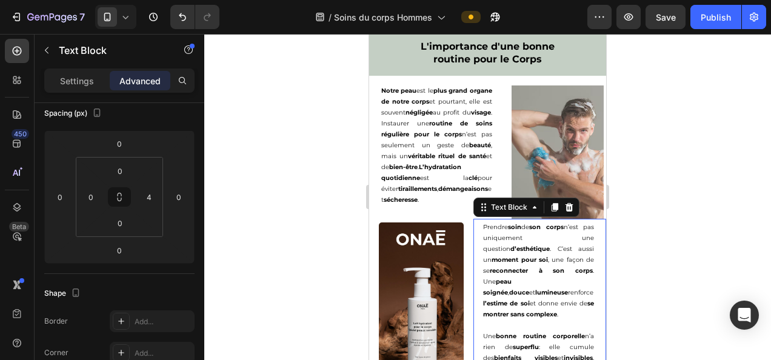
click at [430, 279] on img at bounding box center [421, 317] width 85 height 191
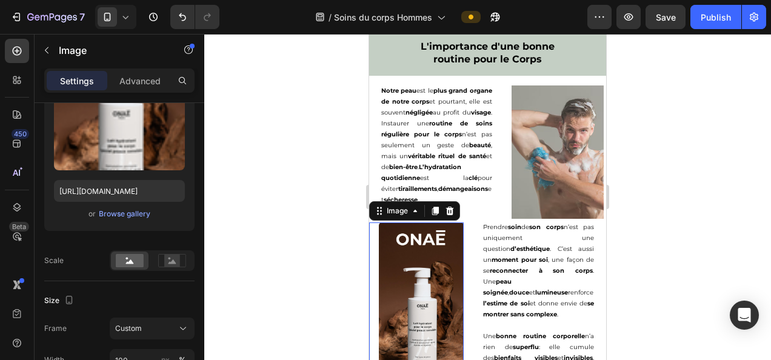
scroll to position [0, 0]
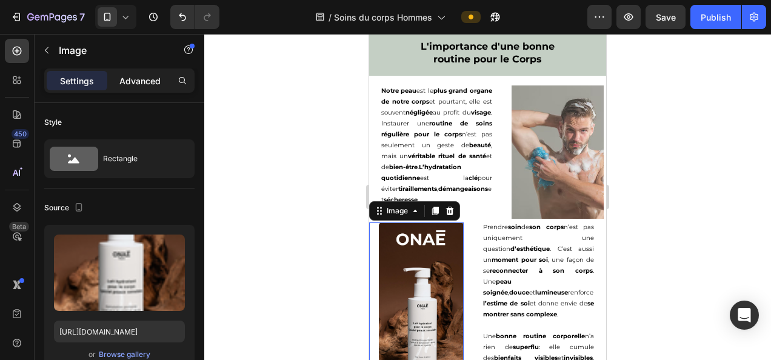
click at [127, 79] on p "Advanced" at bounding box center [139, 81] width 41 height 13
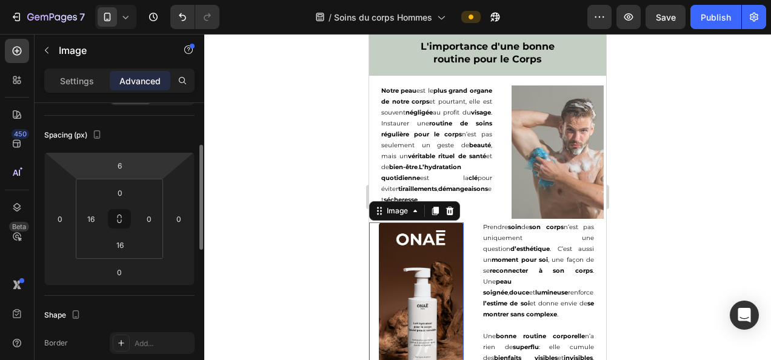
scroll to position [118, 0]
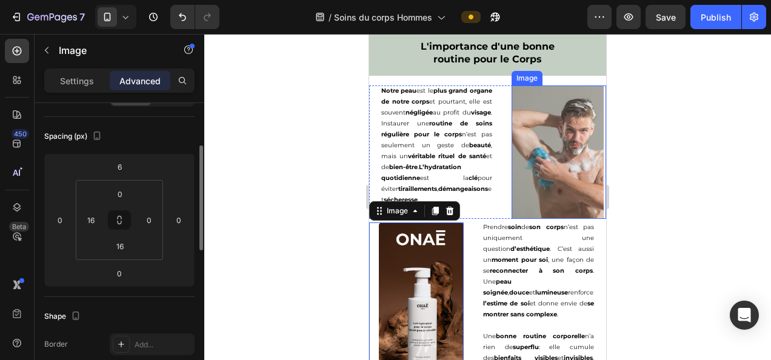
click at [511, 131] on img at bounding box center [557, 151] width 92 height 133
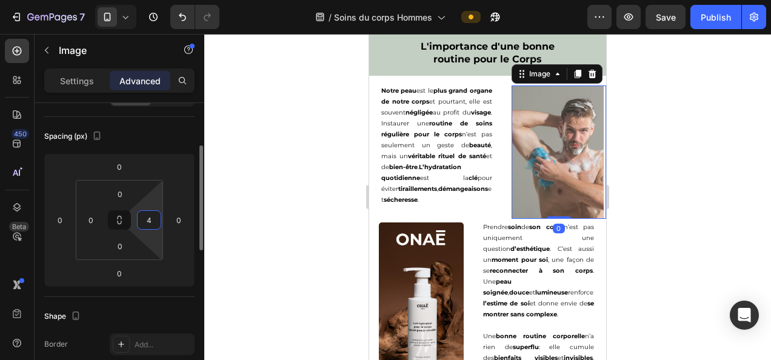
click at [150, 216] on input "4" at bounding box center [149, 220] width 18 height 18
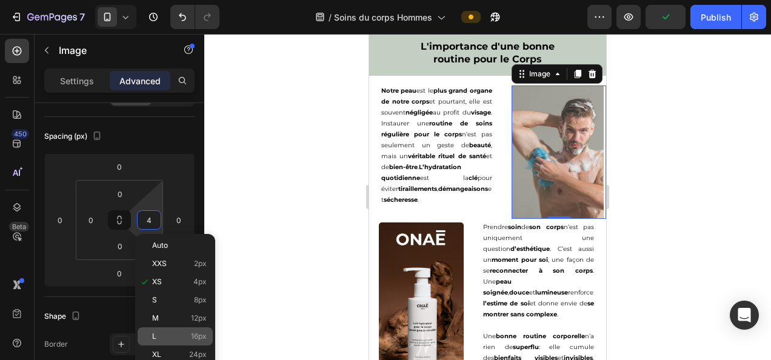
click at [191, 340] on div "L 16px" at bounding box center [175, 336] width 75 height 18
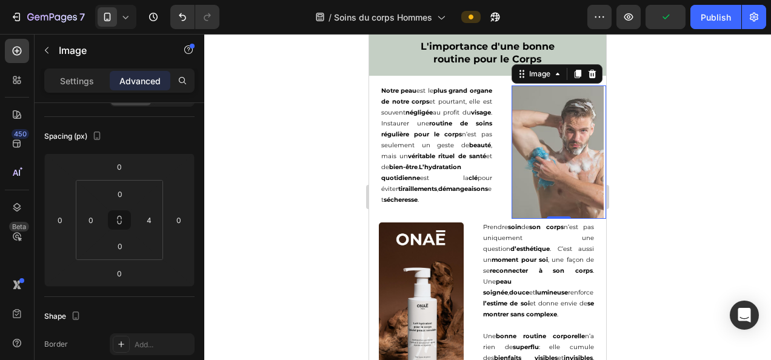
type input "16"
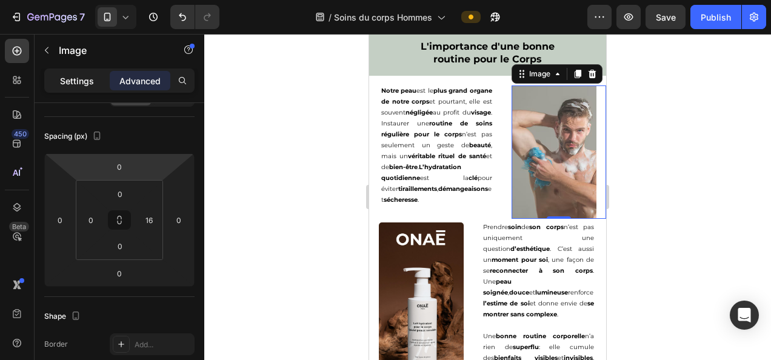
click at [78, 82] on p "Settings" at bounding box center [77, 81] width 34 height 13
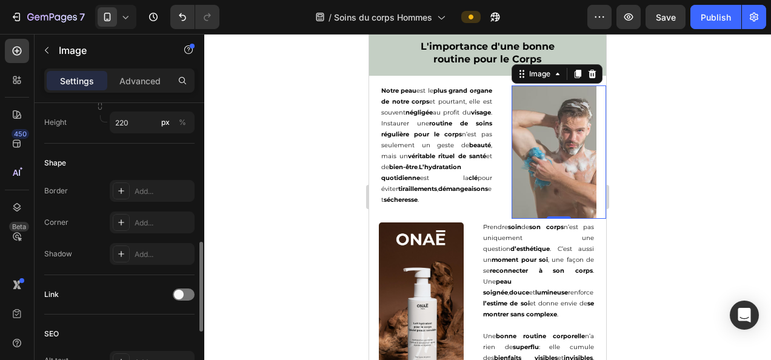
scroll to position [404, 0]
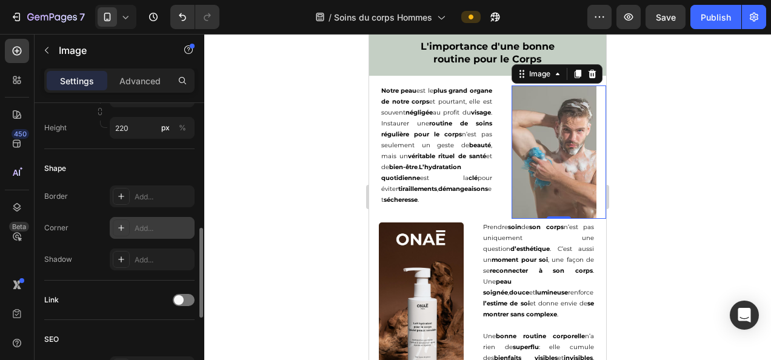
click at [151, 233] on div "Add..." at bounding box center [152, 228] width 85 height 22
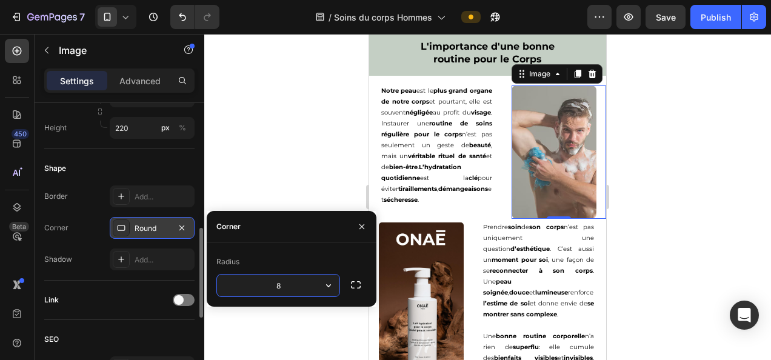
type input "5"
click at [296, 139] on div at bounding box center [487, 197] width 566 height 326
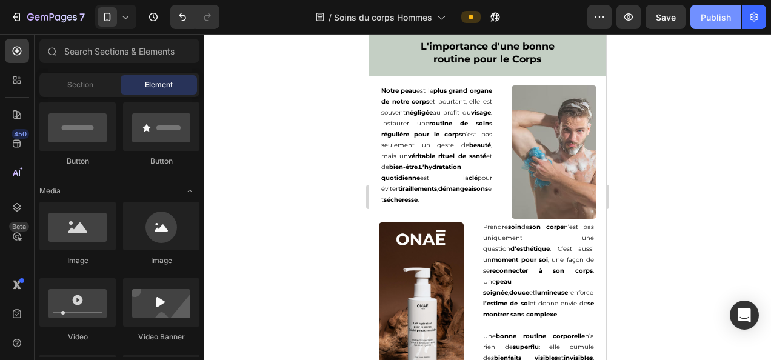
click at [722, 15] on div "Publish" at bounding box center [715, 17] width 30 height 13
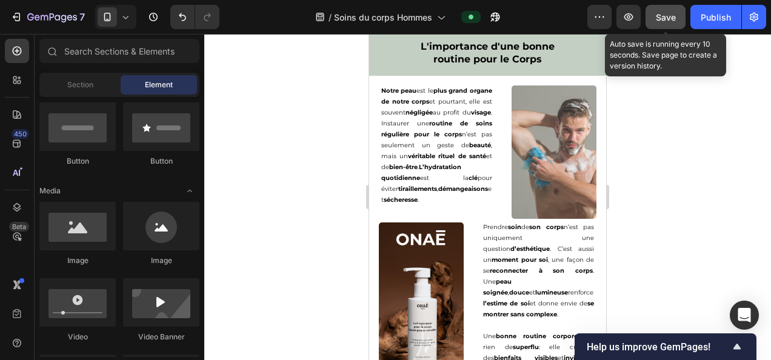
click at [674, 26] on button "Save" at bounding box center [665, 17] width 40 height 24
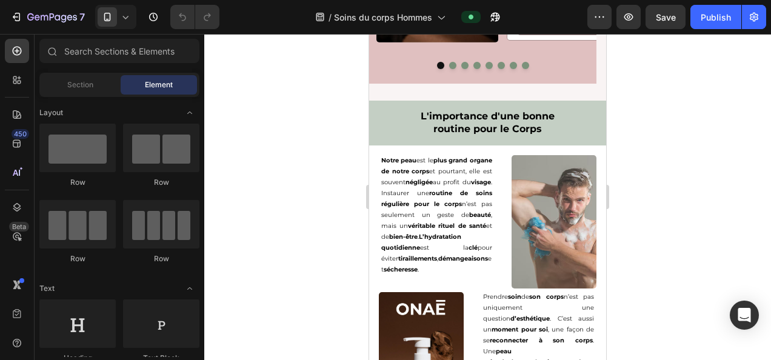
scroll to position [1578, 0]
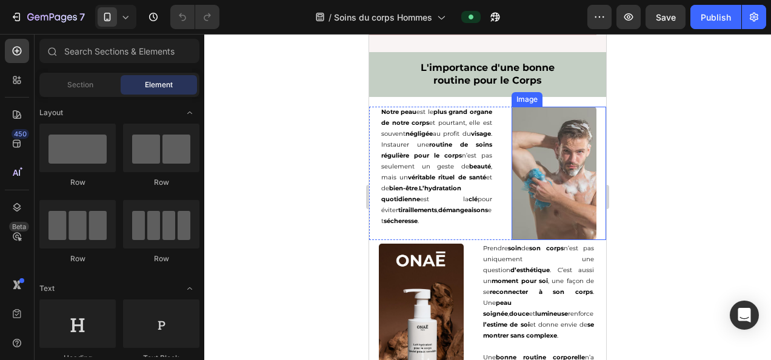
click at [537, 198] on img at bounding box center [553, 173] width 85 height 133
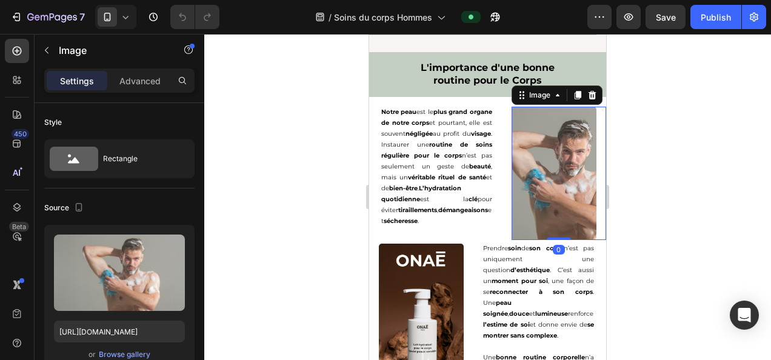
click at [671, 119] on div at bounding box center [487, 197] width 566 height 326
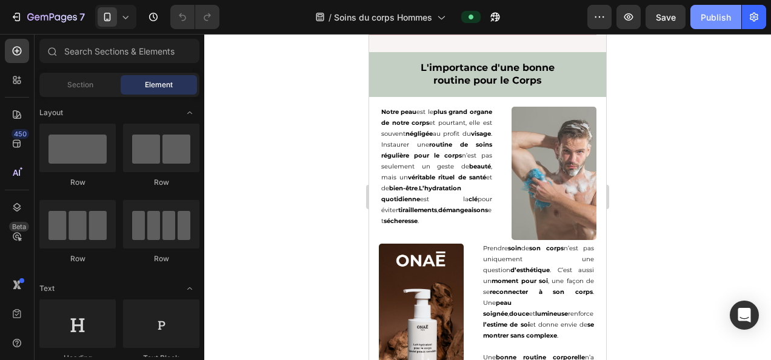
click at [706, 24] on button "Publish" at bounding box center [715, 17] width 51 height 24
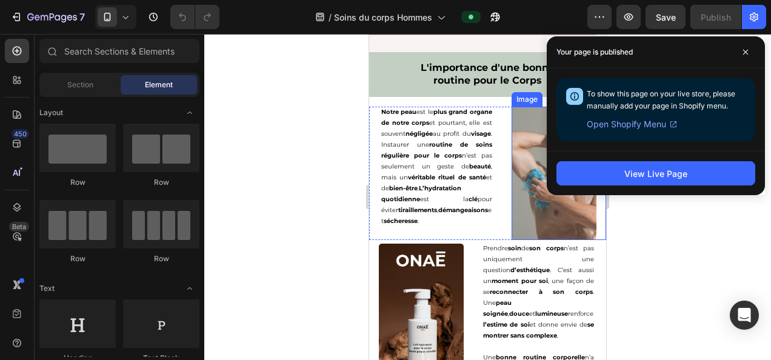
click at [534, 210] on img at bounding box center [553, 173] width 85 height 133
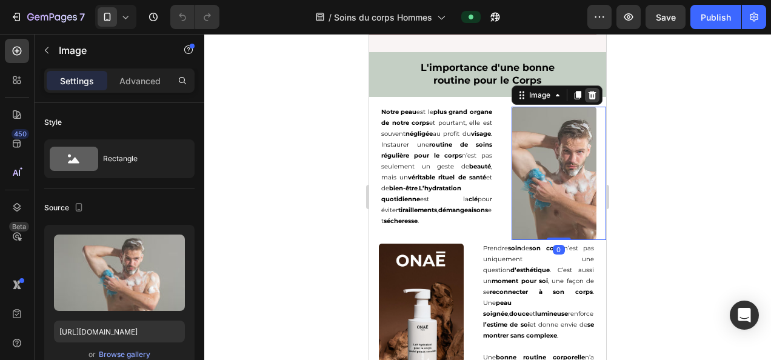
click at [587, 100] on icon at bounding box center [592, 95] width 10 height 10
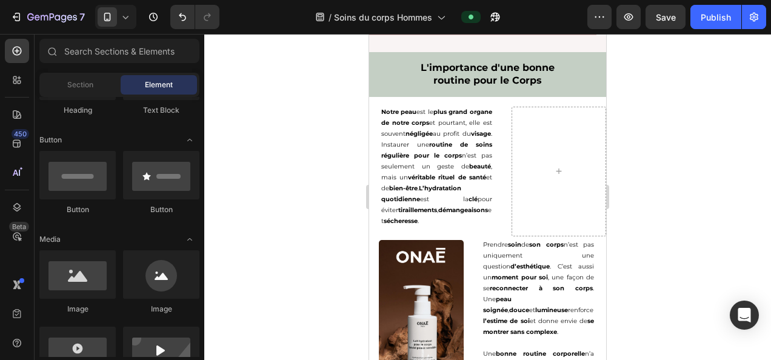
scroll to position [248, 0]
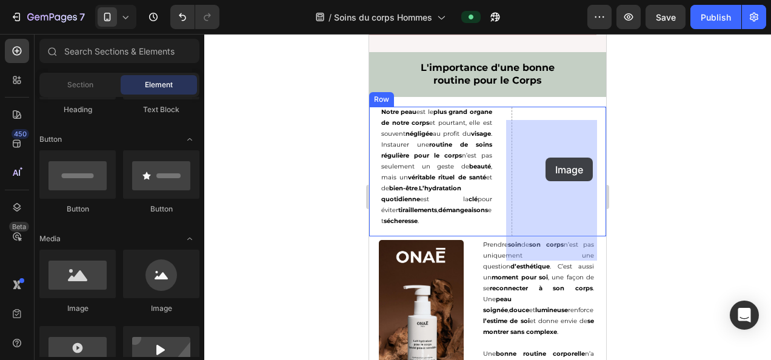
drag, startPoint x: 463, startPoint y: 303, endPoint x: 550, endPoint y: 153, distance: 173.1
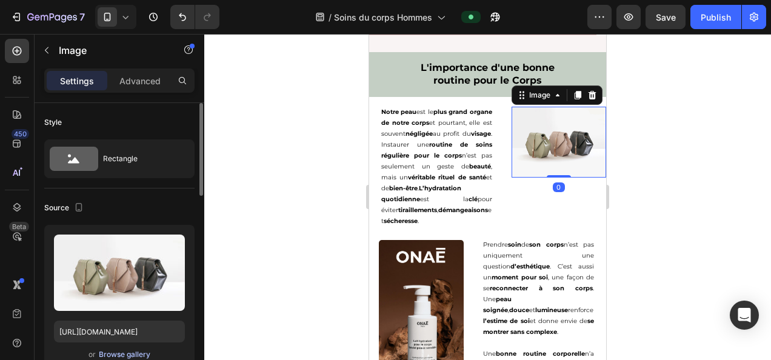
click at [112, 356] on div "Browse gallery" at bounding box center [124, 354] width 51 height 11
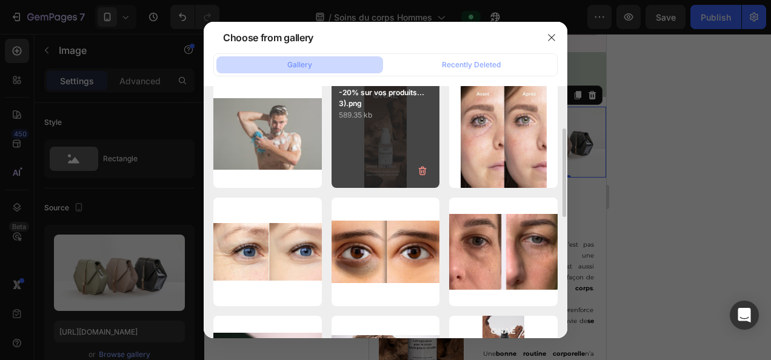
scroll to position [131, 0]
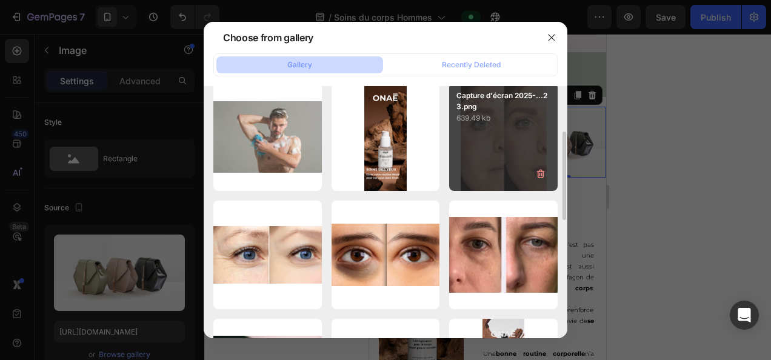
click at [510, 181] on div "Capture d'écran 2025-...23.png 639.49 kb" at bounding box center [503, 137] width 108 height 108
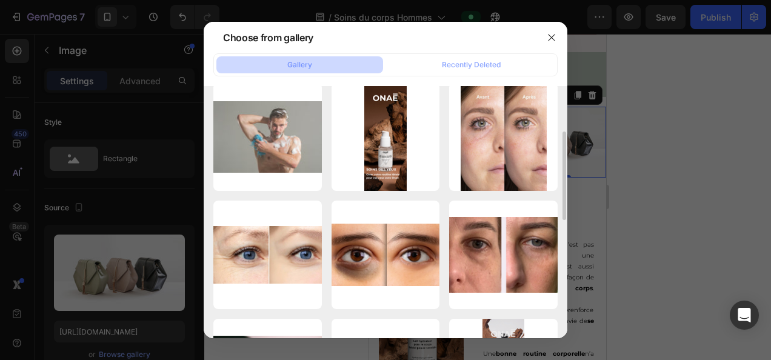
type input "https://cdn.shopify.com/s/files/1/0905/0859/1489/files/gempages_559583098073777…"
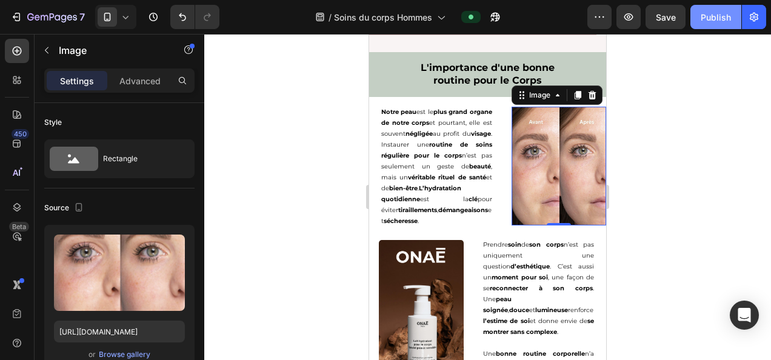
click at [725, 15] on div "Publish" at bounding box center [715, 17] width 30 height 13
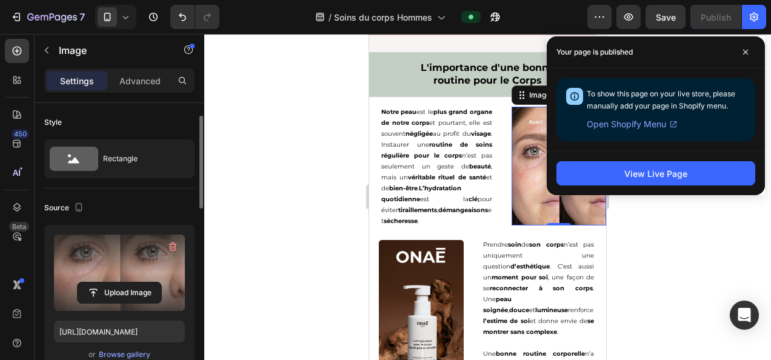
scroll to position [42, 0]
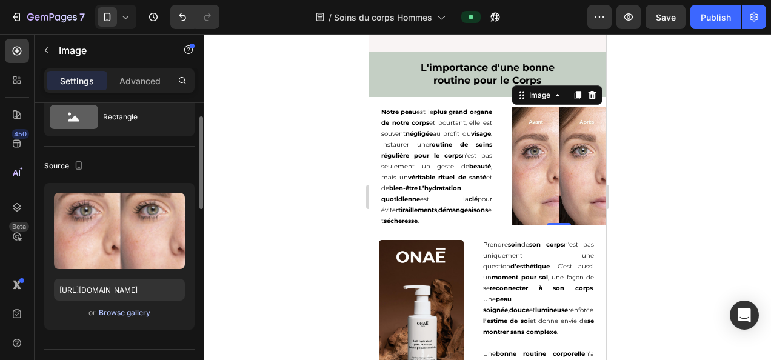
click at [115, 308] on div "Browse gallery" at bounding box center [124, 312] width 51 height 11
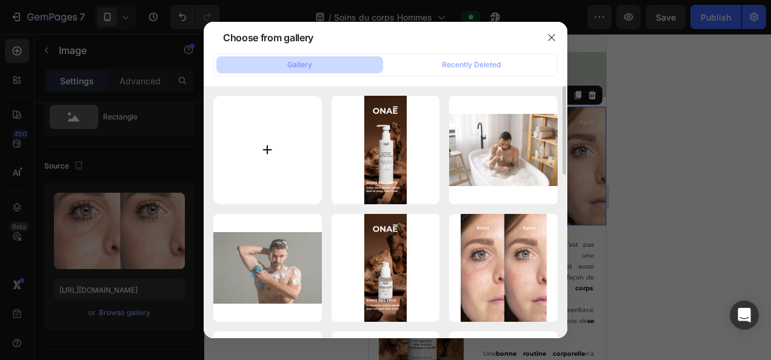
click at [230, 170] on input "file" at bounding box center [267, 150] width 108 height 108
type input "C:\fakepath\reflexion-homme-torse-nu-souriant-dans-salle-bain_13339-128324.jpg"
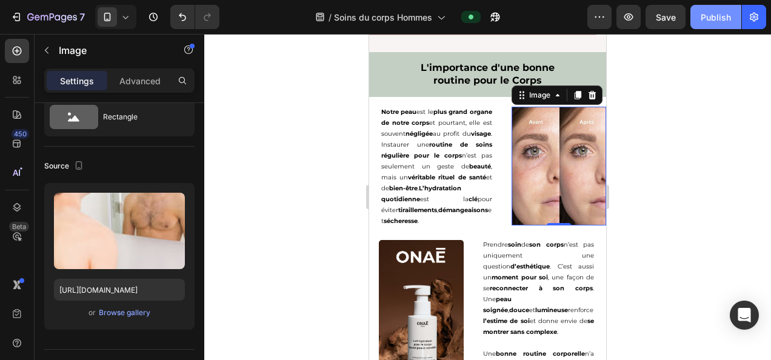
type input "https://cdn.shopify.com/s/files/1/0905/0859/1489/files/gempages_559583098073777…"
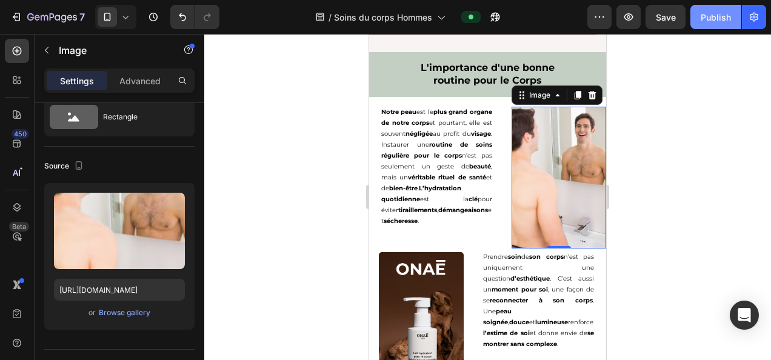
click at [706, 18] on div "Publish" at bounding box center [715, 17] width 30 height 13
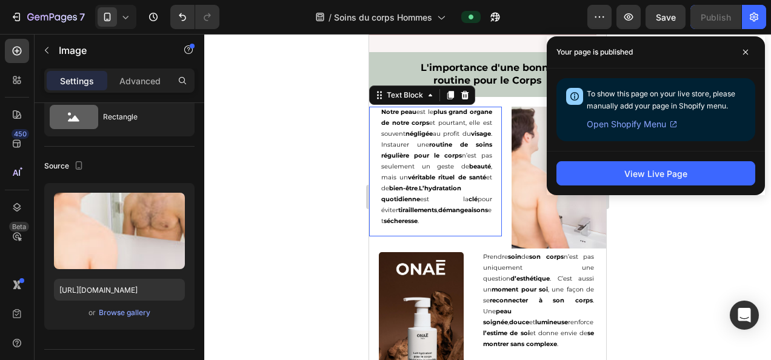
click at [431, 165] on p "Notre peau est le plus grand organe de notre corps et pourtant, elle est souven…" at bounding box center [436, 167] width 111 height 120
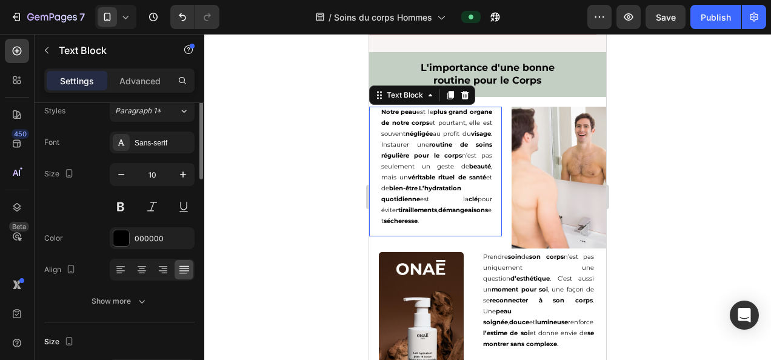
scroll to position [0, 0]
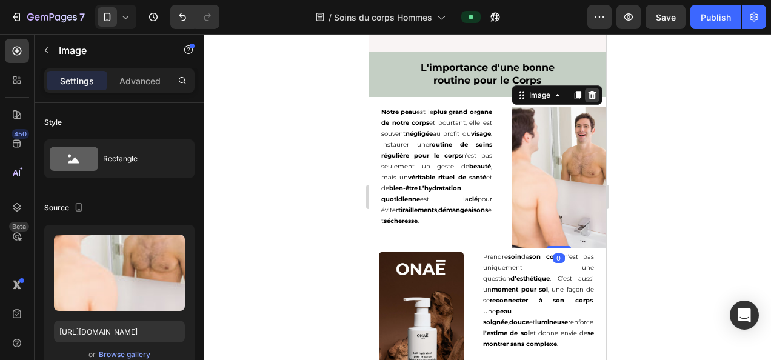
drag, startPoint x: 585, startPoint y: 107, endPoint x: 579, endPoint y: 276, distance: 169.2
click at [588, 99] on icon at bounding box center [592, 95] width 8 height 8
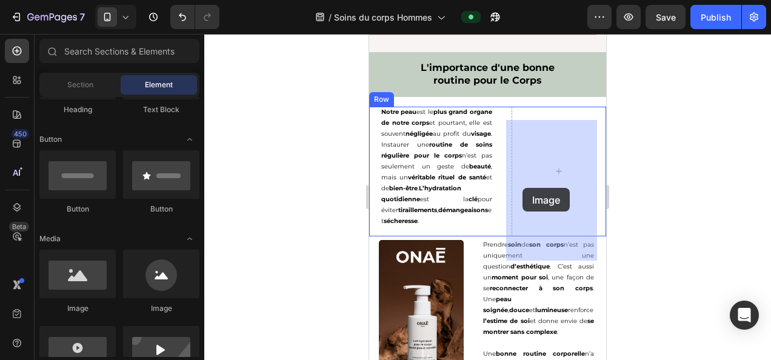
drag, startPoint x: 468, startPoint y: 317, endPoint x: 522, endPoint y: 188, distance: 139.9
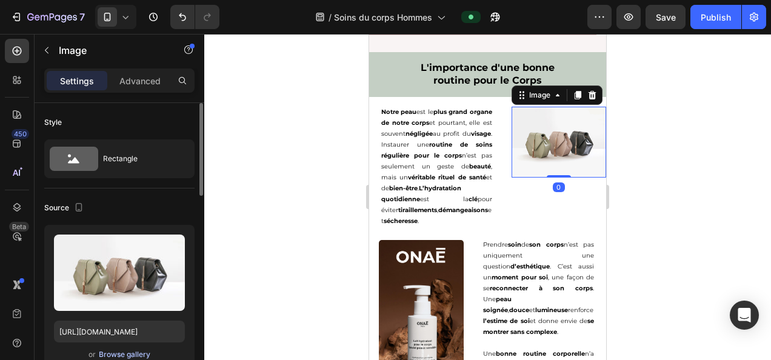
click at [107, 353] on div "Browse gallery" at bounding box center [124, 354] width 51 height 11
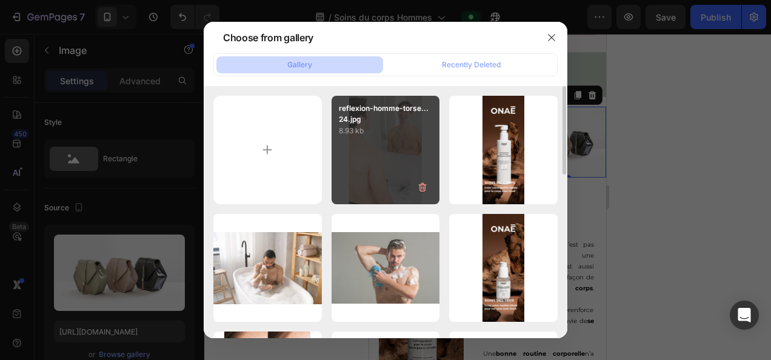
click at [370, 148] on div "reflexion-homme-torse...24.jpg 8.93 kb" at bounding box center [385, 150] width 108 height 108
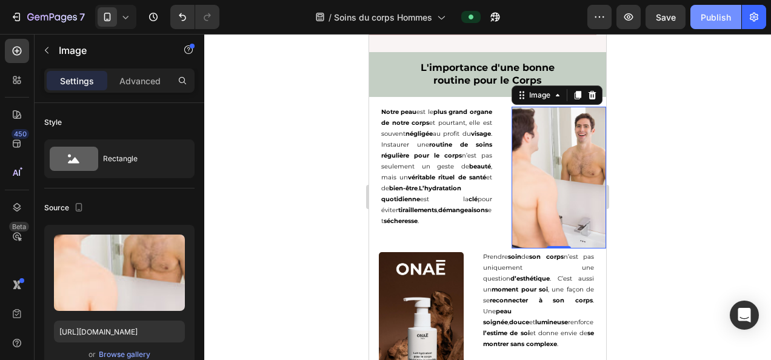
click at [722, 19] on div "Publish" at bounding box center [715, 17] width 30 height 13
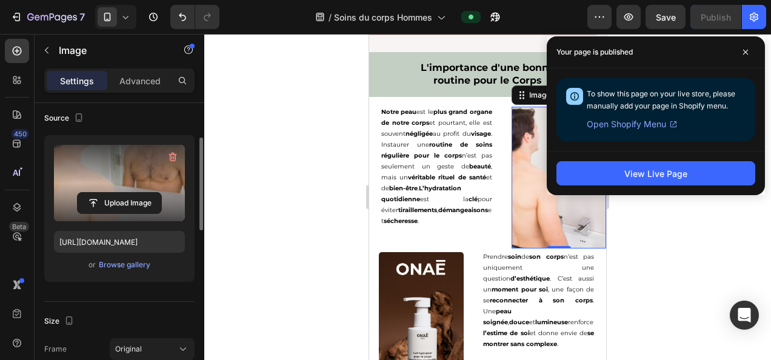
scroll to position [85, 0]
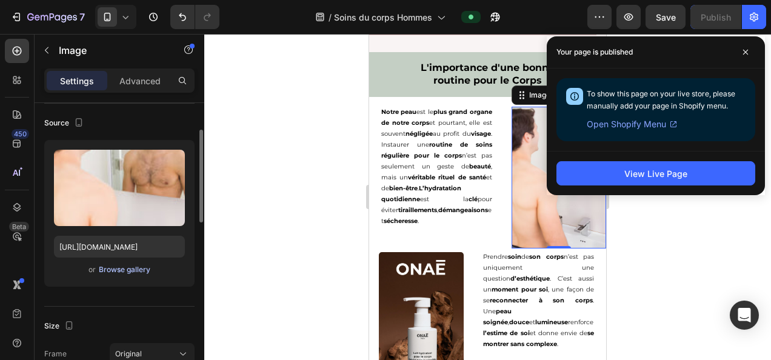
click at [115, 264] on div "Browse gallery" at bounding box center [124, 269] width 51 height 11
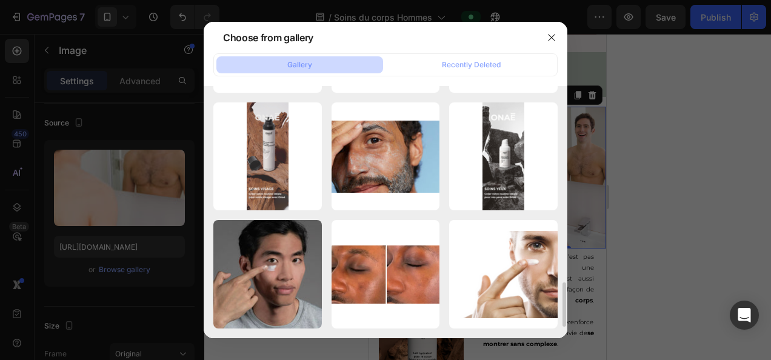
scroll to position [578, 0]
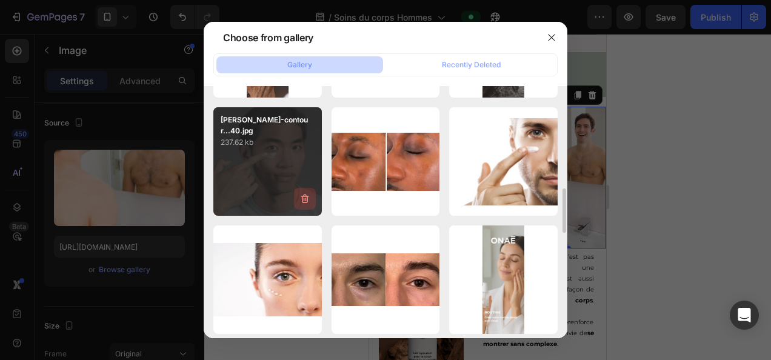
click at [314, 194] on button "button" at bounding box center [305, 199] width 22 height 22
click at [297, 174] on div "Delete Image? 237.62 kb Cancel Delete" at bounding box center [267, 161] width 108 height 108
click at [254, 199] on div "Cancel" at bounding box center [257, 201] width 24 height 11
click at [271, 181] on div "anthony-creme-contour...40.jpg 237.62 kb" at bounding box center [267, 161] width 108 height 108
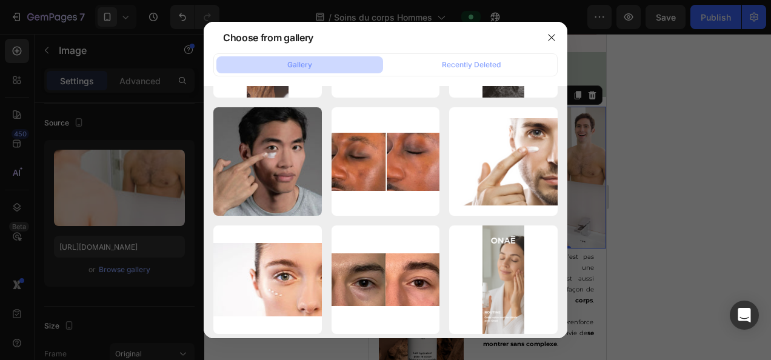
type input "https://cdn.shopify.com/s/files/1/0905/0859/1489/files/gempages_559583098073777…"
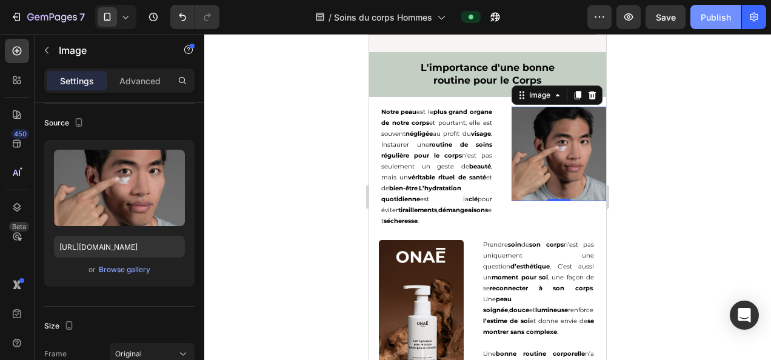
click at [709, 24] on button "Publish" at bounding box center [715, 17] width 51 height 24
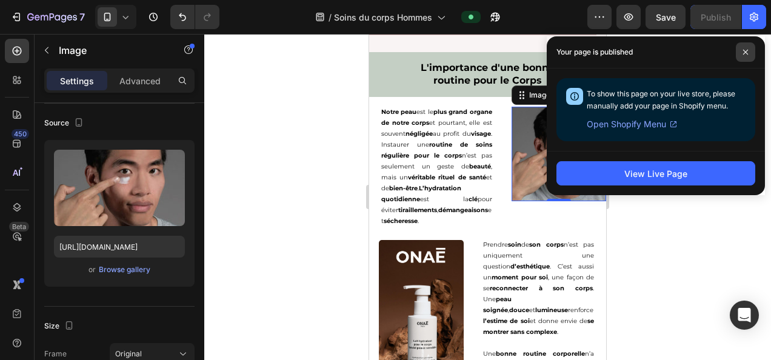
click at [744, 48] on span at bounding box center [745, 51] width 19 height 19
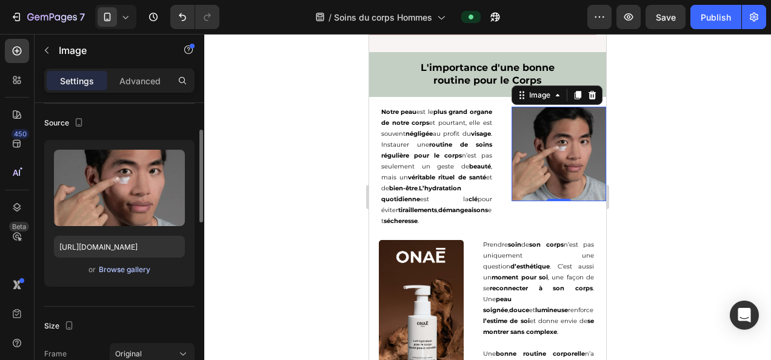
click at [119, 270] on div "Browse gallery" at bounding box center [124, 269] width 51 height 11
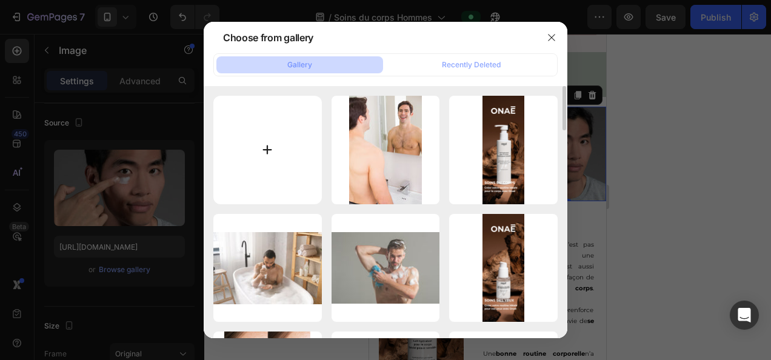
click at [272, 145] on input "file" at bounding box center [267, 150] width 108 height 108
type input "C:\fakepath\inspiration-salle-de-bain-homme.jpg"
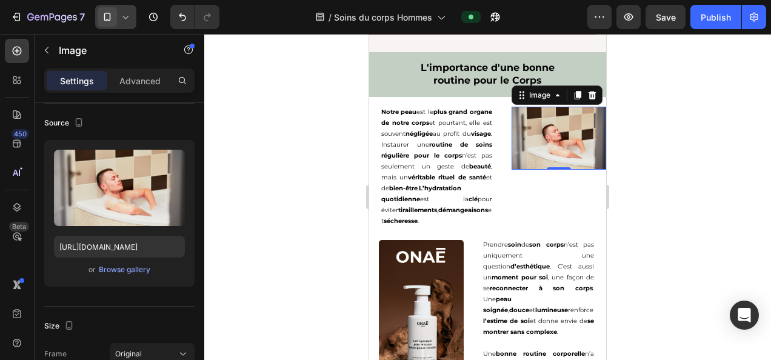
click at [127, 12] on icon at bounding box center [125, 17] width 12 height 12
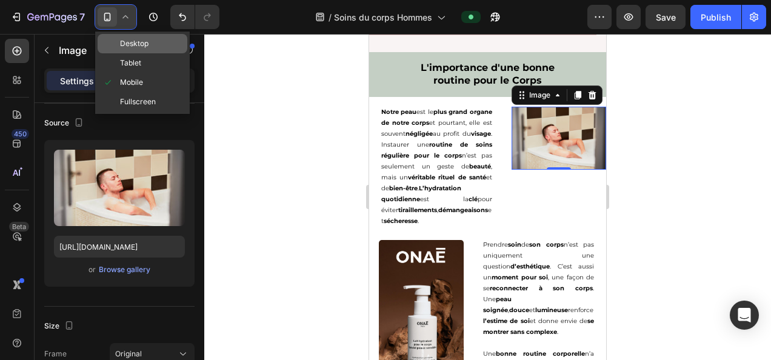
click at [139, 47] on span "Desktop" at bounding box center [134, 44] width 28 height 12
type input "[URL][DOMAIN_NAME]"
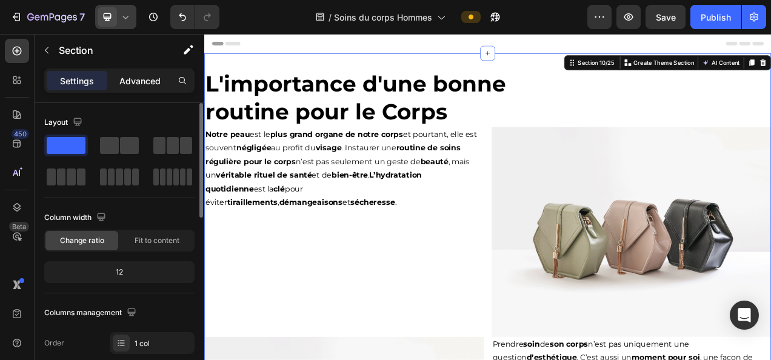
click at [139, 88] on div "Advanced" at bounding box center [140, 80] width 61 height 19
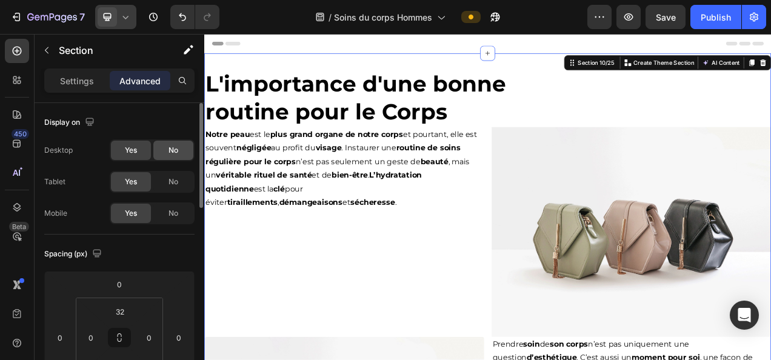
click at [164, 144] on div "No" at bounding box center [173, 150] width 40 height 19
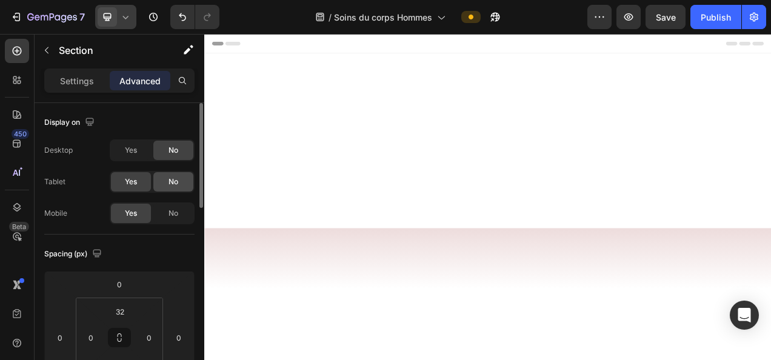
click at [169, 178] on span "No" at bounding box center [173, 181] width 10 height 11
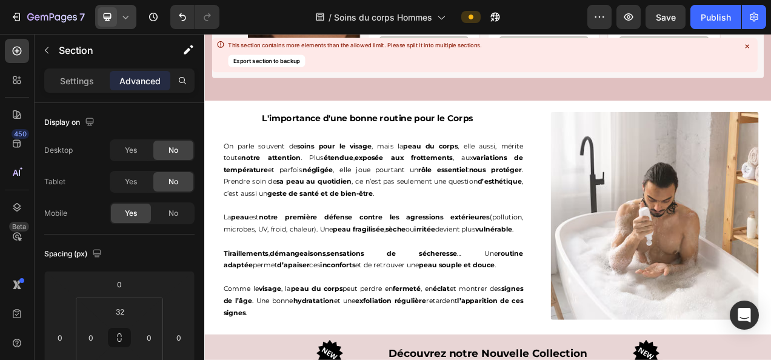
scroll to position [2469, 0]
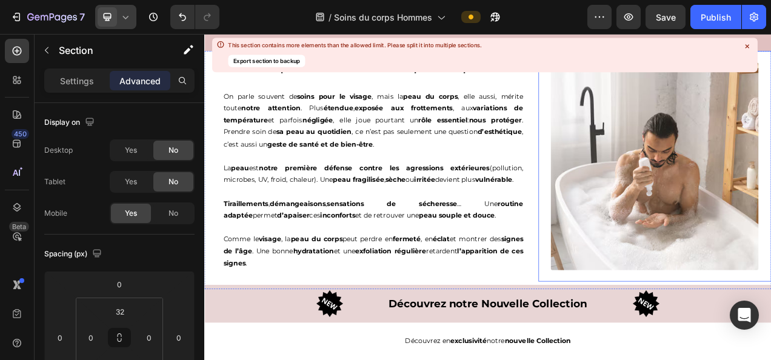
click at [770, 260] on img at bounding box center [781, 203] width 267 height 267
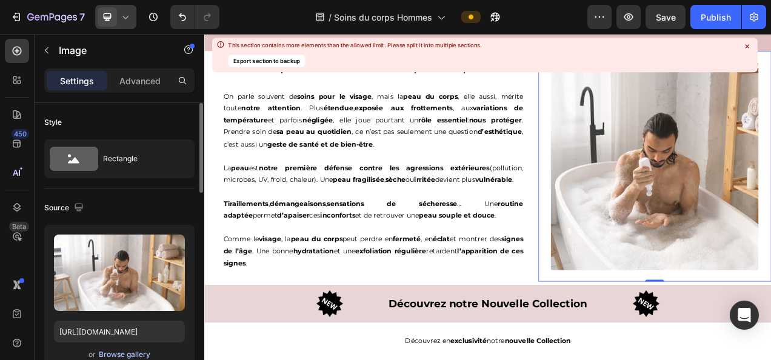
click at [137, 353] on div "Browse gallery" at bounding box center [124, 354] width 51 height 11
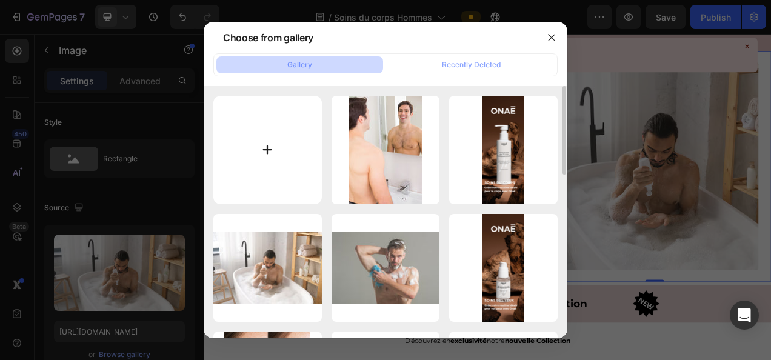
click at [261, 163] on input "file" at bounding box center [267, 150] width 108 height 108
type input "C:\fakepath\inspiration-salle-de-bain-homme.jpg"
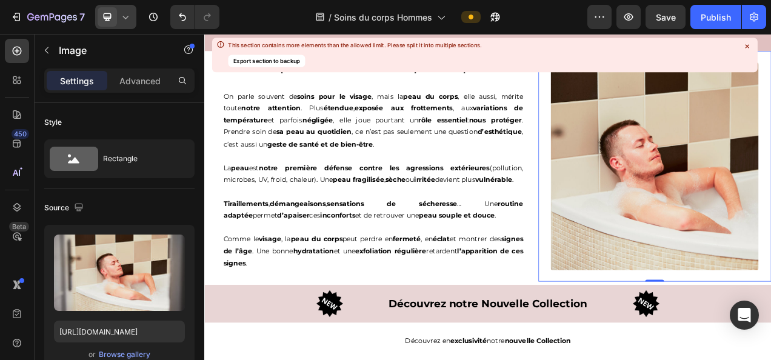
type input "https://cdn.shopify.com/s/files/1/0905/0859/1489/files/gempages_559583098073777…"
click at [710, 11] on div "Publish" at bounding box center [715, 17] width 30 height 13
click at [128, 10] on div at bounding box center [115, 17] width 41 height 24
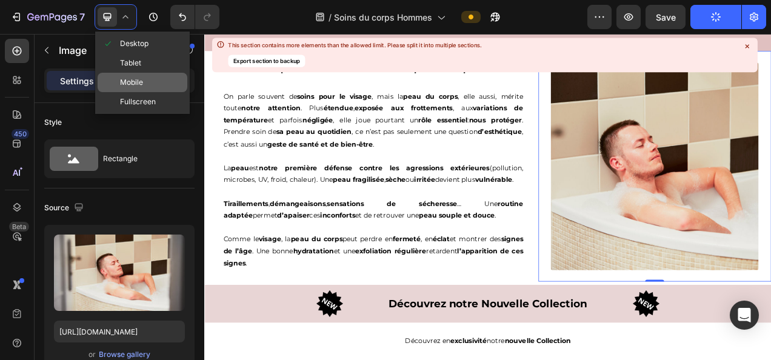
click at [138, 90] on div "Mobile" at bounding box center [143, 82] width 90 height 19
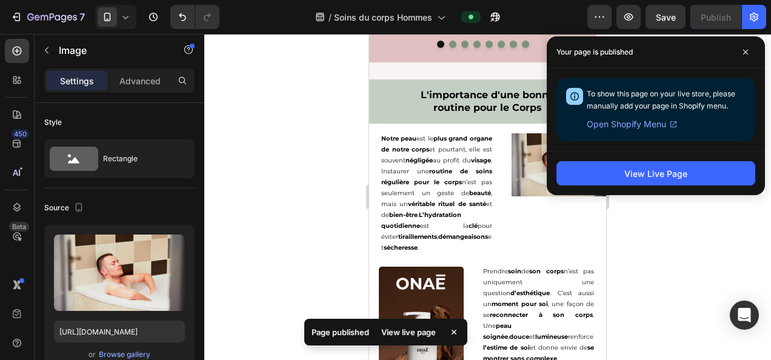
scroll to position [2599, 0]
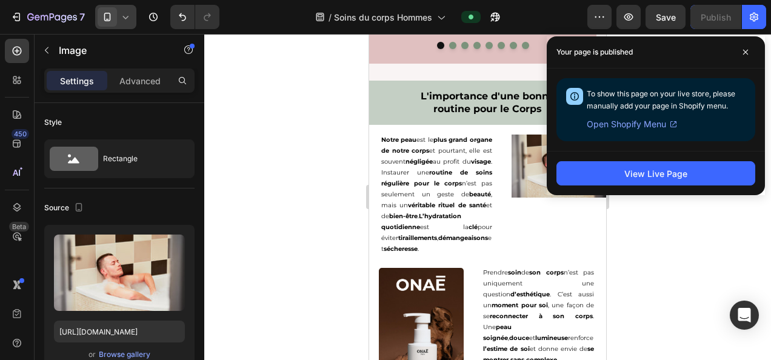
click at [135, 22] on div at bounding box center [115, 17] width 41 height 24
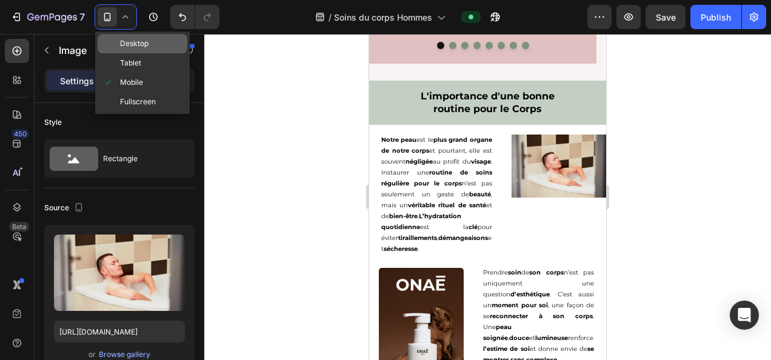
click at [138, 39] on span "Desktop" at bounding box center [134, 44] width 28 height 12
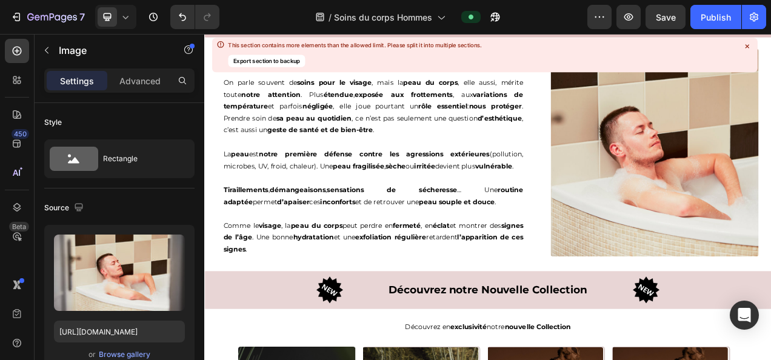
scroll to position [2837, 0]
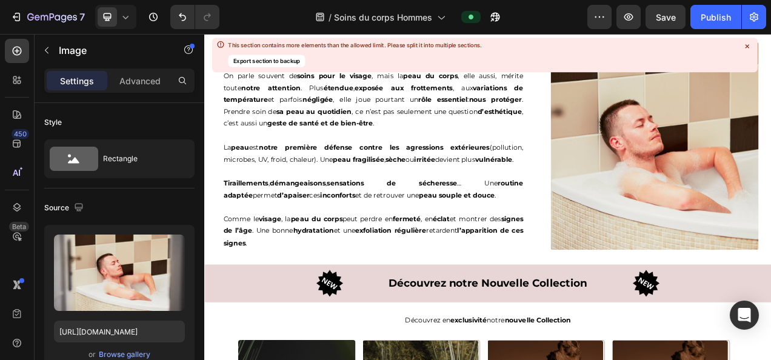
click at [689, 168] on img at bounding box center [781, 177] width 267 height 267
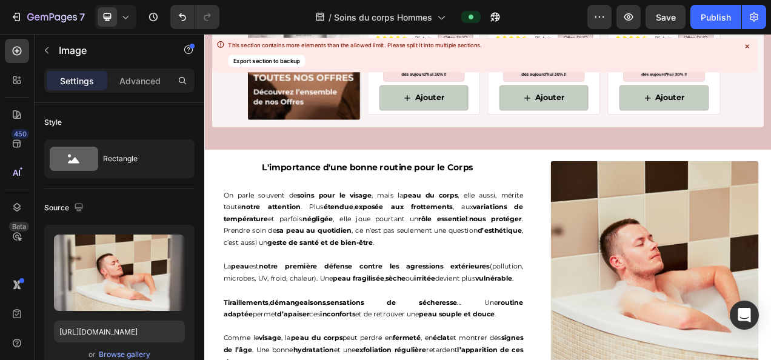
click at [676, 213] on img at bounding box center [781, 330] width 267 height 267
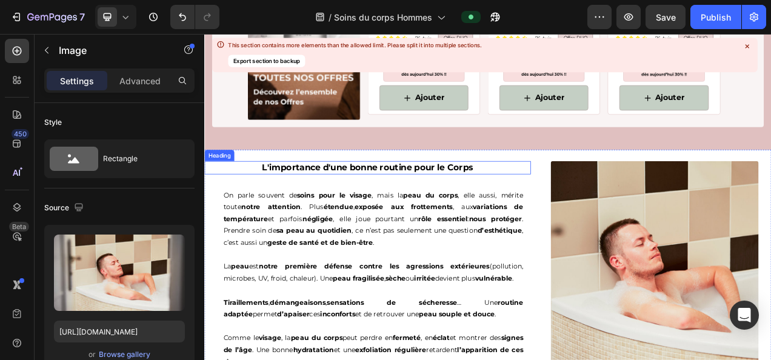
click at [500, 213] on div "L'importance d'une bonne routine pour le Corps Heading On parle souvent de soin…" at bounding box center [413, 330] width 419 height 296
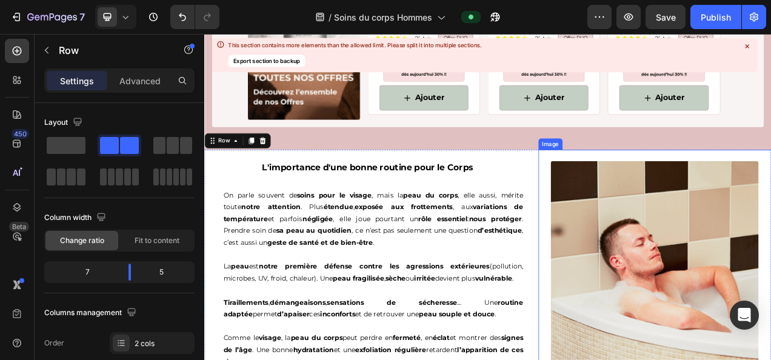
click at [711, 244] on img at bounding box center [781, 330] width 267 height 267
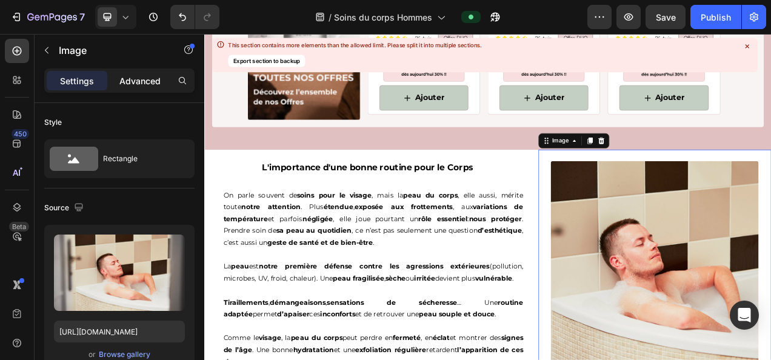
click at [133, 82] on p "Advanced" at bounding box center [139, 81] width 41 height 13
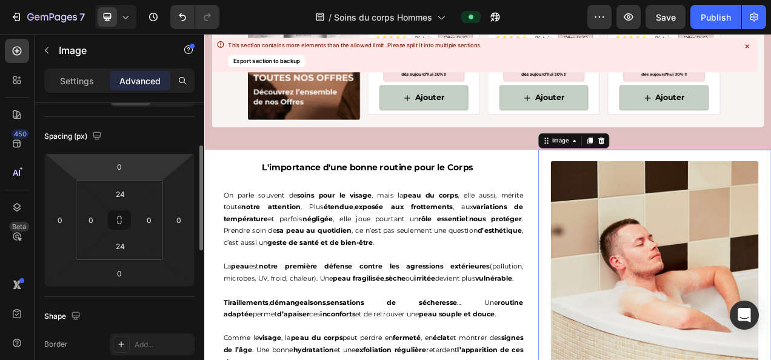
scroll to position [118, 0]
click at [121, 165] on input "0" at bounding box center [119, 167] width 24 height 18
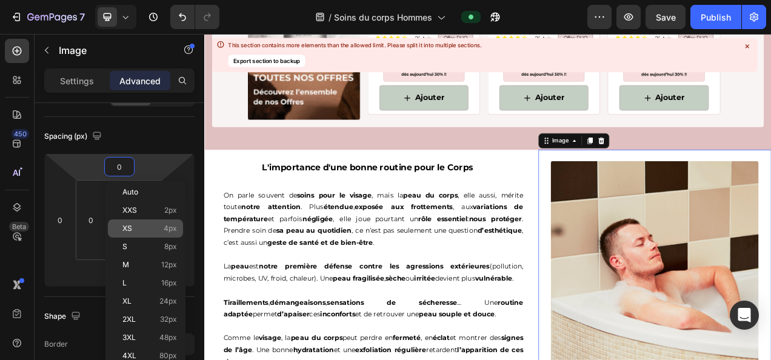
click at [156, 231] on p "XS 4px" at bounding box center [149, 228] width 55 height 8
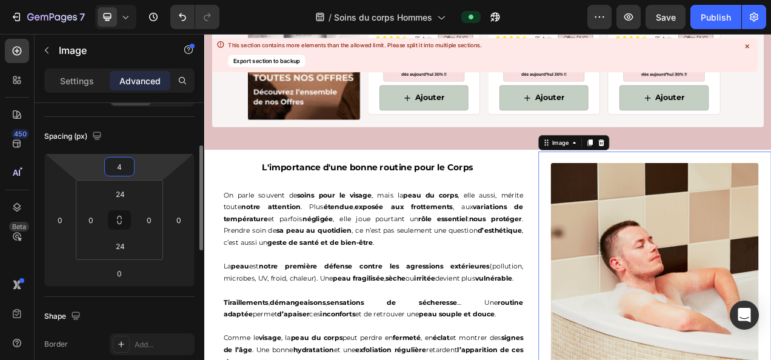
click at [122, 164] on input "4" at bounding box center [119, 167] width 24 height 18
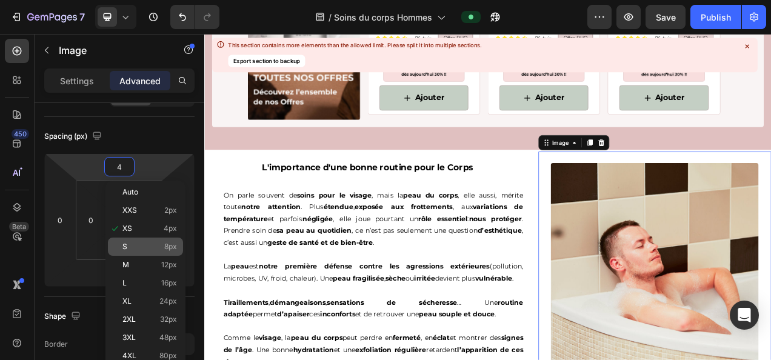
click at [140, 245] on p "S 8px" at bounding box center [149, 246] width 55 height 8
type input "8"
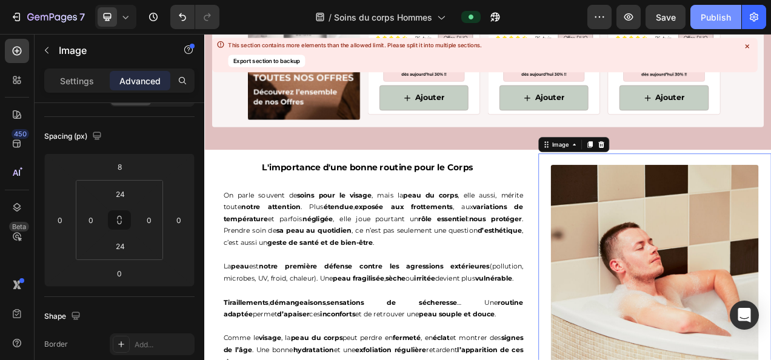
click at [710, 23] on button "Publish" at bounding box center [715, 17] width 51 height 24
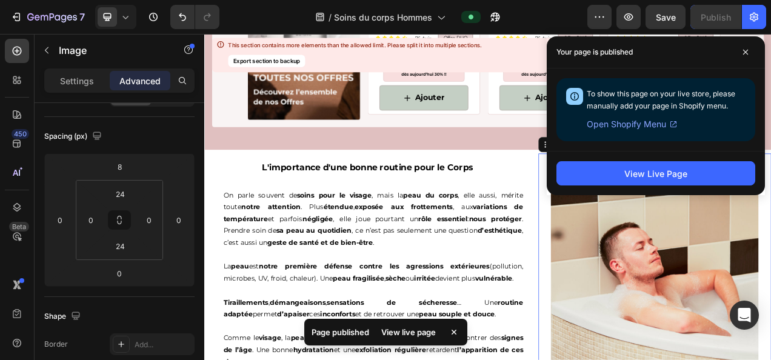
click at [128, 15] on icon at bounding box center [125, 17] width 12 height 12
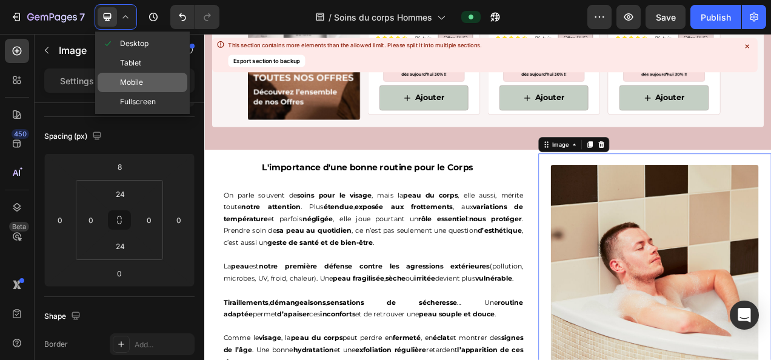
click at [131, 80] on span "Mobile" at bounding box center [131, 82] width 23 height 12
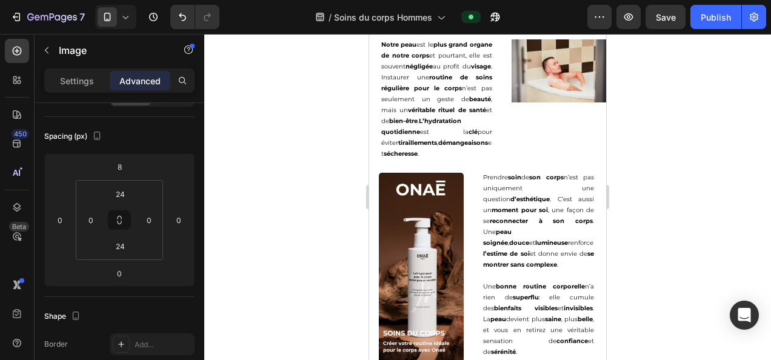
scroll to position [2650, 0]
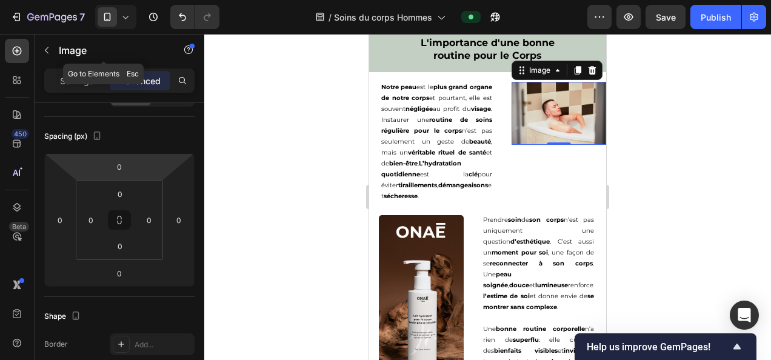
click at [47, 50] on icon "button" at bounding box center [47, 50] width 10 height 10
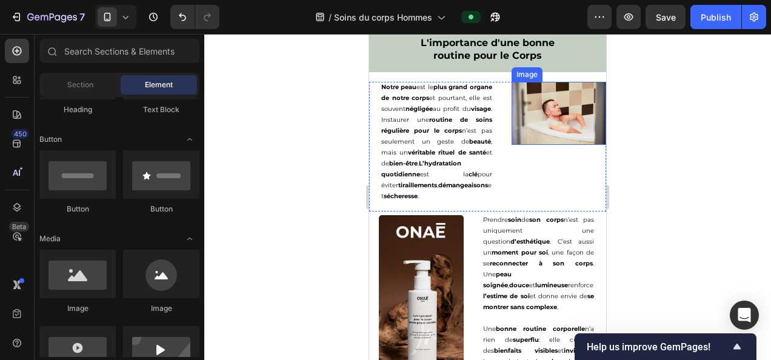
click at [536, 103] on img at bounding box center [558, 113] width 95 height 63
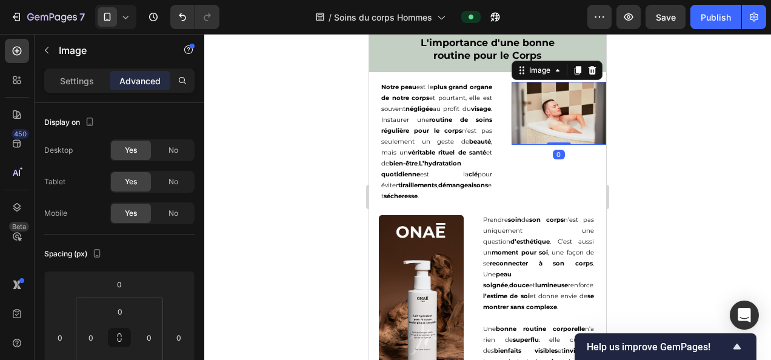
click at [50, 69] on div "Settings Advanced" at bounding box center [119, 80] width 150 height 24
click at [55, 71] on div "Settings" at bounding box center [77, 80] width 61 height 19
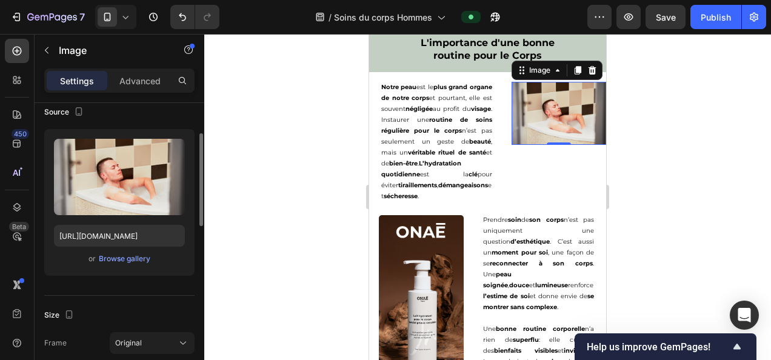
scroll to position [96, 0]
click at [136, 261] on div "Browse gallery" at bounding box center [124, 258] width 51 height 11
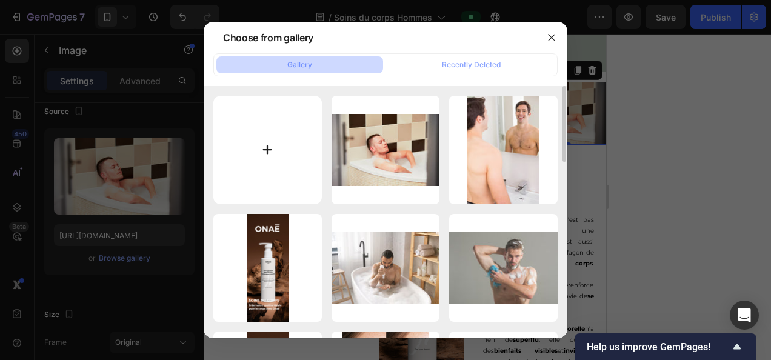
click at [270, 146] on input "file" at bounding box center [267, 150] width 108 height 108
type input "C:\fakepath\ChatGPT Image 27 sept. 2025, 20_30_02.png"
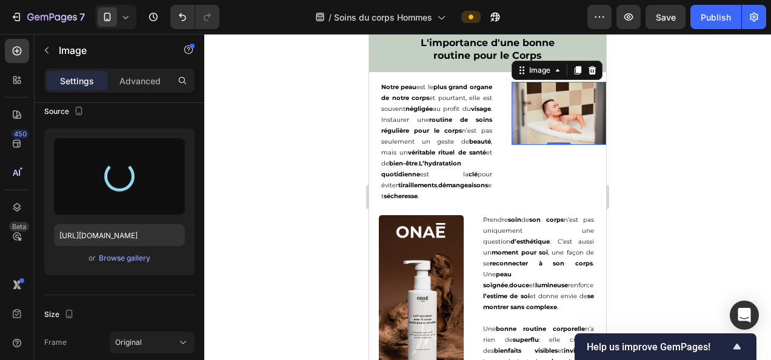
click at [673, 141] on div at bounding box center [487, 197] width 566 height 326
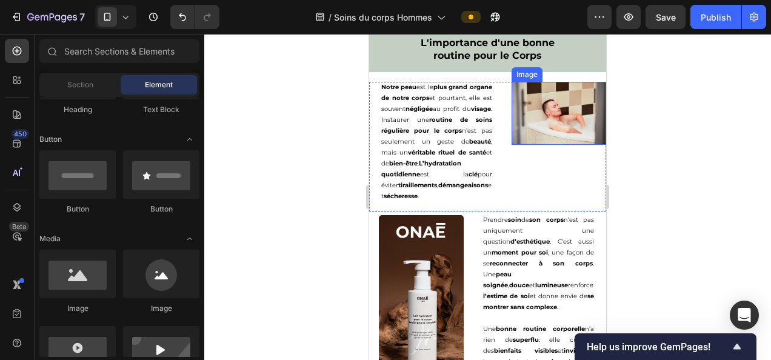
click at [579, 137] on img at bounding box center [558, 113] width 95 height 63
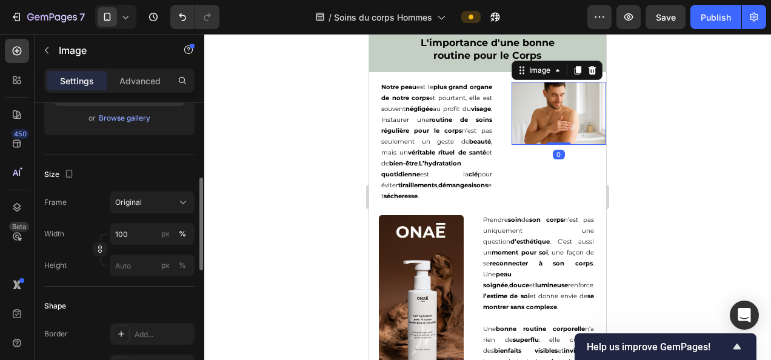
scroll to position [236, 0]
click at [176, 205] on div "Original" at bounding box center [152, 203] width 74 height 12
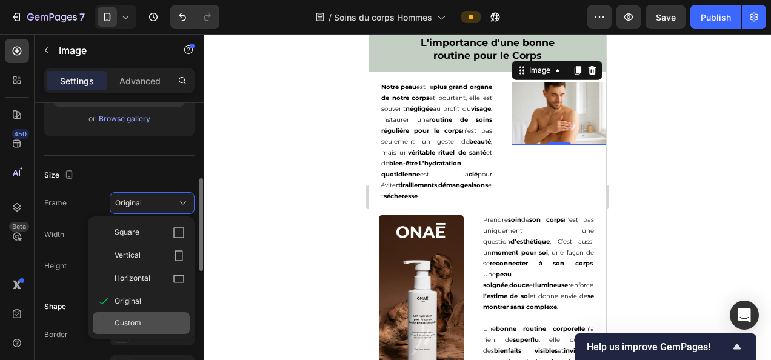
click at [136, 315] on div "Custom" at bounding box center [141, 323] width 97 height 22
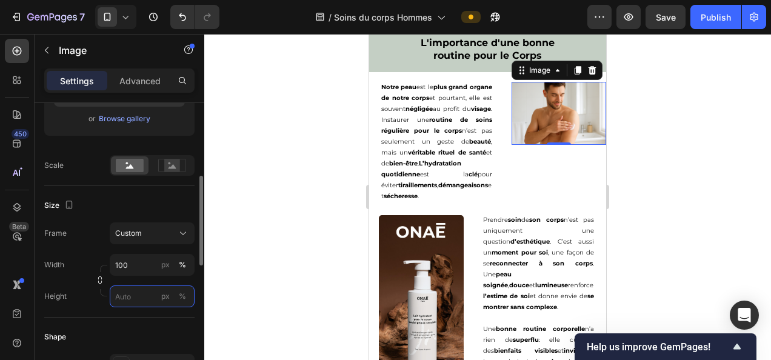
click at [122, 296] on input "px %" at bounding box center [152, 296] width 85 height 22
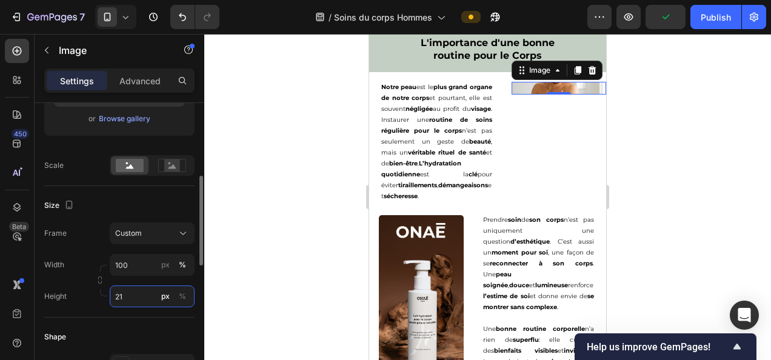
type input "215"
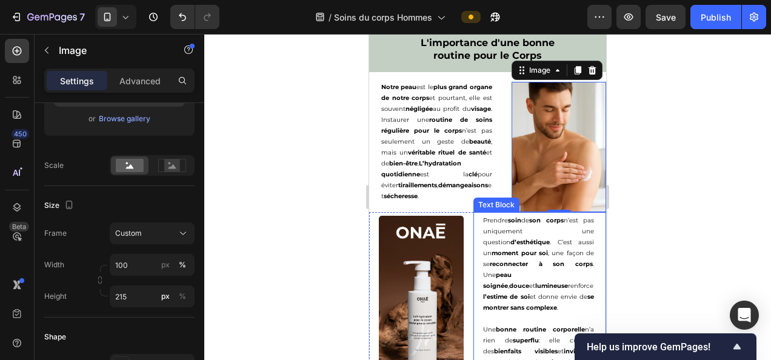
drag, startPoint x: 653, startPoint y: 195, endPoint x: 645, endPoint y: 190, distance: 8.7
click at [654, 193] on div at bounding box center [487, 197] width 566 height 326
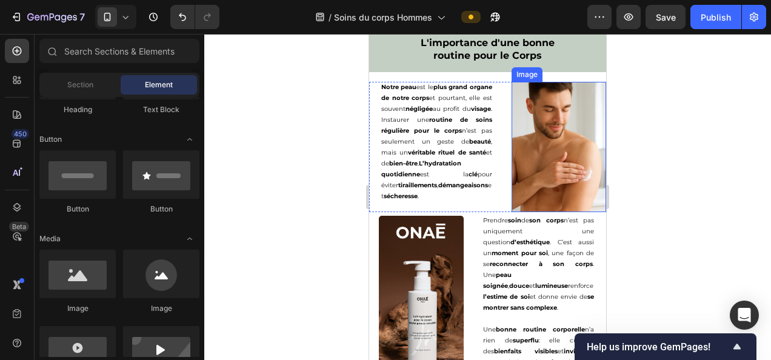
click at [571, 162] on img at bounding box center [558, 147] width 95 height 130
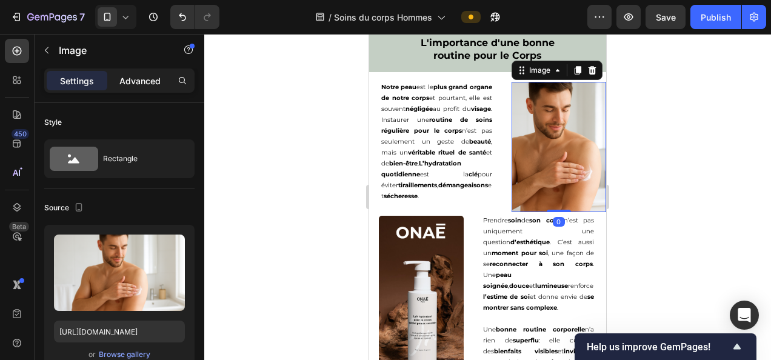
click at [140, 85] on p "Advanced" at bounding box center [139, 81] width 41 height 13
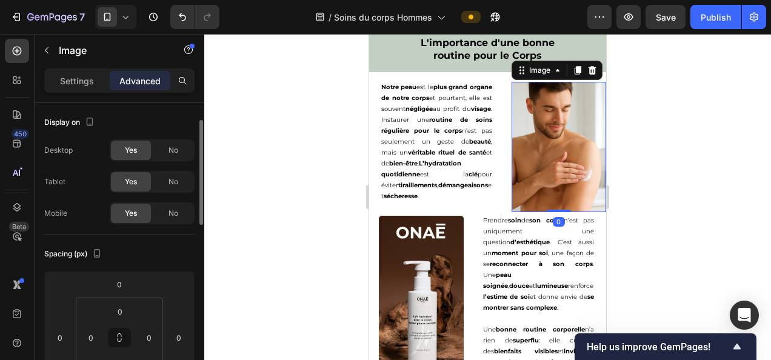
scroll to position [144, 0]
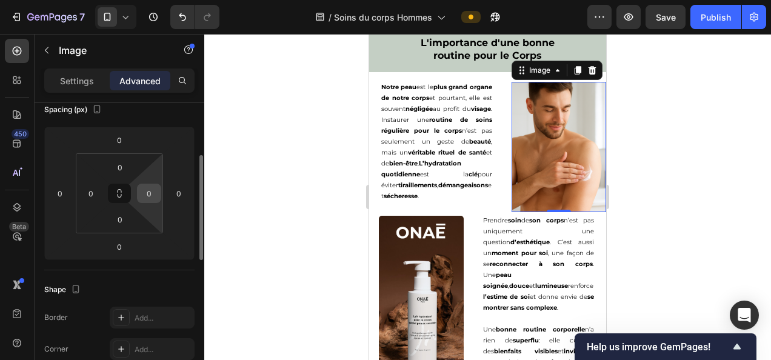
click at [150, 190] on input "0" at bounding box center [149, 193] width 18 height 18
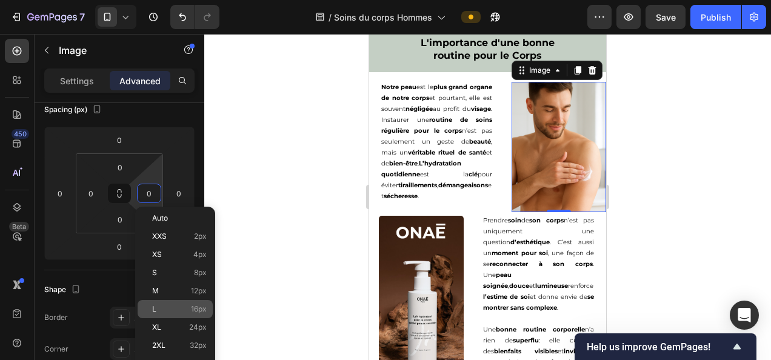
click at [191, 307] on span "16px" at bounding box center [199, 309] width 16 height 8
type input "16"
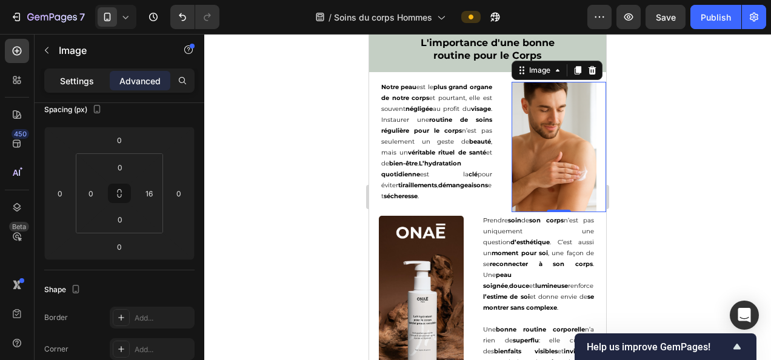
click at [76, 75] on p "Settings" at bounding box center [77, 81] width 34 height 13
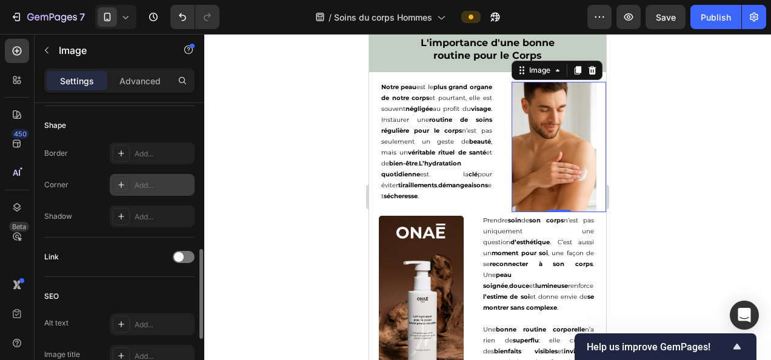
scroll to position [453, 0]
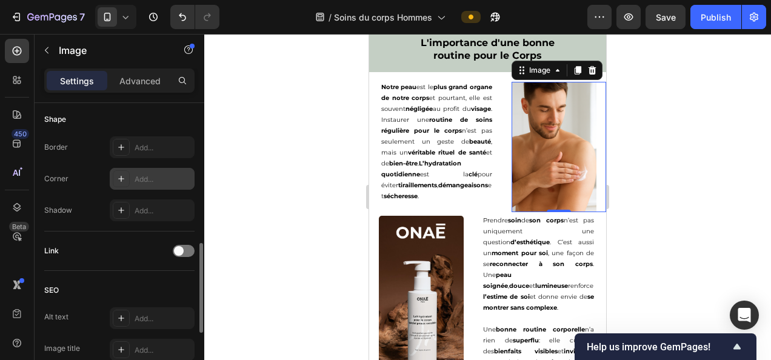
click at [142, 174] on div "Add..." at bounding box center [163, 179] width 57 height 11
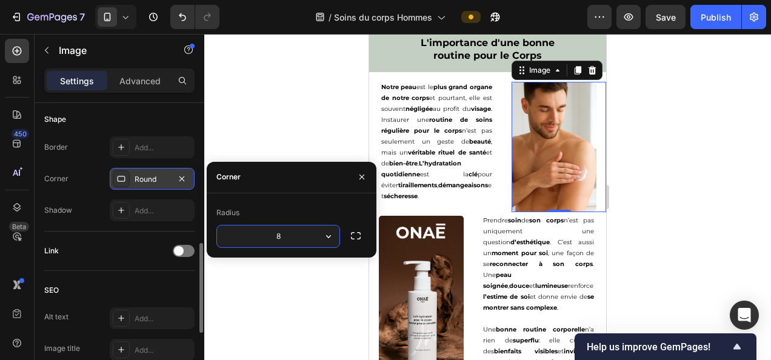
type input "5"
click at [250, 76] on div at bounding box center [487, 197] width 566 height 326
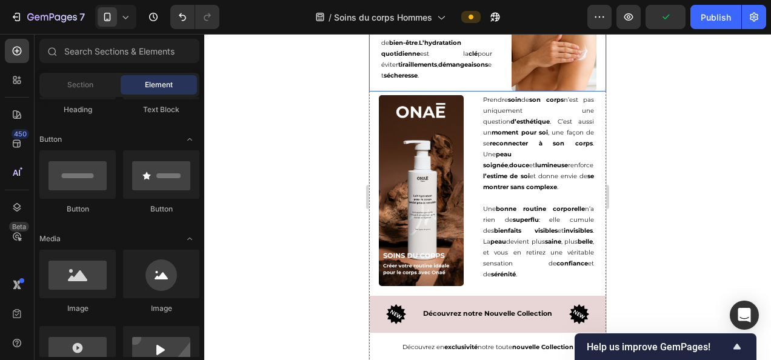
scroll to position [2713, 0]
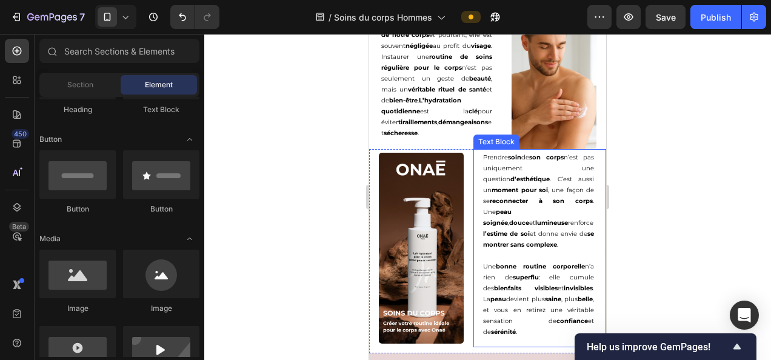
click at [528, 227] on p "Prendre soin de son corps n’est pas uniquement une question d’esthétique . C’es…" at bounding box center [538, 201] width 111 height 98
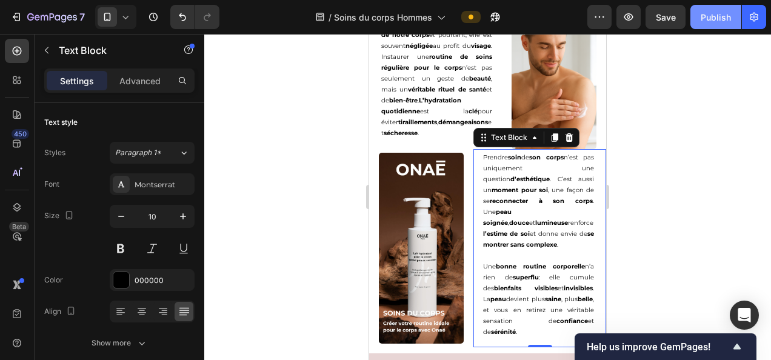
click at [709, 23] on div "Publish" at bounding box center [715, 17] width 30 height 13
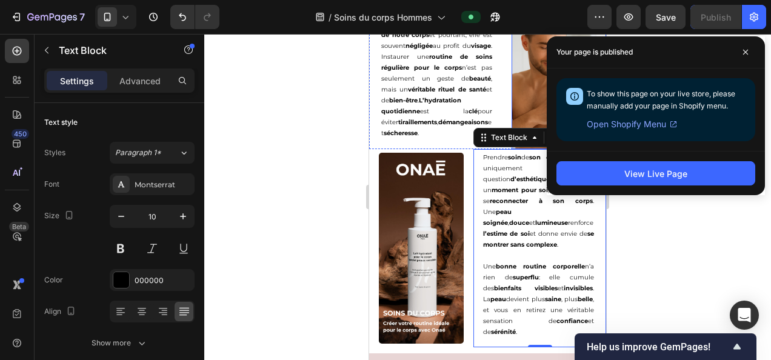
click at [519, 65] on img at bounding box center [553, 84] width 85 height 130
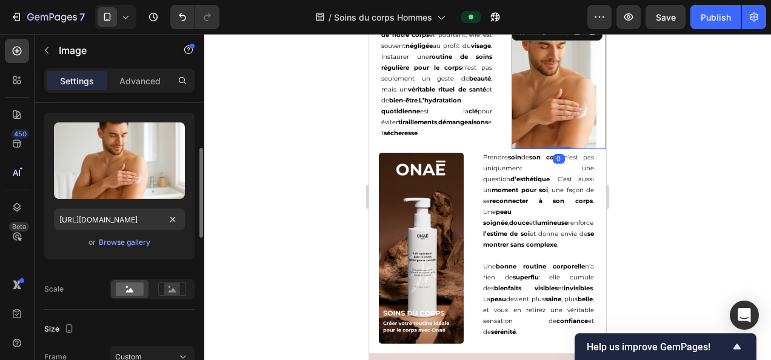
scroll to position [120, 0]
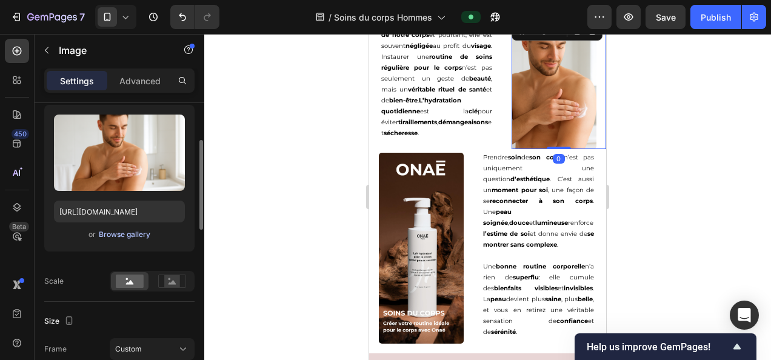
click at [123, 229] on div "Browse gallery" at bounding box center [124, 234] width 51 height 11
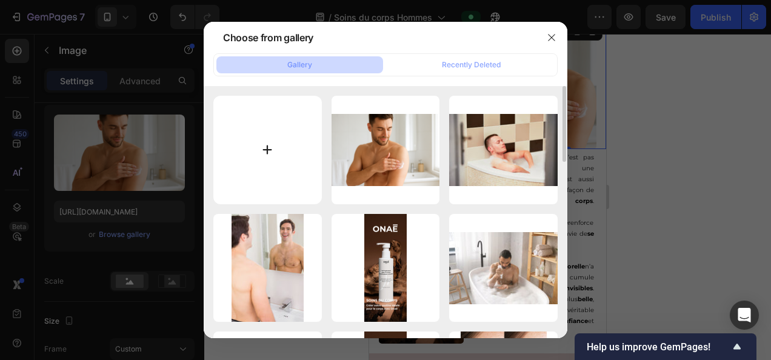
click at [274, 151] on input "file" at bounding box center [267, 150] width 108 height 108
type input "C:\fakepath\homme-douche-600x694.jpg"
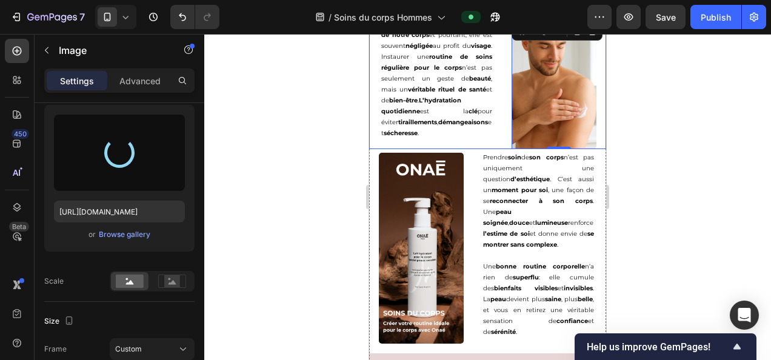
scroll to position [2653, 0]
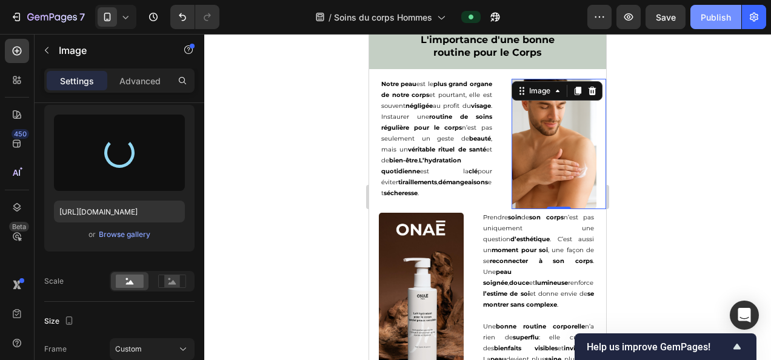
type input "https://cdn.shopify.com/s/files/1/0905/0859/1489/files/gempages_559583098073777…"
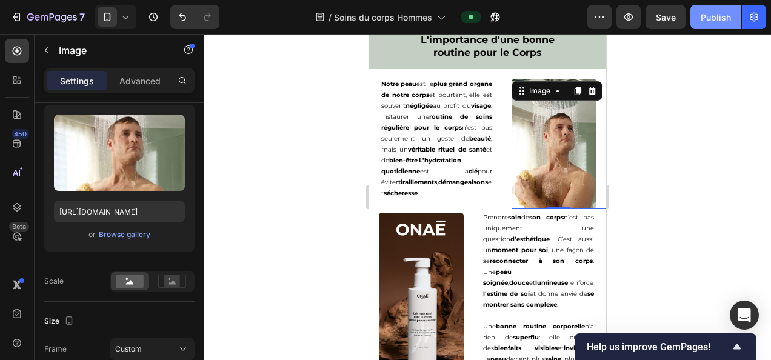
click at [717, 10] on button "Publish" at bounding box center [715, 17] width 51 height 24
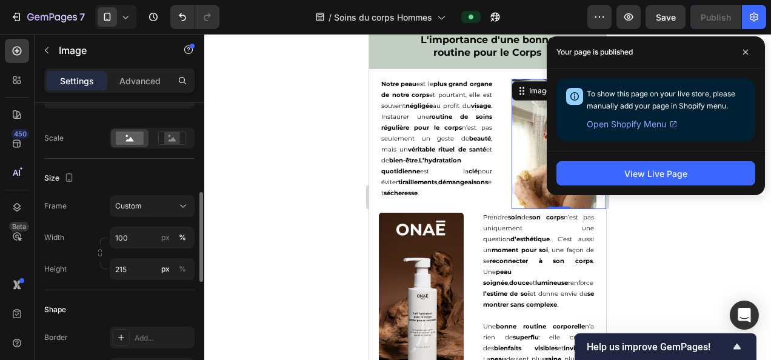
scroll to position [269, 0]
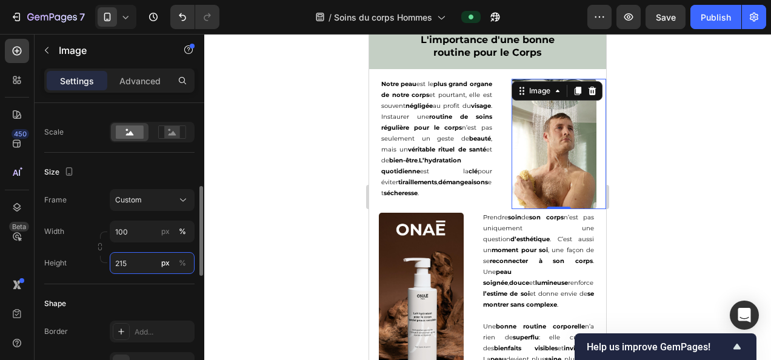
click at [131, 262] on input "215" at bounding box center [152, 263] width 85 height 22
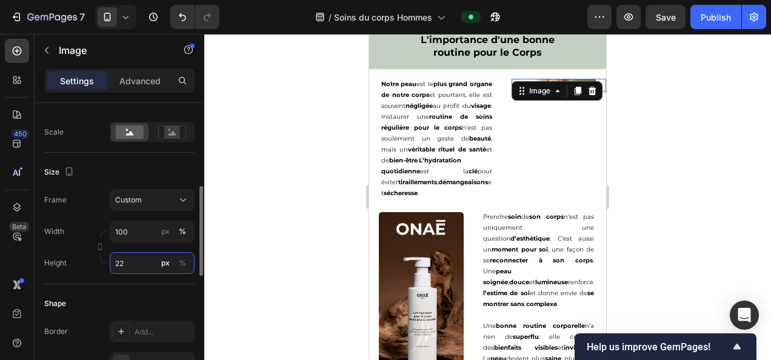
type input "220"
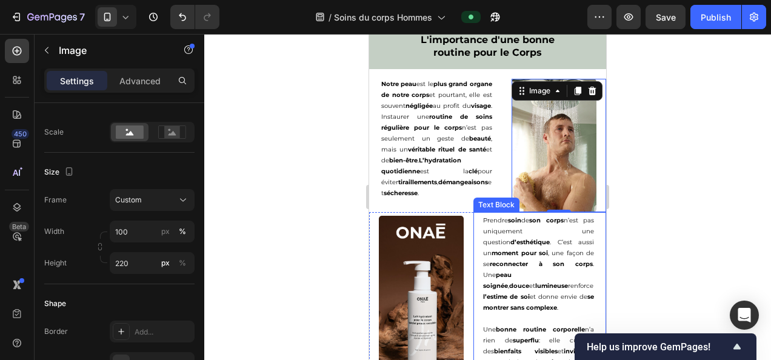
click at [524, 299] on p "Prendre soin de son corps n’est pas uniquement une question d’esthétique . C’es…" at bounding box center [538, 264] width 111 height 98
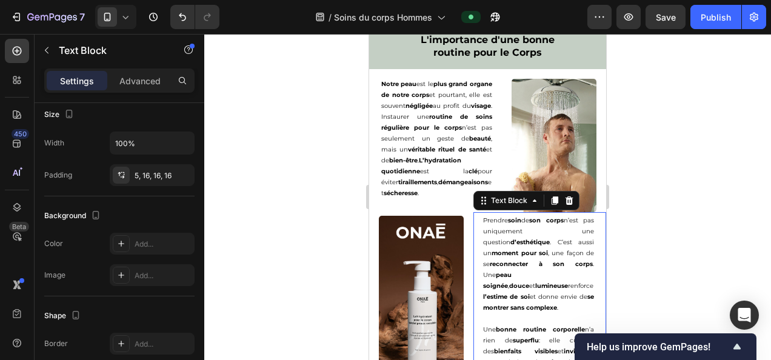
scroll to position [0, 0]
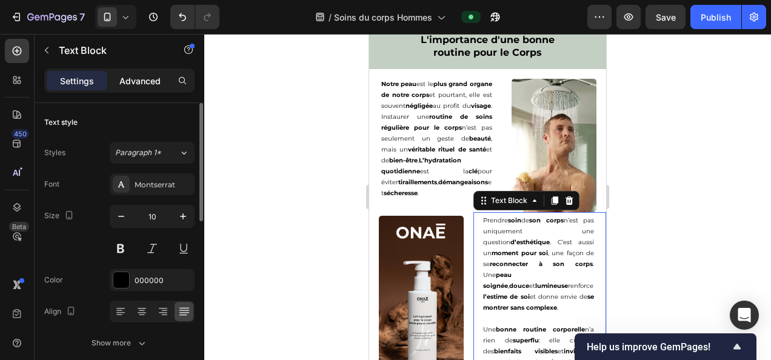
click at [129, 79] on p "Advanced" at bounding box center [139, 81] width 41 height 13
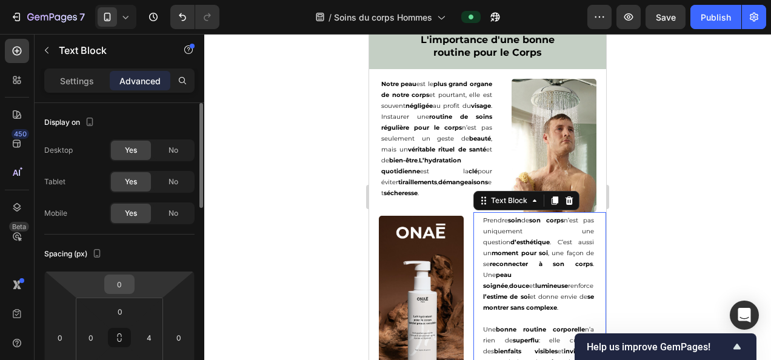
click at [121, 288] on input "0" at bounding box center [119, 284] width 24 height 18
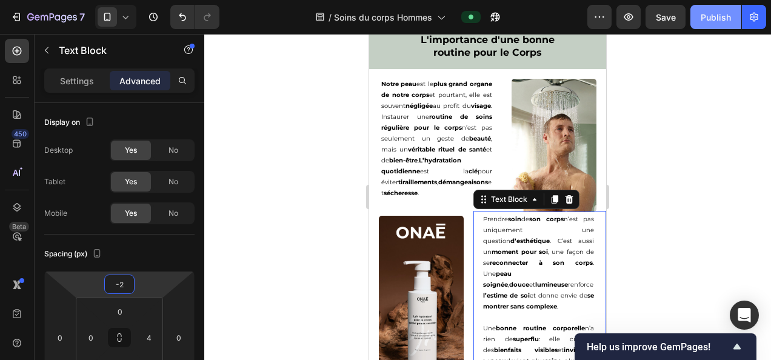
type input "-2"
click at [709, 22] on div "Publish" at bounding box center [715, 17] width 30 height 13
click at [128, 277] on input "-2" at bounding box center [119, 284] width 24 height 18
type input "-4"
click at [706, 24] on button "Publish" at bounding box center [715, 17] width 51 height 24
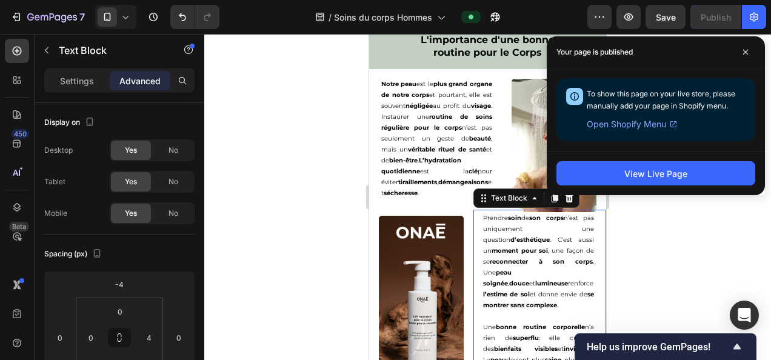
click at [515, 117] on img at bounding box center [553, 145] width 85 height 133
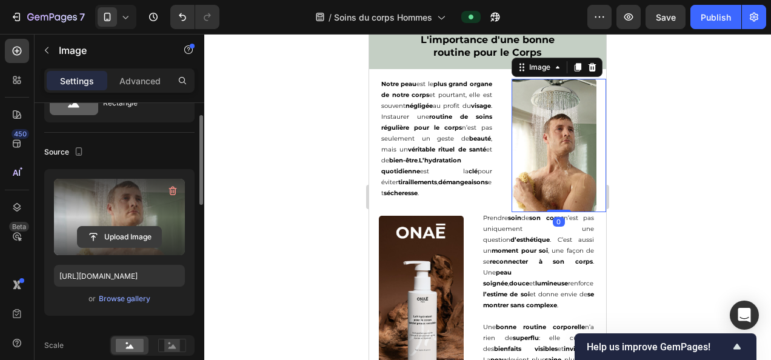
scroll to position [59, 0]
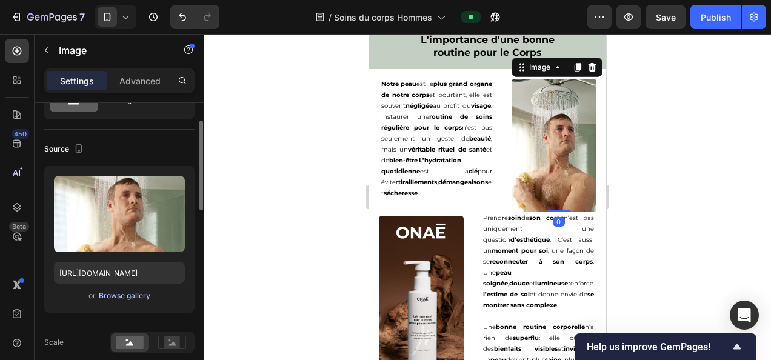
click at [124, 293] on div "Browse gallery" at bounding box center [124, 295] width 51 height 11
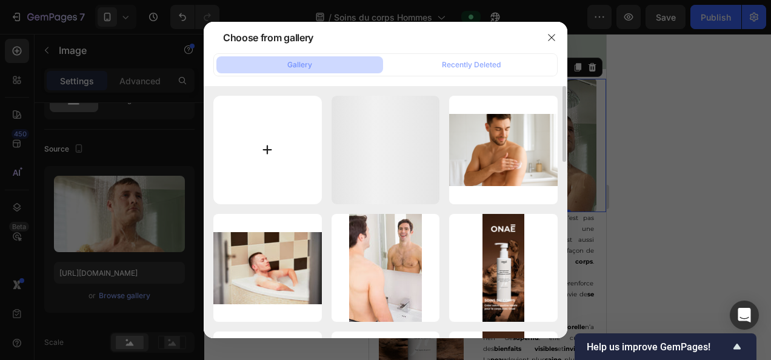
click at [279, 150] on input "file" at bounding box center [267, 150] width 108 height 108
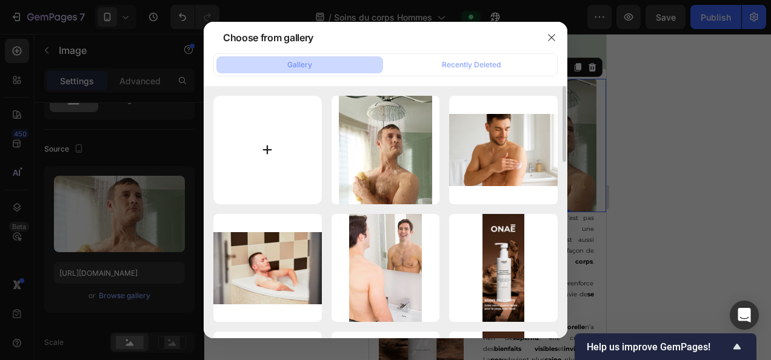
type input "C:\fakepath\27766967lpw-27767060-article-jpg_11424195.jpg"
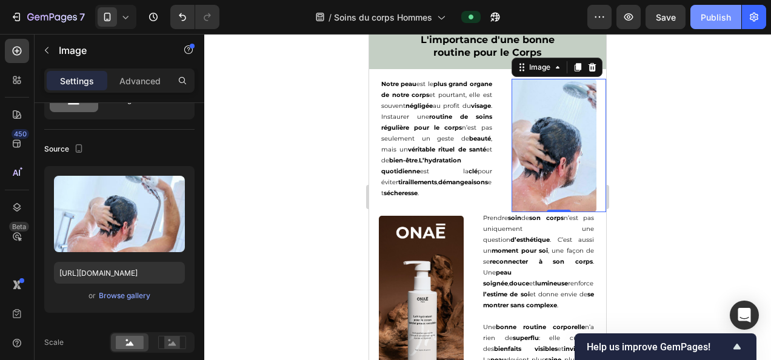
click at [712, 19] on div "Publish" at bounding box center [715, 17] width 30 height 13
click at [116, 290] on div "Browse gallery" at bounding box center [124, 295] width 51 height 11
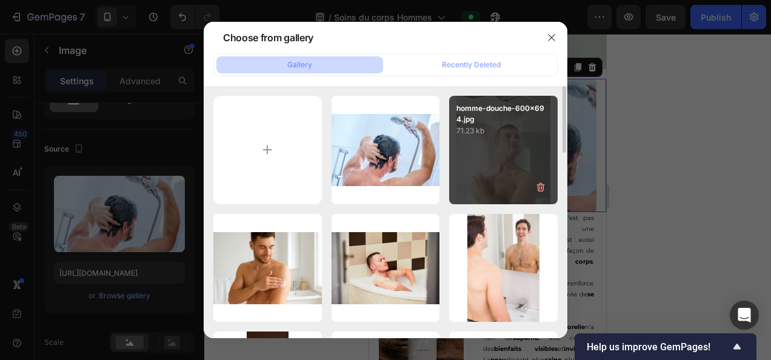
click at [490, 140] on div "homme-douche-600x694.jpg 71.23 kb" at bounding box center [503, 150] width 108 height 108
type input "https://cdn.shopify.com/s/files/1/0905/0859/1489/files/gempages_559583098073777…"
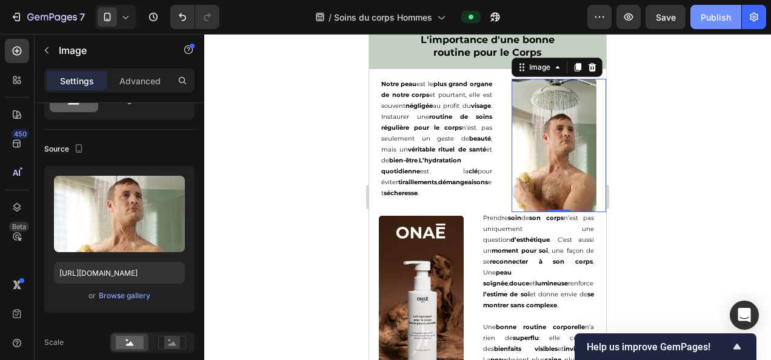
click at [706, 10] on button "Publish" at bounding box center [715, 17] width 51 height 24
